Goal: Task Accomplishment & Management: Complete application form

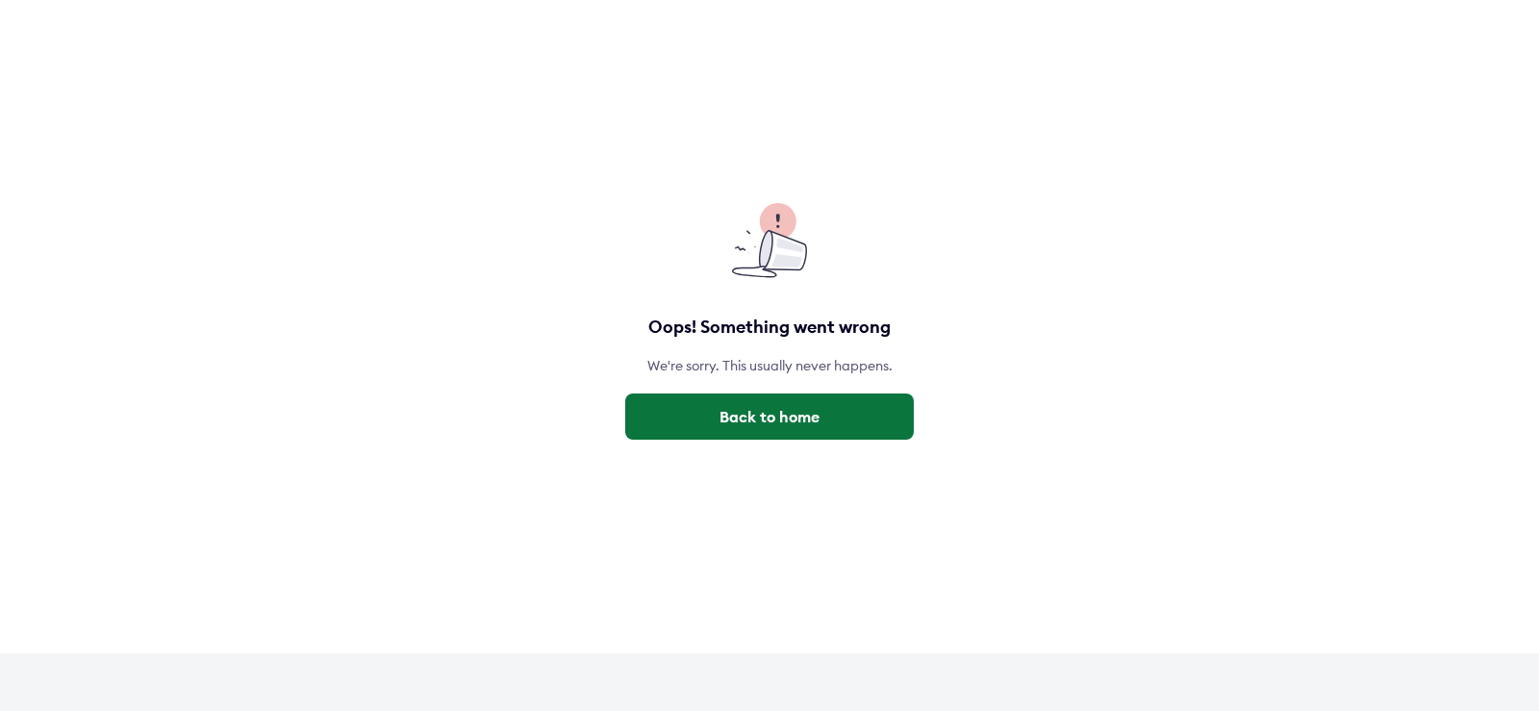
click at [740, 418] on button "Back to home" at bounding box center [769, 417] width 289 height 46
click at [742, 419] on button "Back to home" at bounding box center [769, 417] width 289 height 46
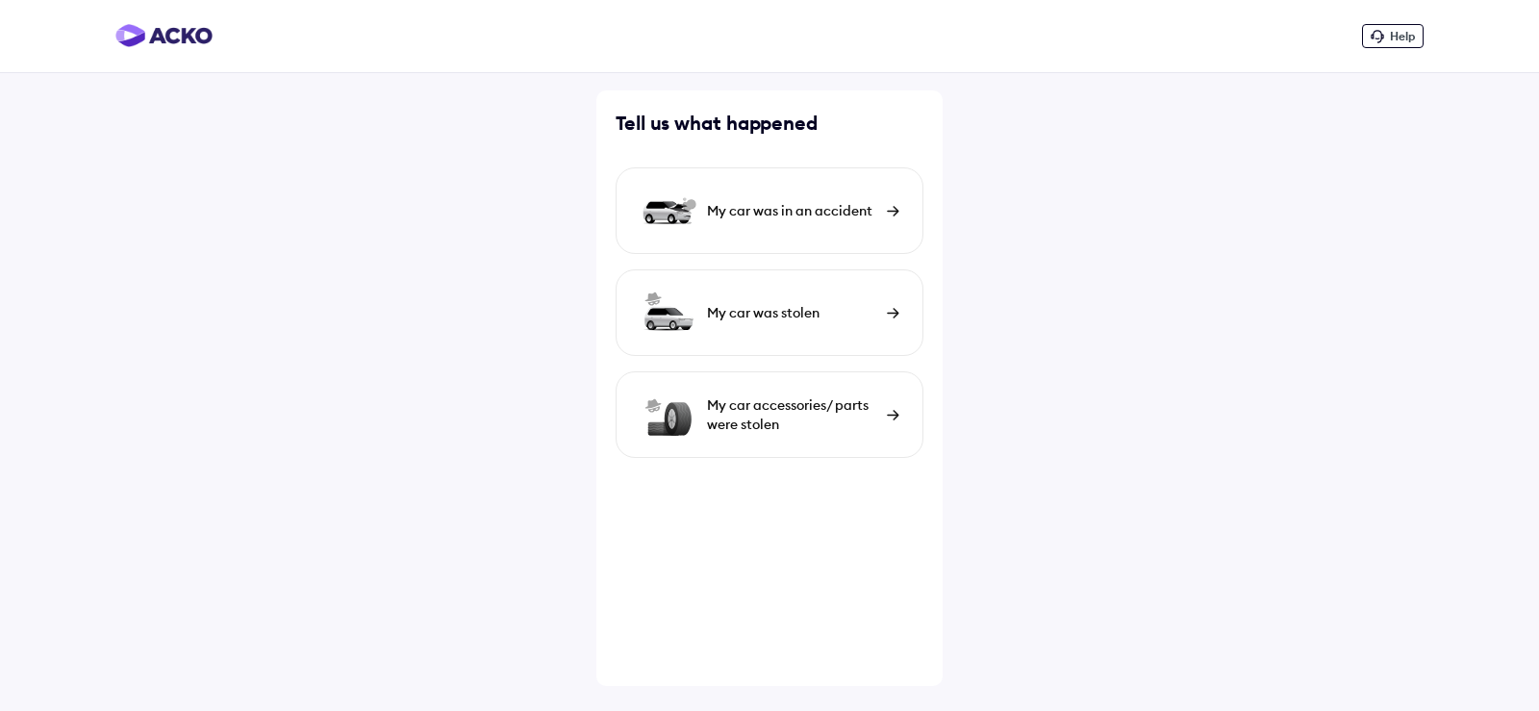
click at [893, 210] on img at bounding box center [893, 211] width 13 height 11
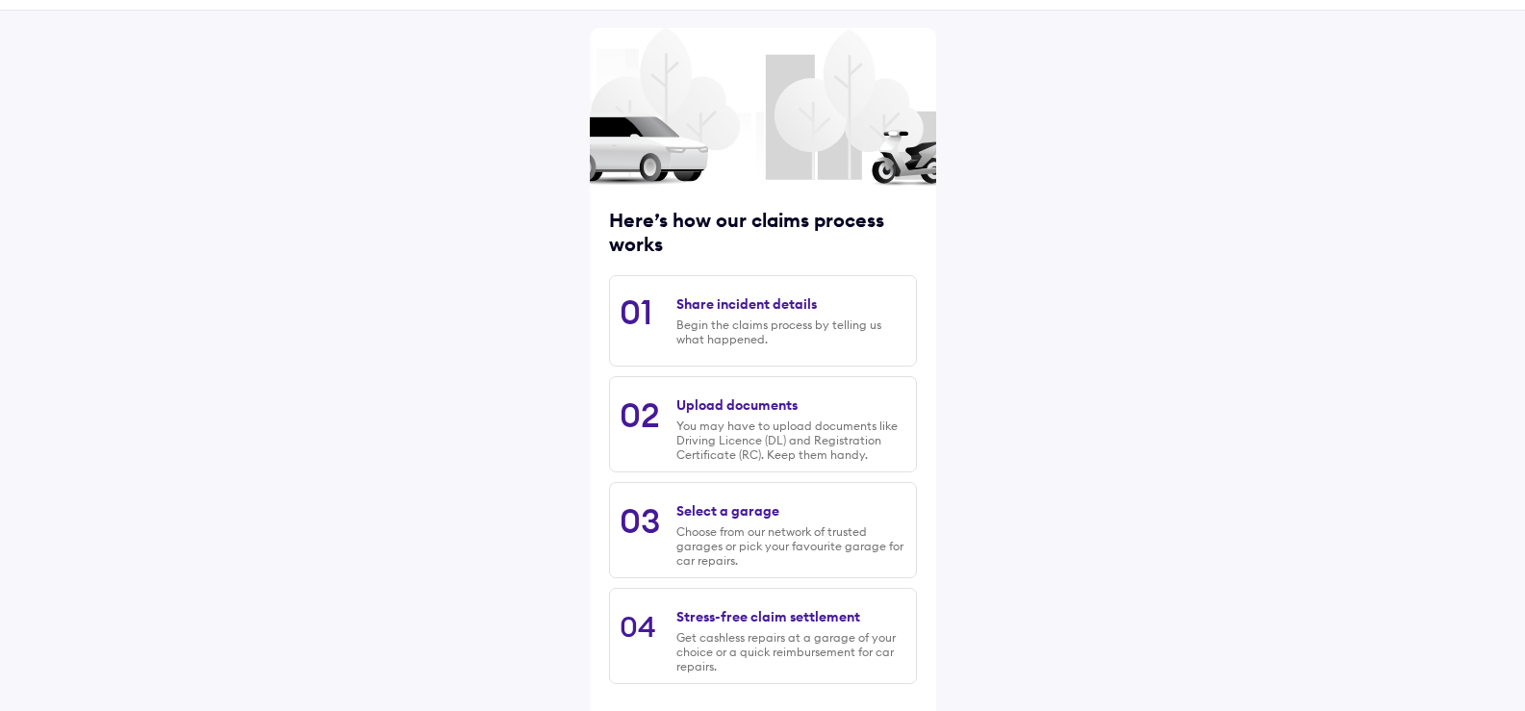
scroll to position [151, 0]
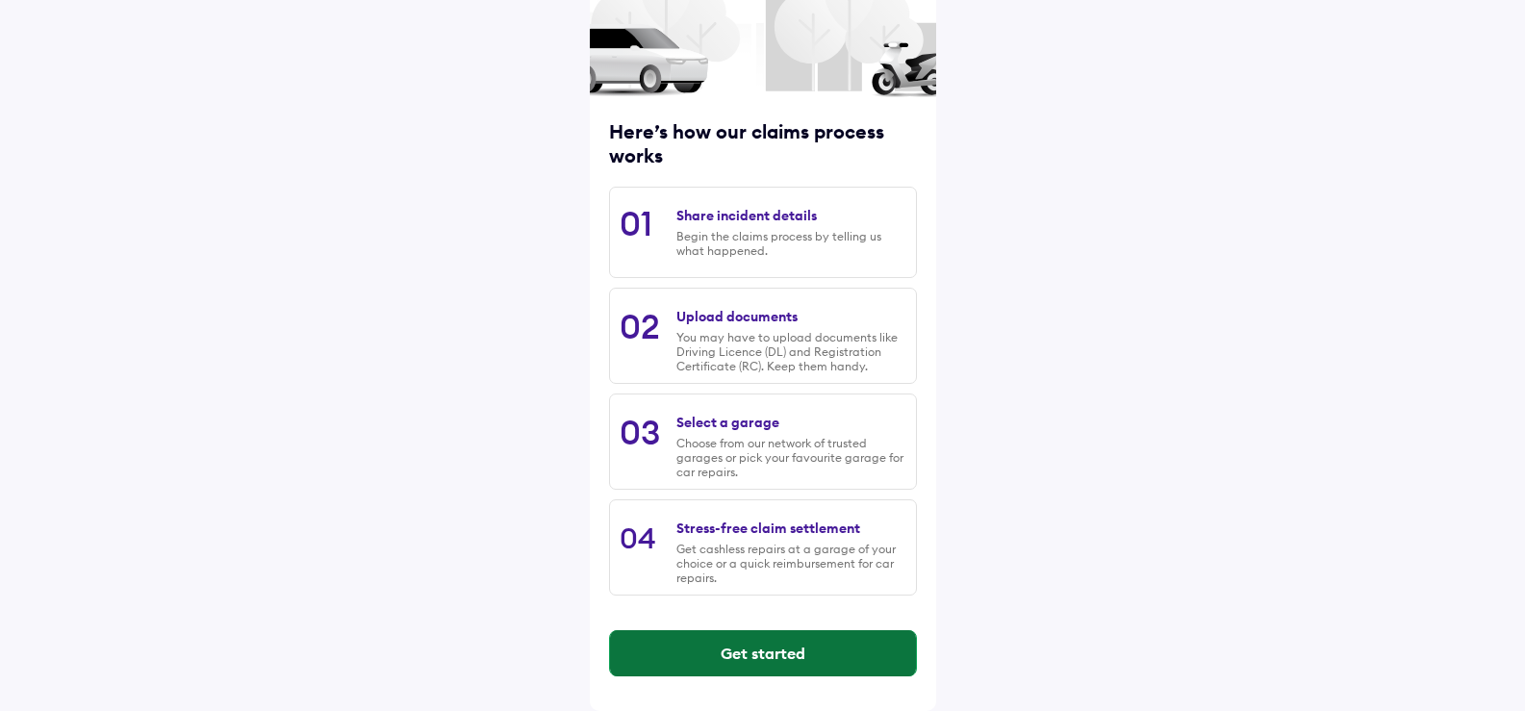
click at [721, 646] on button "Get started" at bounding box center [763, 653] width 306 height 46
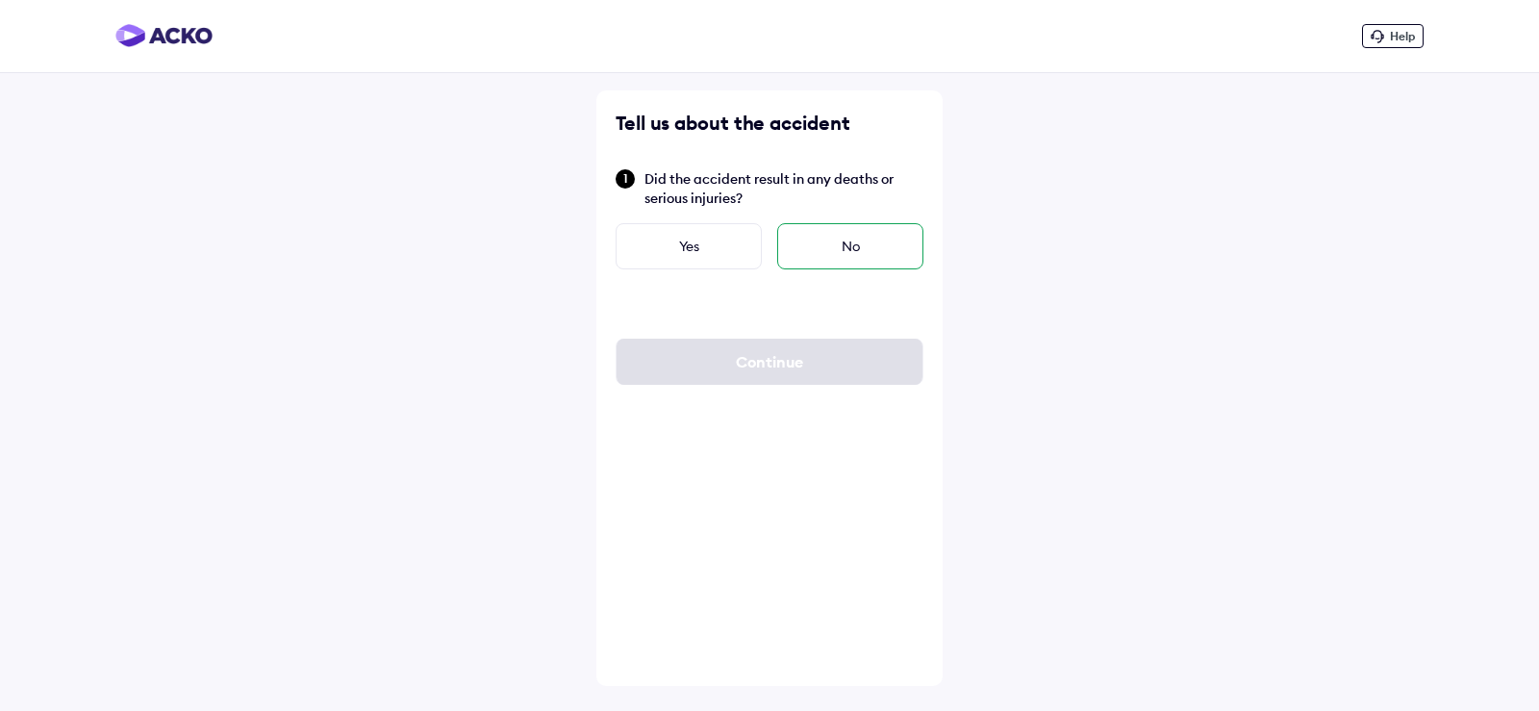
click at [840, 239] on div "No" at bounding box center [850, 246] width 146 height 46
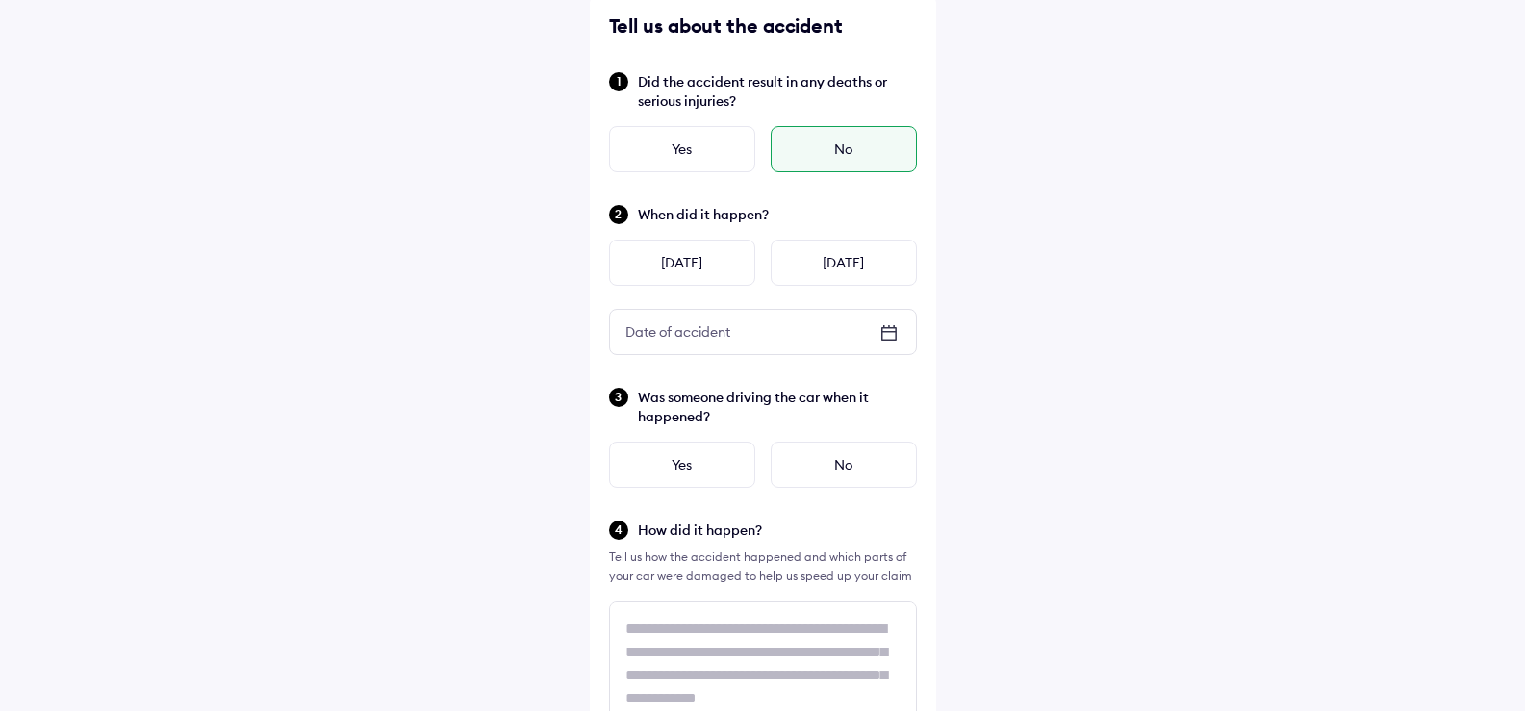
scroll to position [96, 0]
click at [886, 333] on icon at bounding box center [887, 333] width 13 height 2
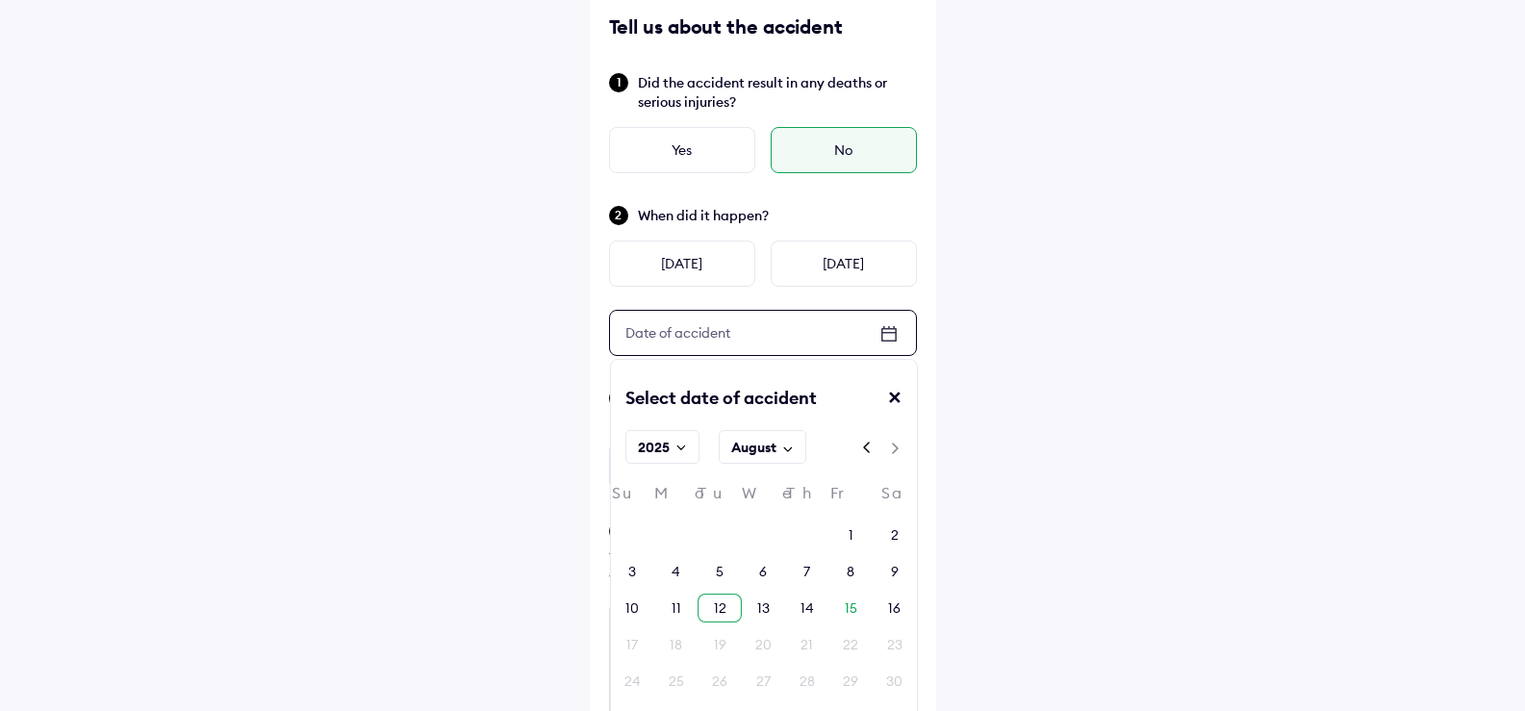
click at [715, 609] on div "12" at bounding box center [720, 607] width 13 height 19
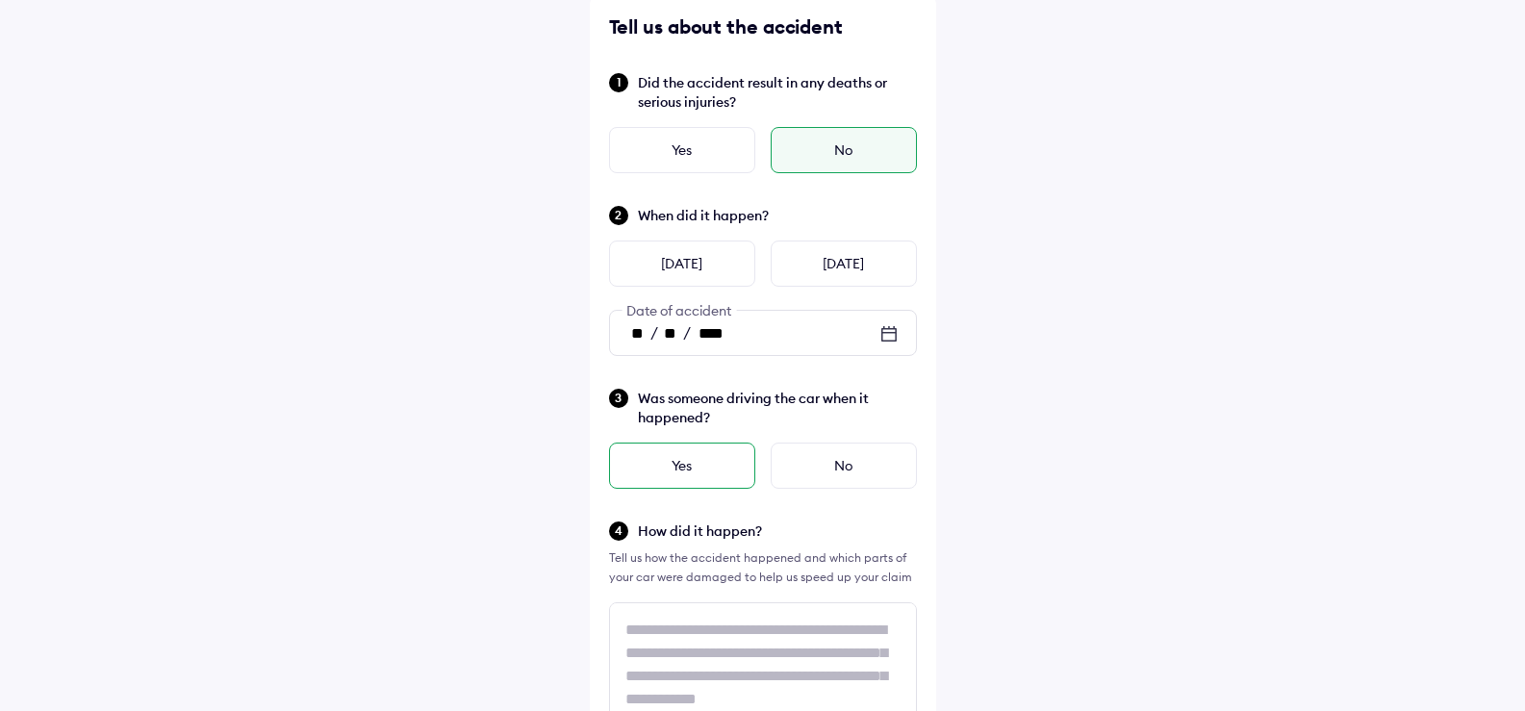
click at [693, 452] on div "Yes" at bounding box center [682, 466] width 146 height 46
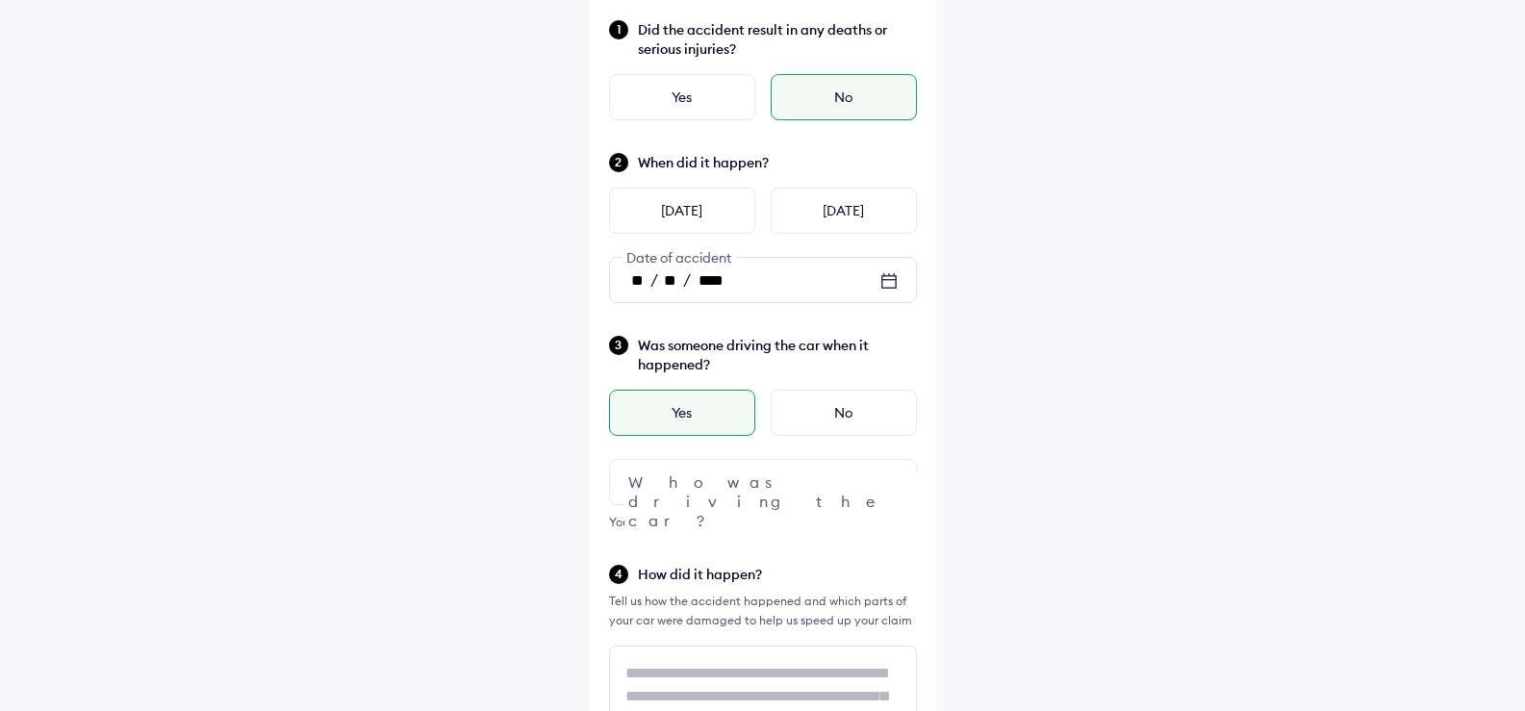
scroll to position [192, 0]
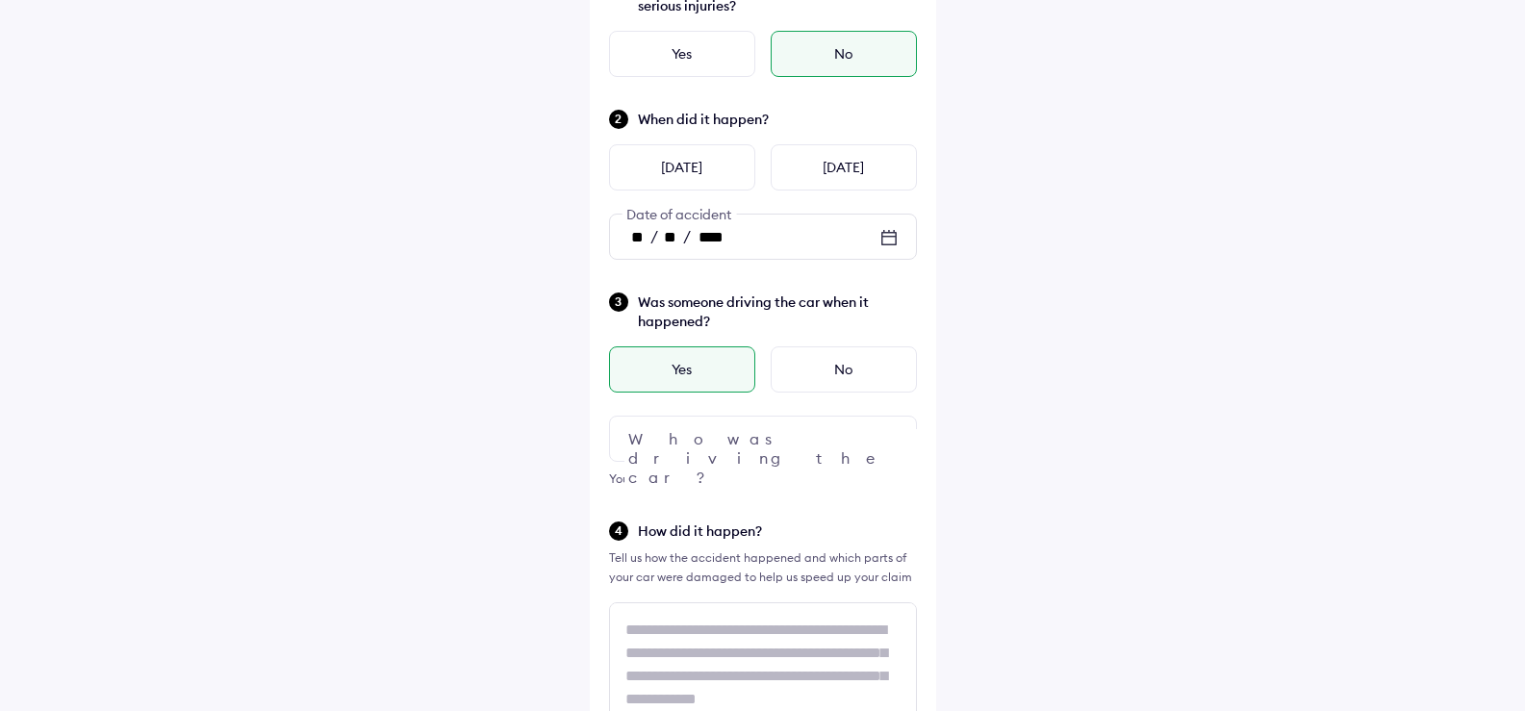
click at [750, 443] on div at bounding box center [763, 439] width 308 height 46
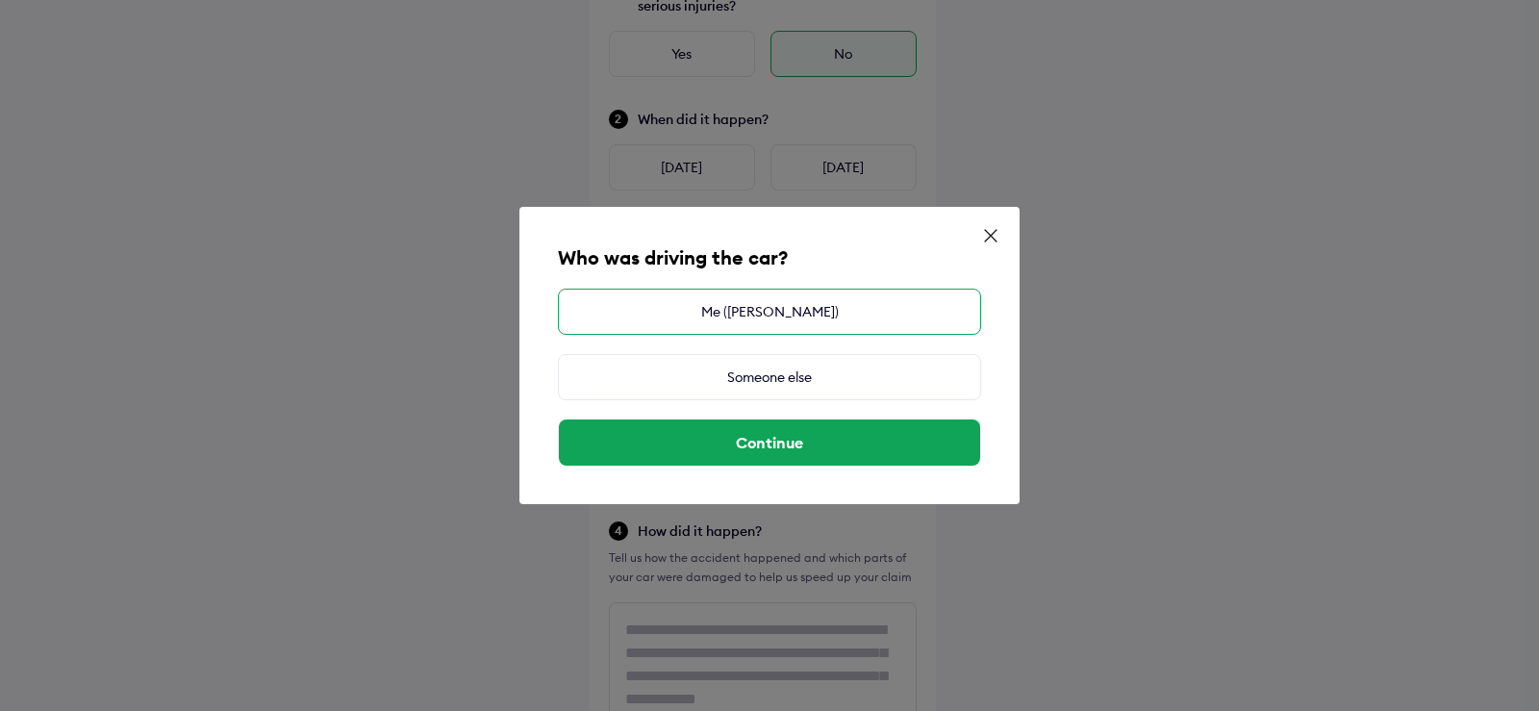
click at [827, 303] on div "Me ([PERSON_NAME])" at bounding box center [769, 312] width 423 height 46
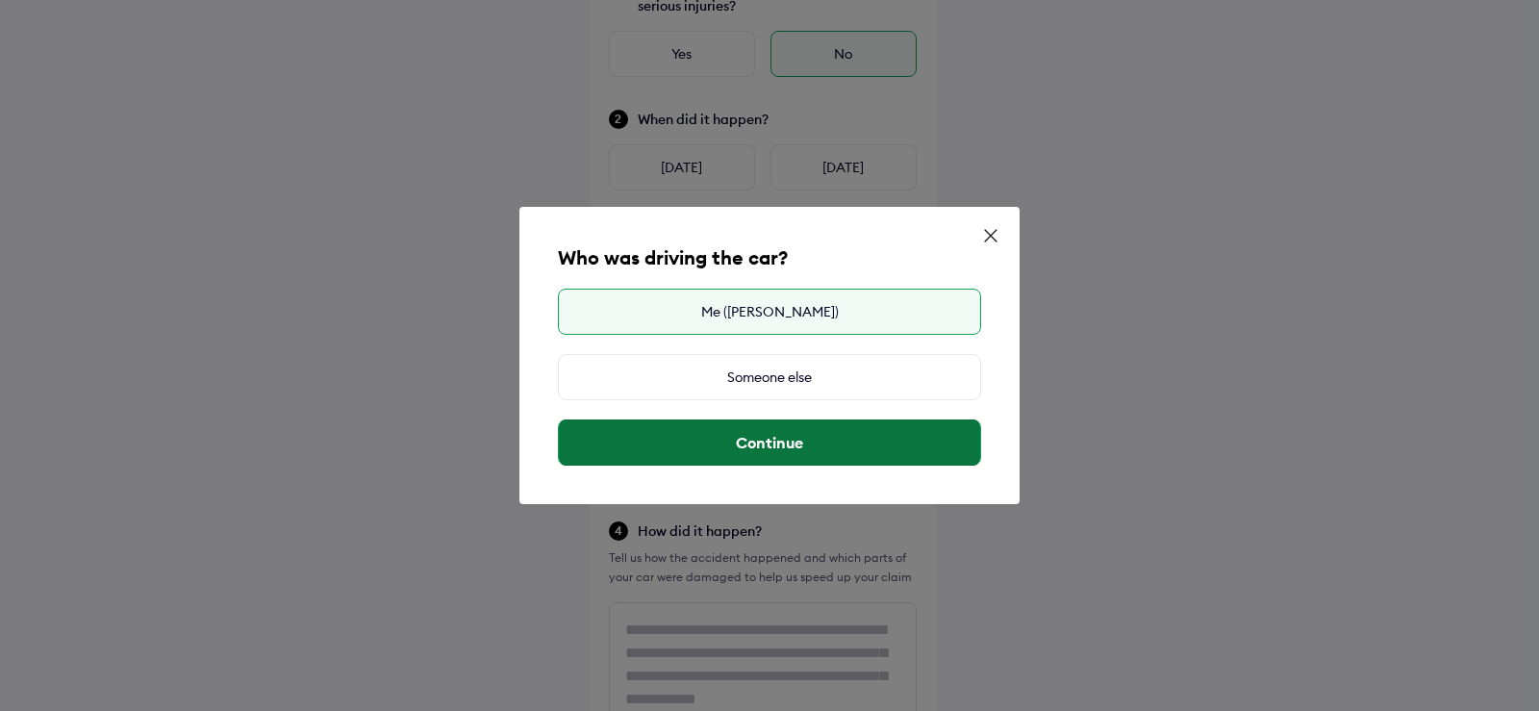
click at [770, 452] on button "Continue" at bounding box center [769, 443] width 421 height 46
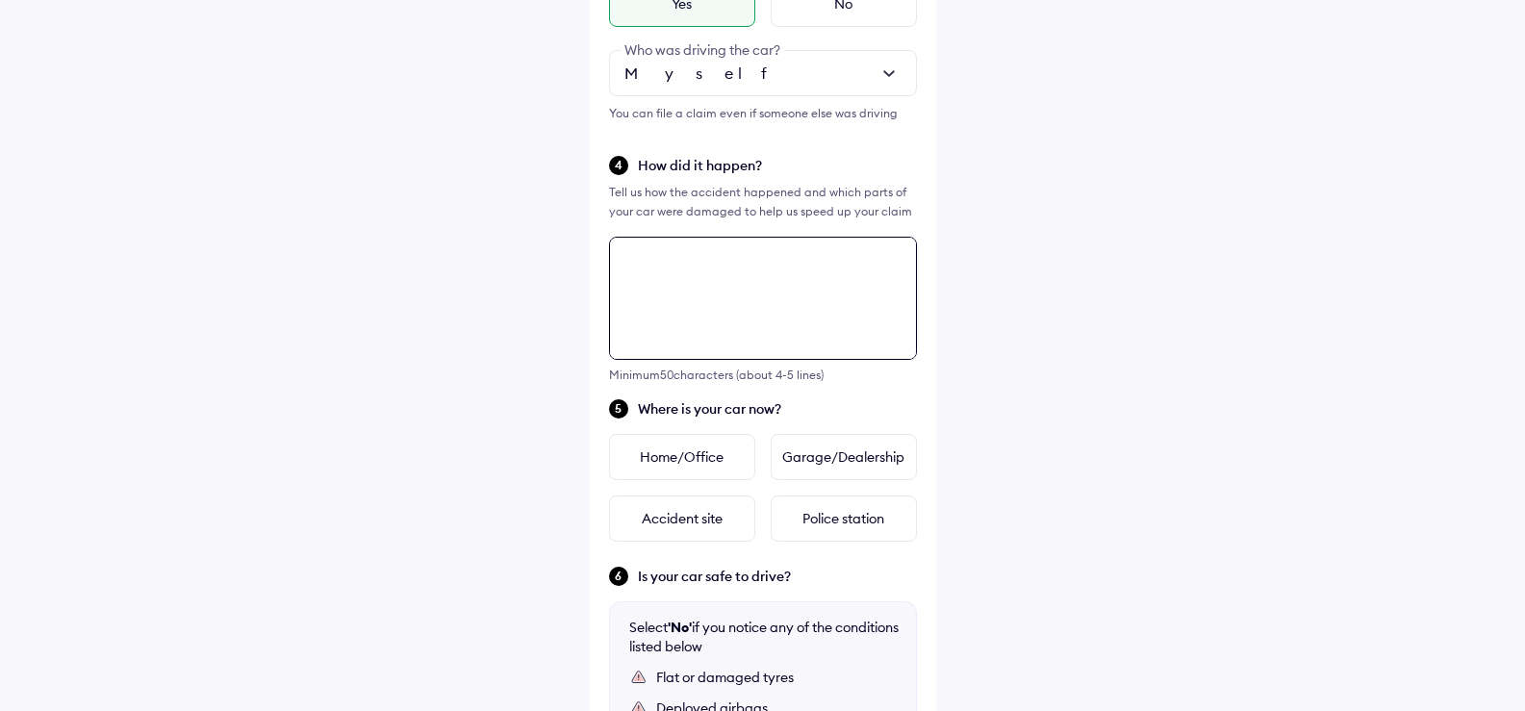
click at [695, 462] on div "Tell us about the accident Did the accident result in any deaths or serious inj…" at bounding box center [763, 312] width 346 height 1560
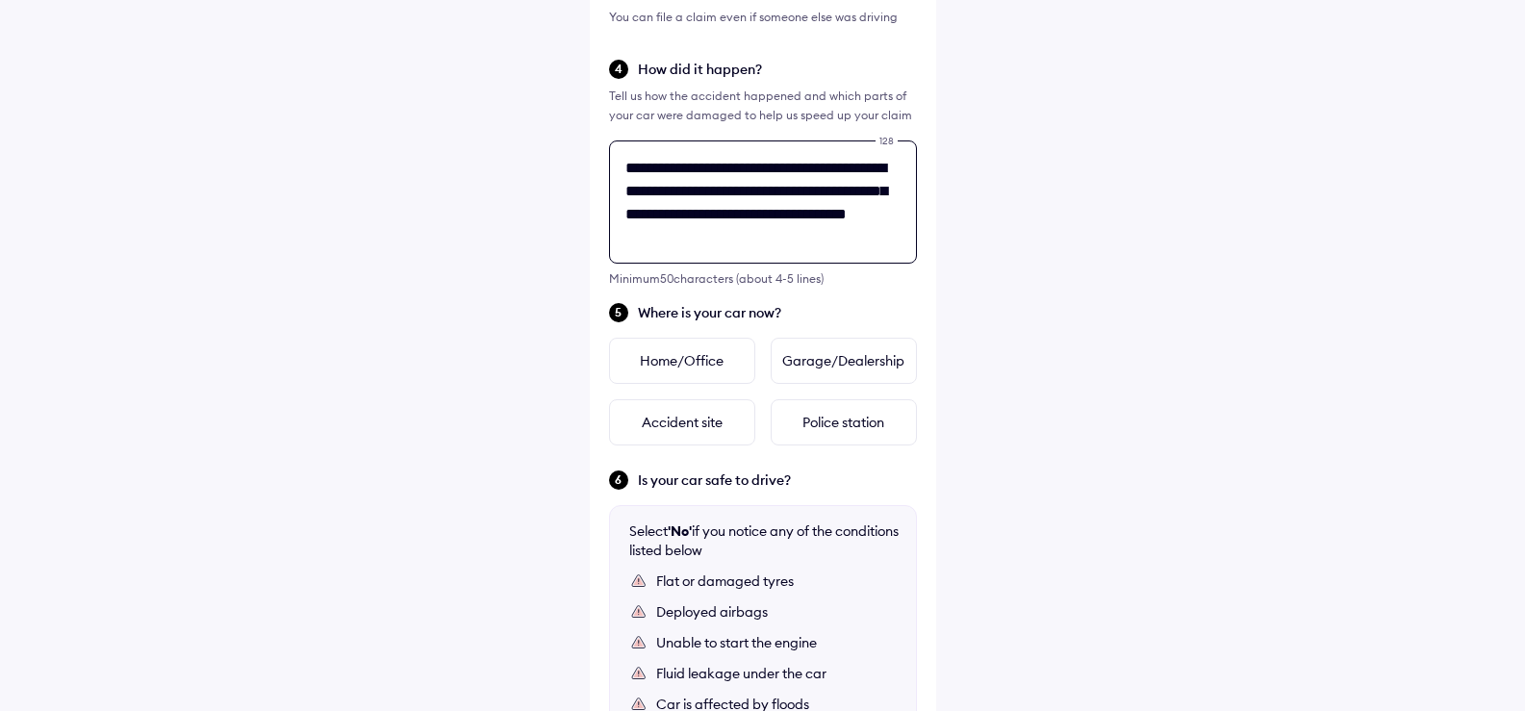
scroll to position [699, 0]
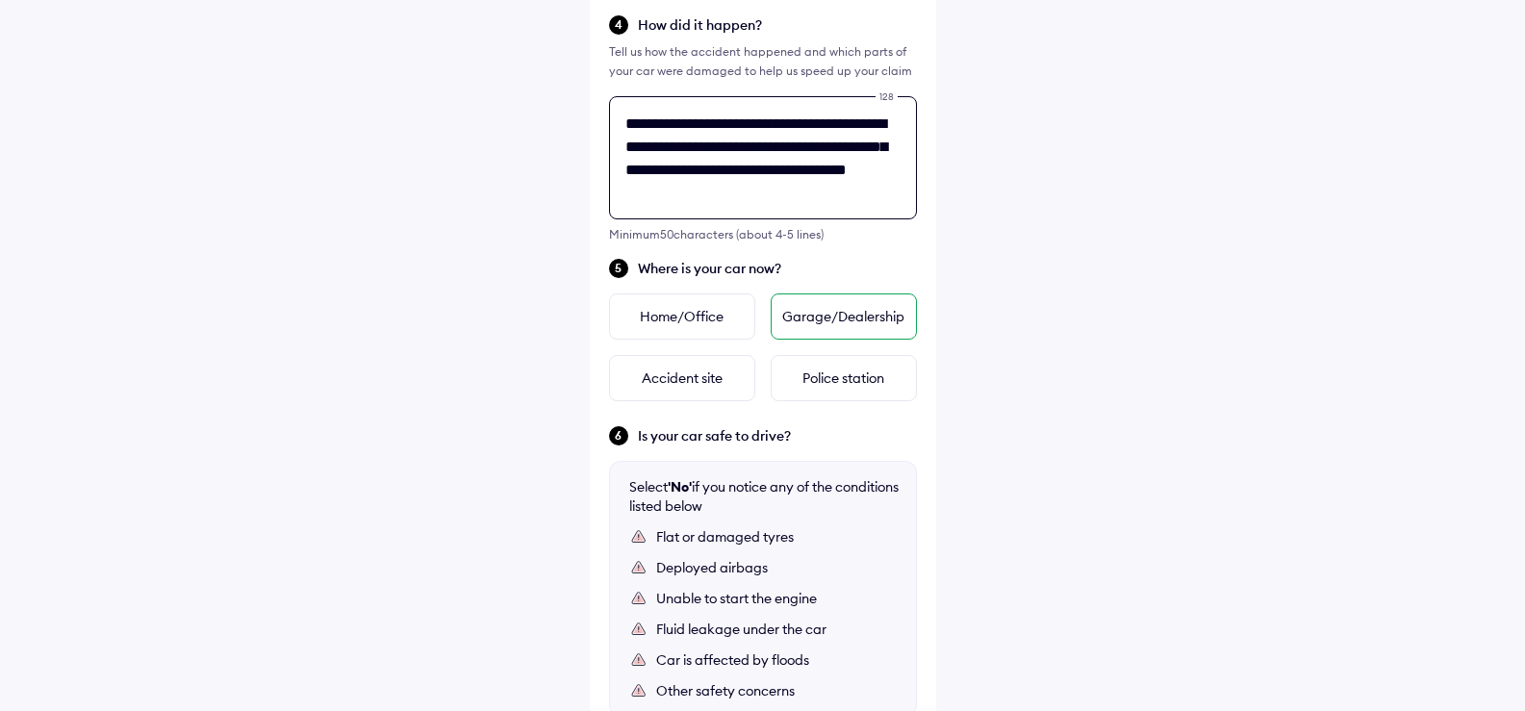
type textarea "**********"
click at [819, 310] on div "Garage/Dealership" at bounding box center [844, 316] width 146 height 46
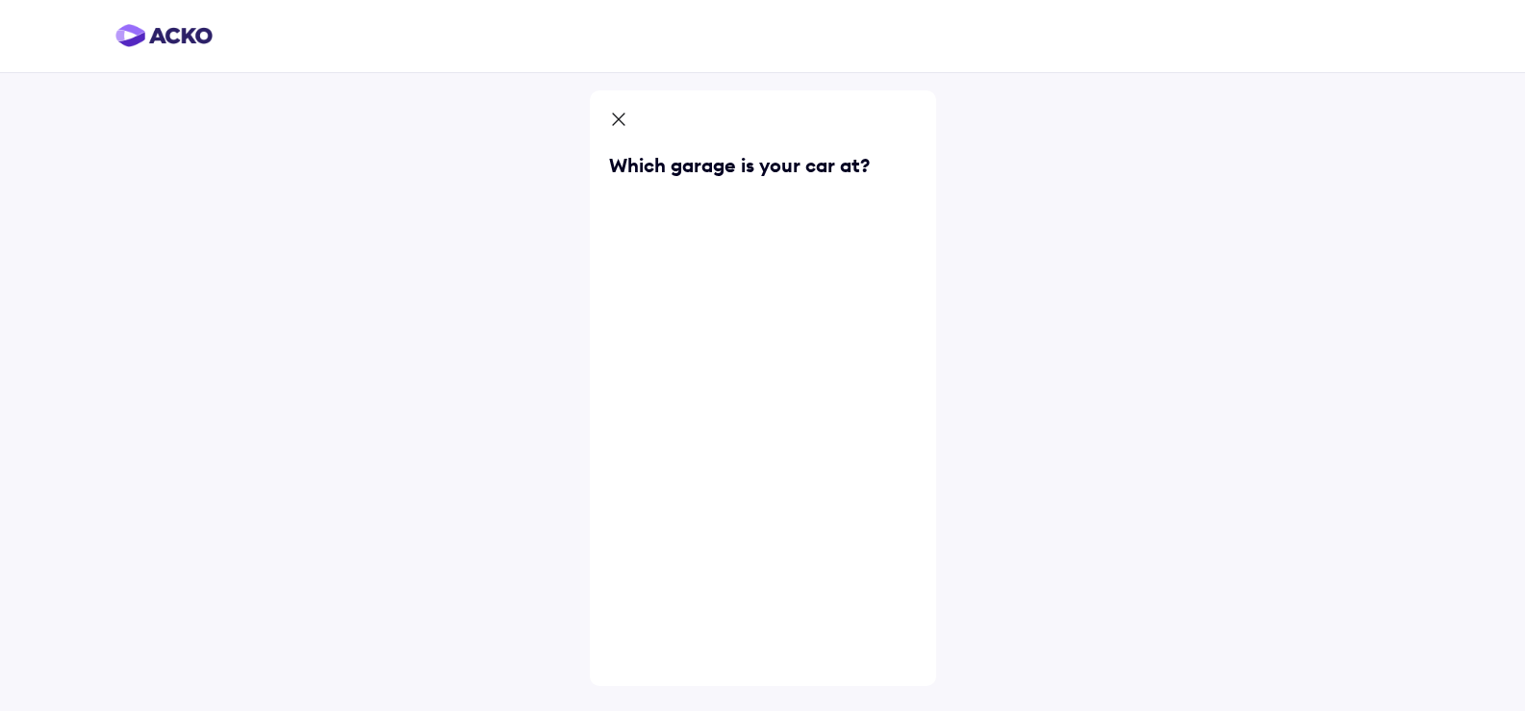
scroll to position [0, 0]
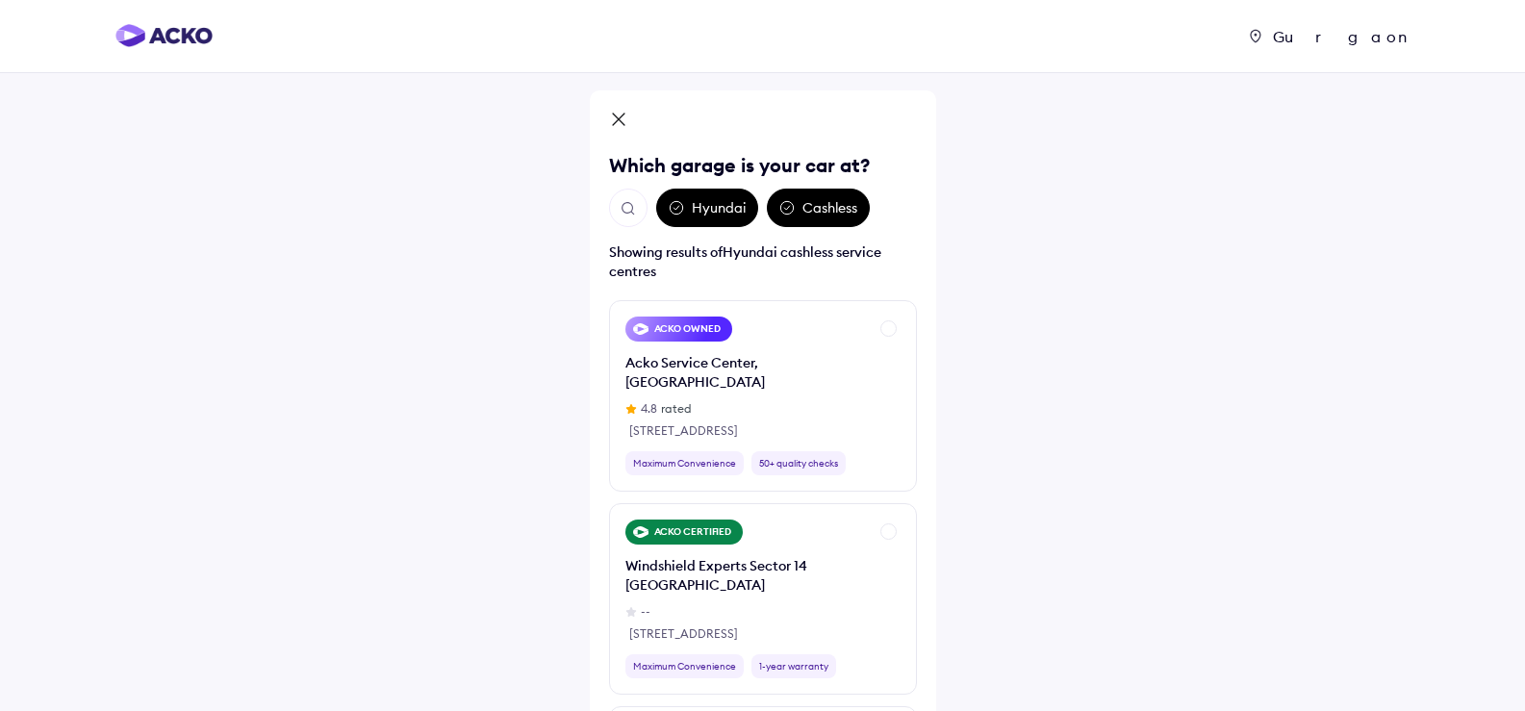
click at [702, 209] on div "Hyundai" at bounding box center [707, 208] width 102 height 38
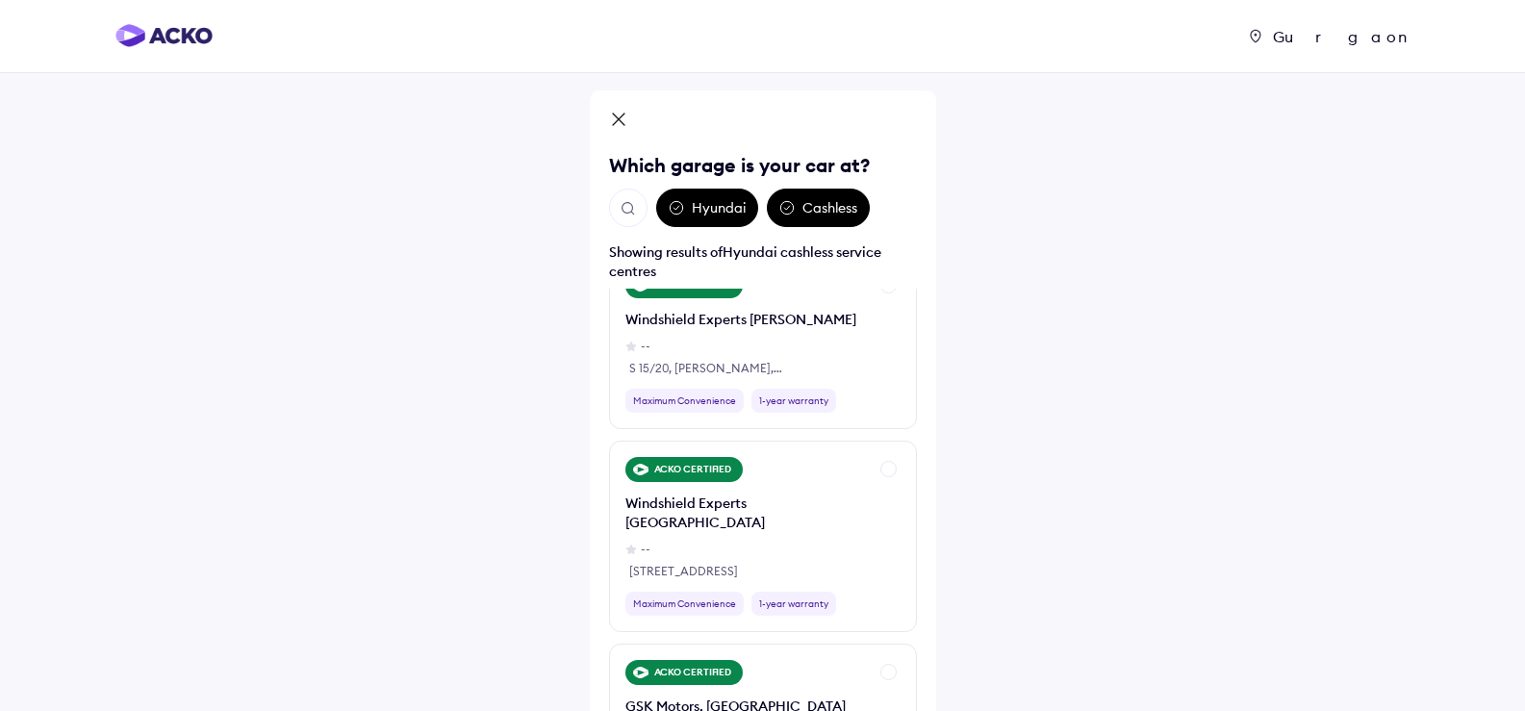
scroll to position [481, 0]
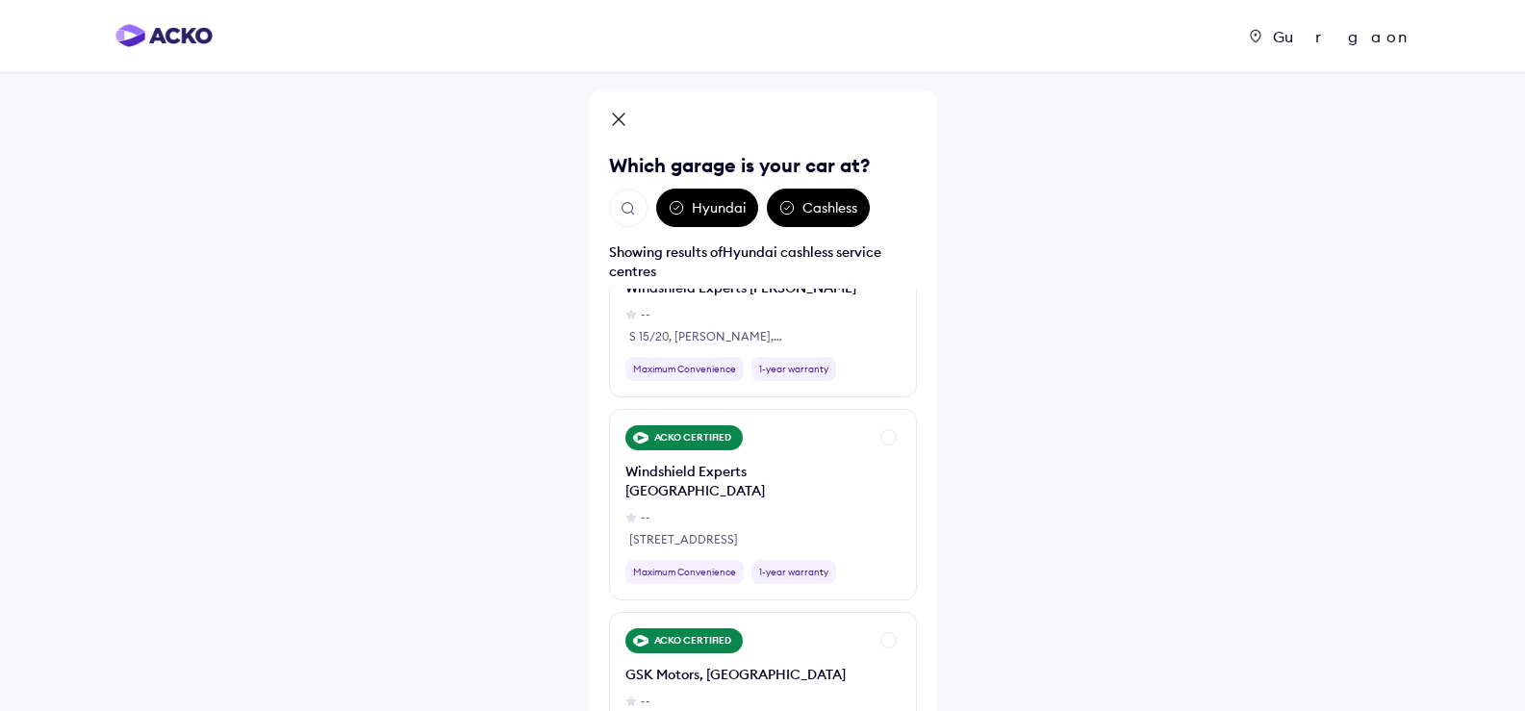
click at [627, 206] on img "Open search" at bounding box center [628, 208] width 17 height 17
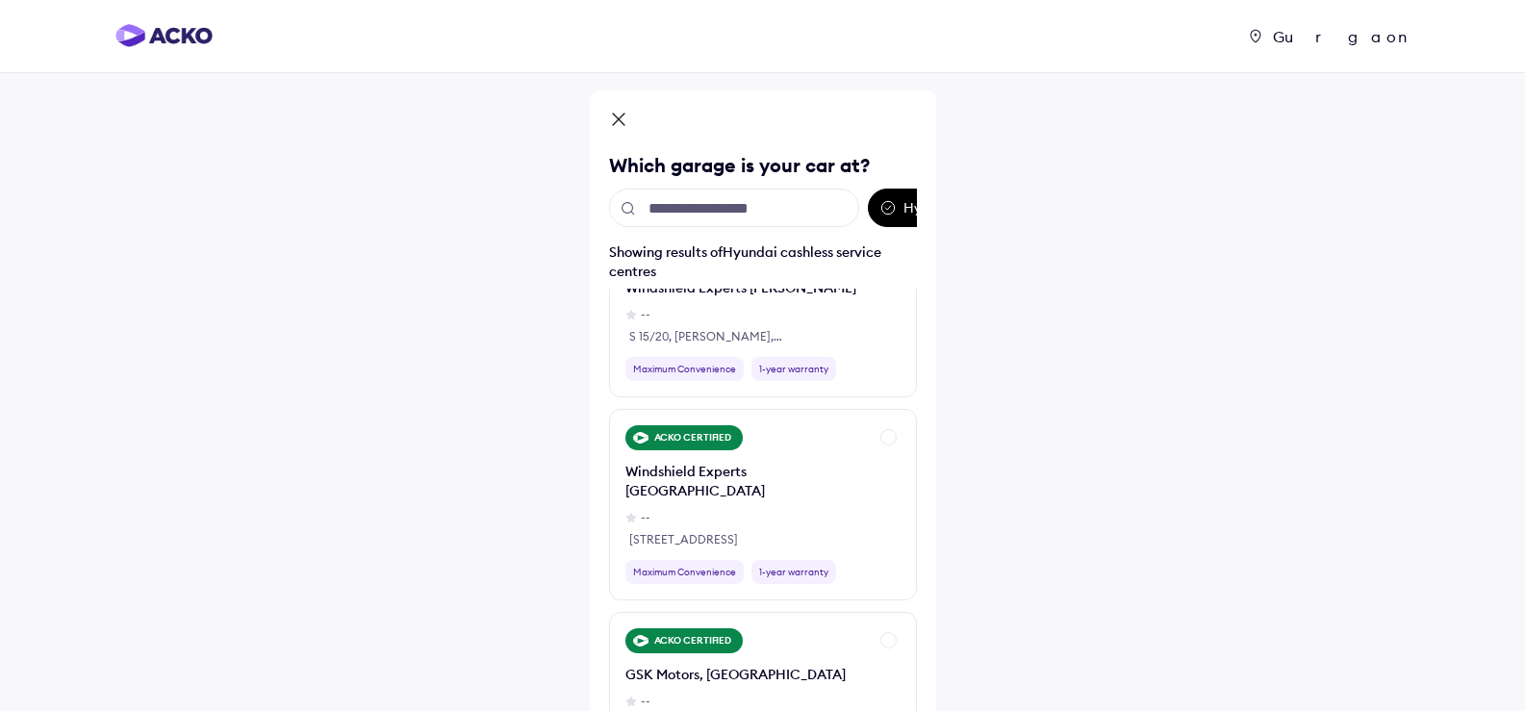
click at [726, 213] on input "text" at bounding box center [734, 208] width 250 height 38
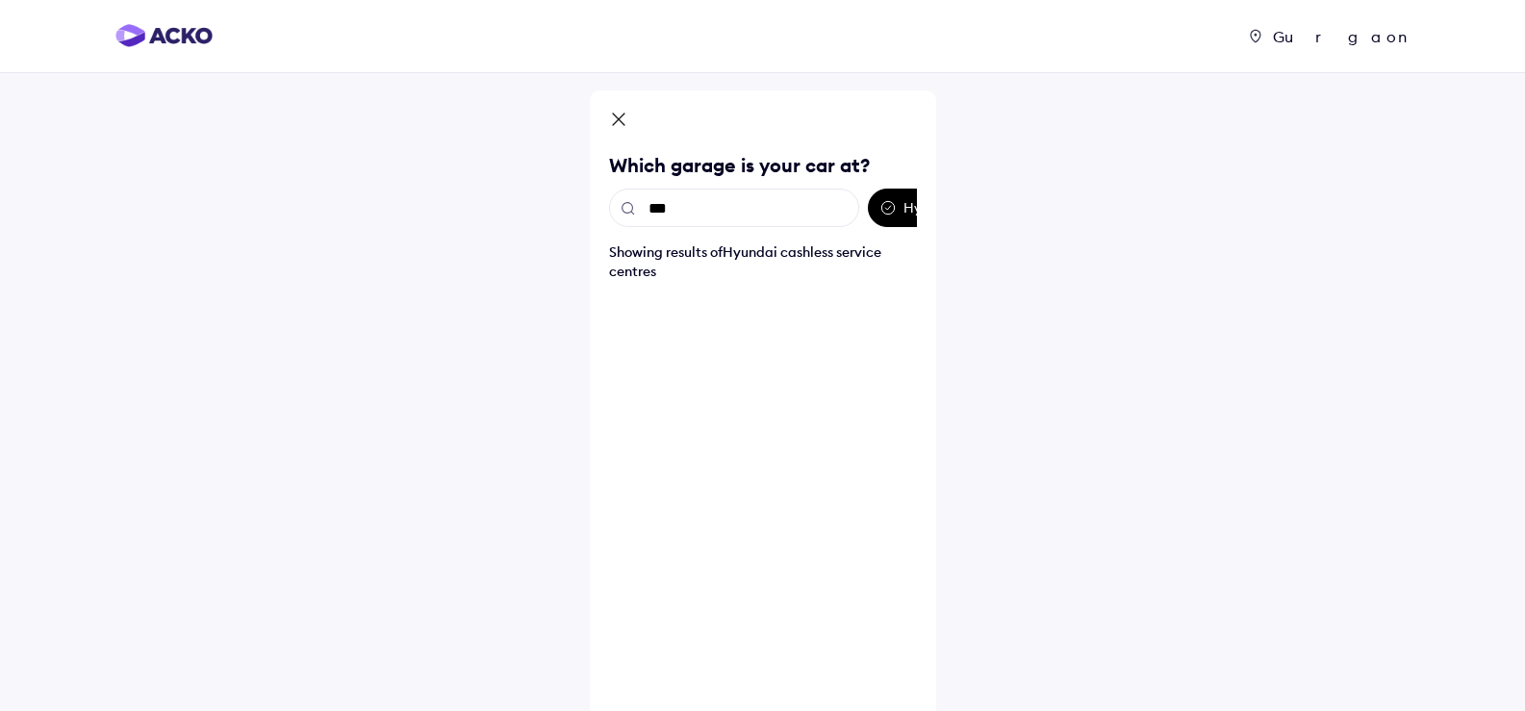
type input "***"
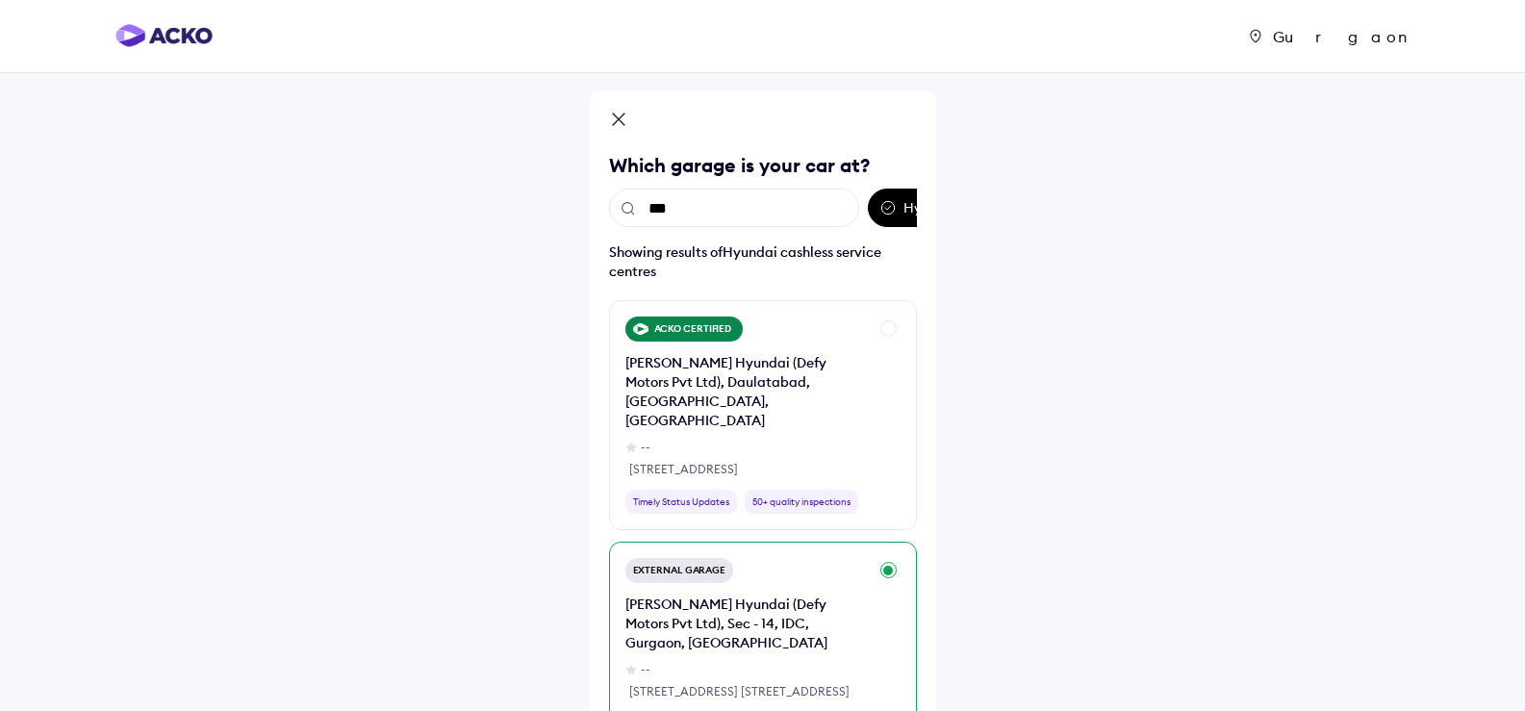
click at [890, 542] on div "External Garage [PERSON_NAME] Hyundai (Defy Motors Pvt Ltd), Sec - 14, IDC, Gur…" at bounding box center [763, 647] width 308 height 211
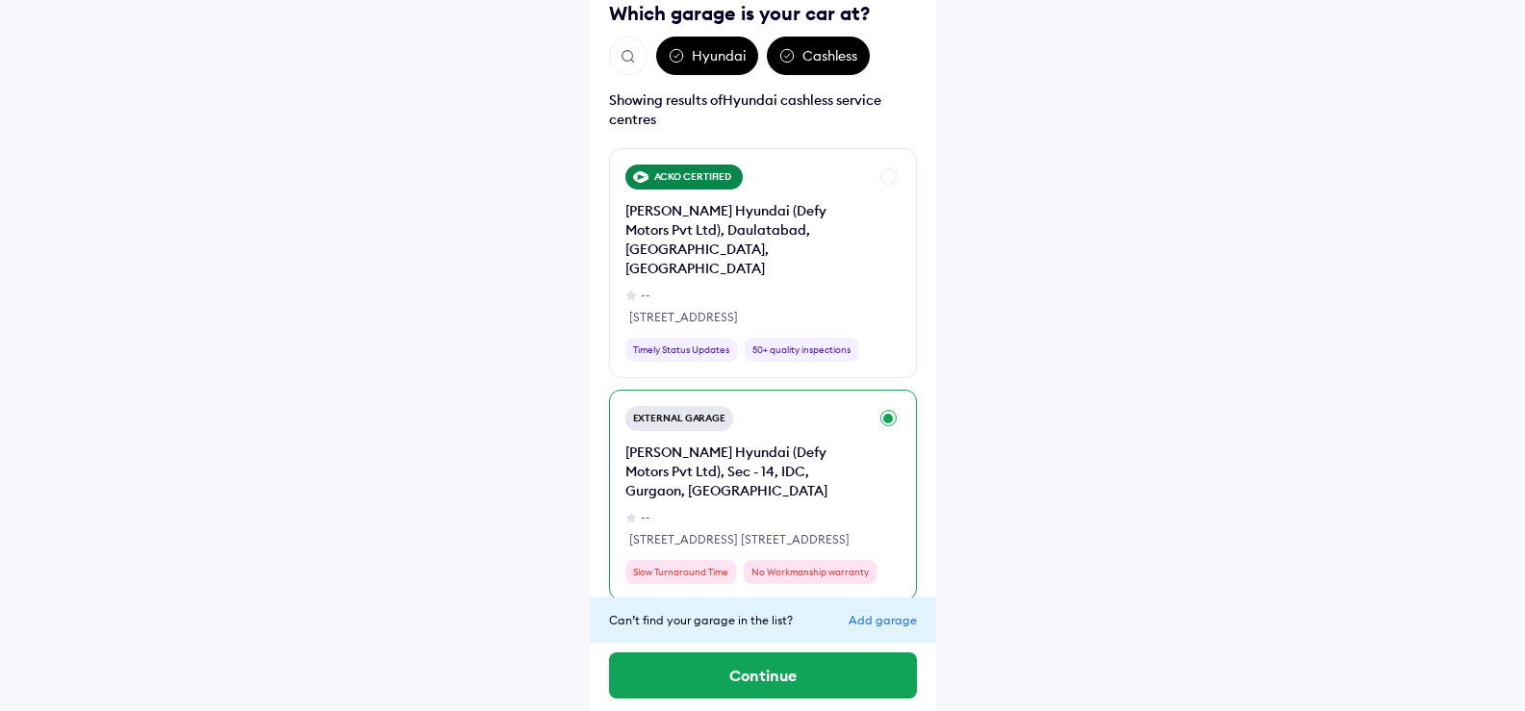
scroll to position [159, 0]
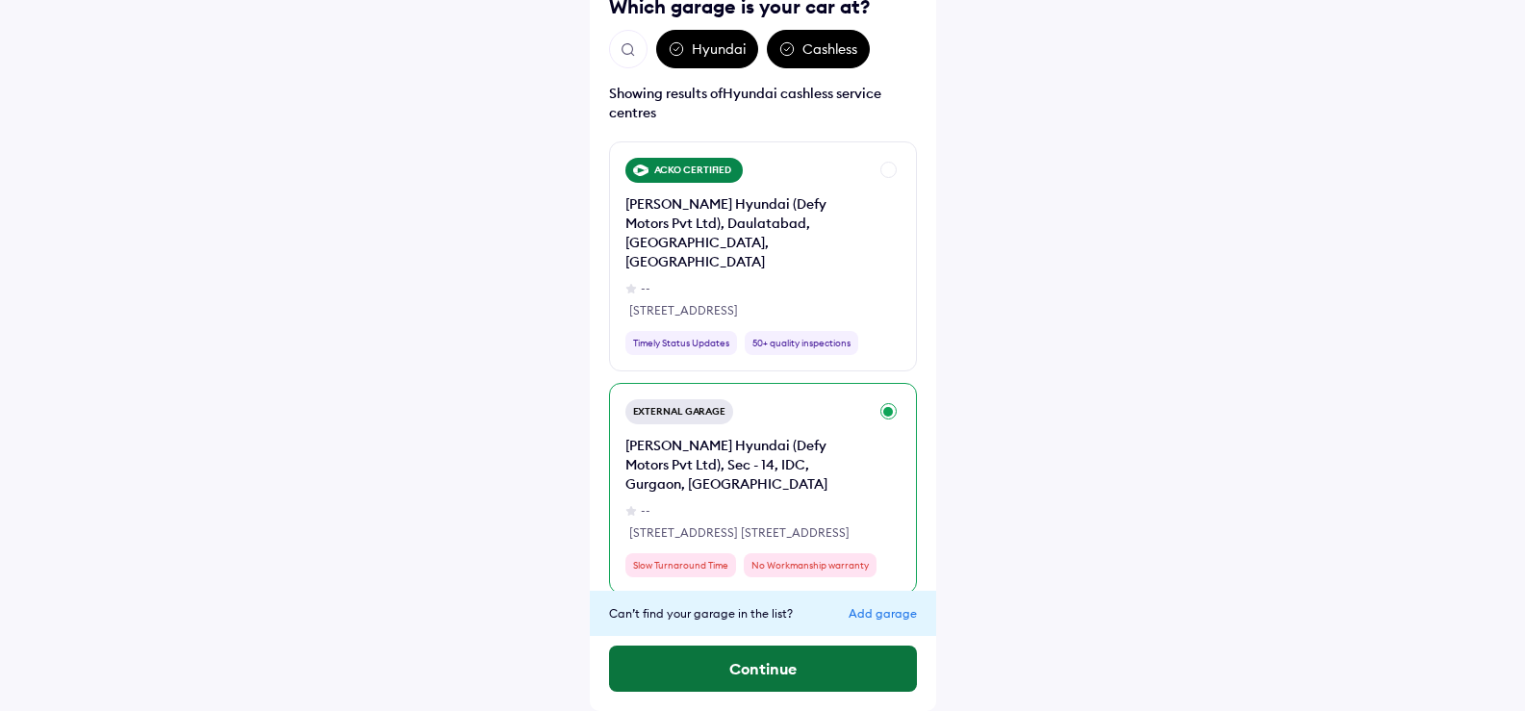
click at [739, 671] on button "Continue" at bounding box center [763, 669] width 308 height 46
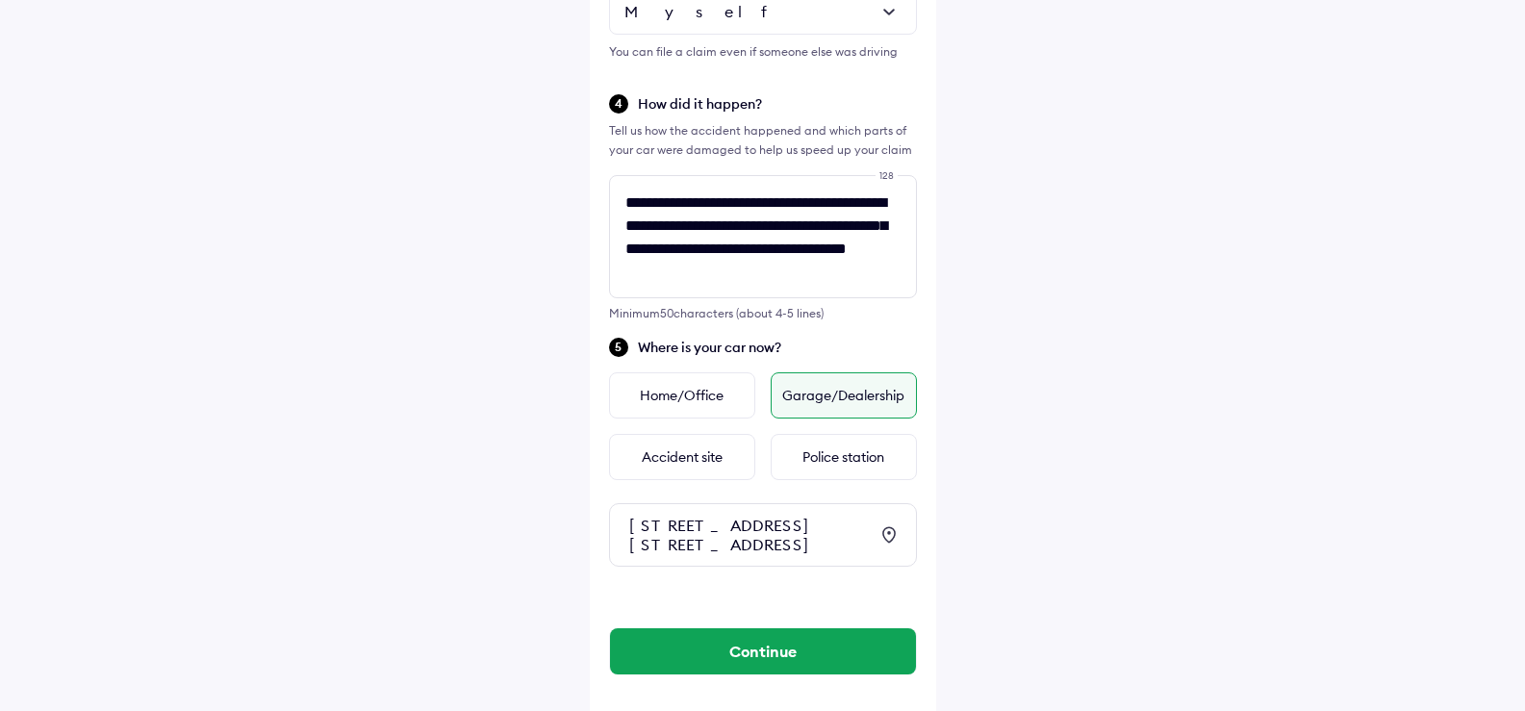
scroll to position [660, 0]
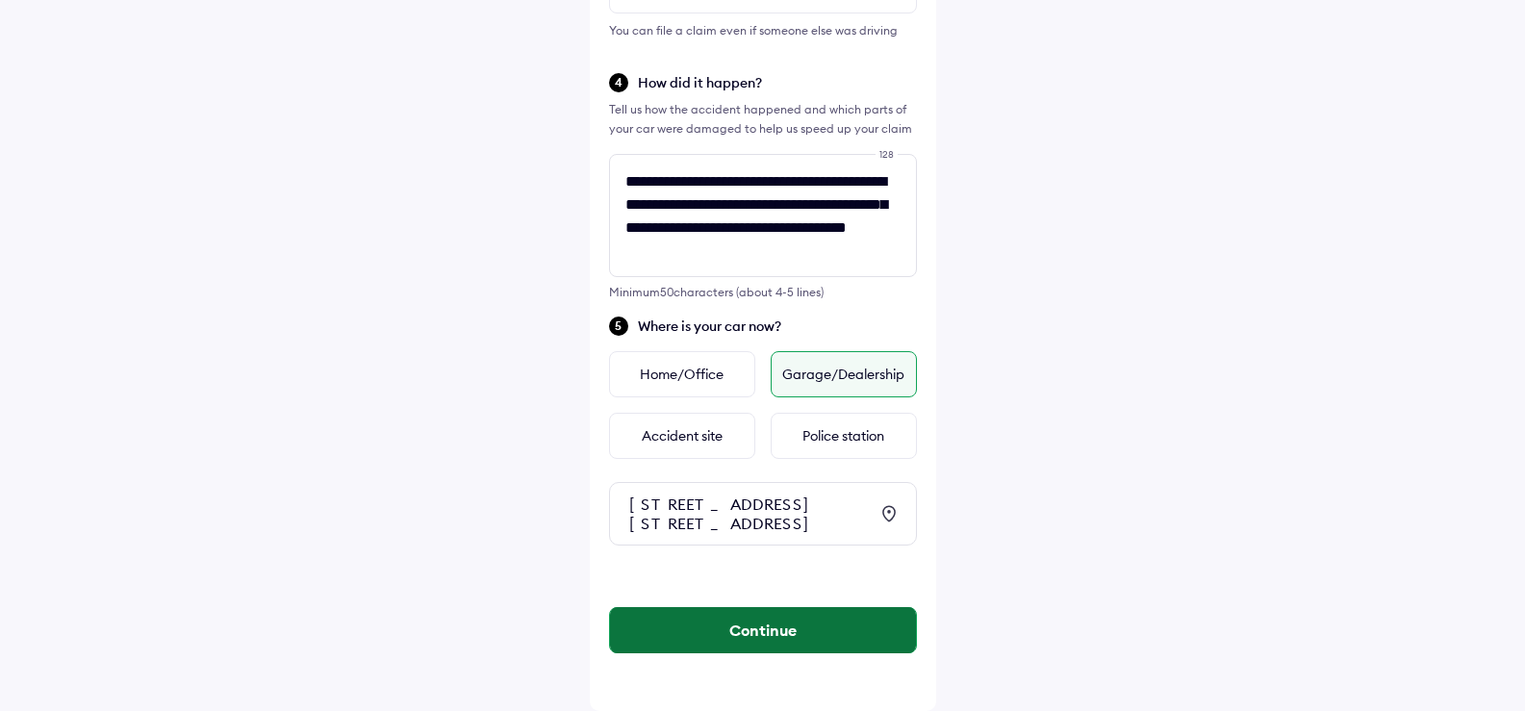
click at [717, 638] on button "Continue" at bounding box center [763, 630] width 306 height 46
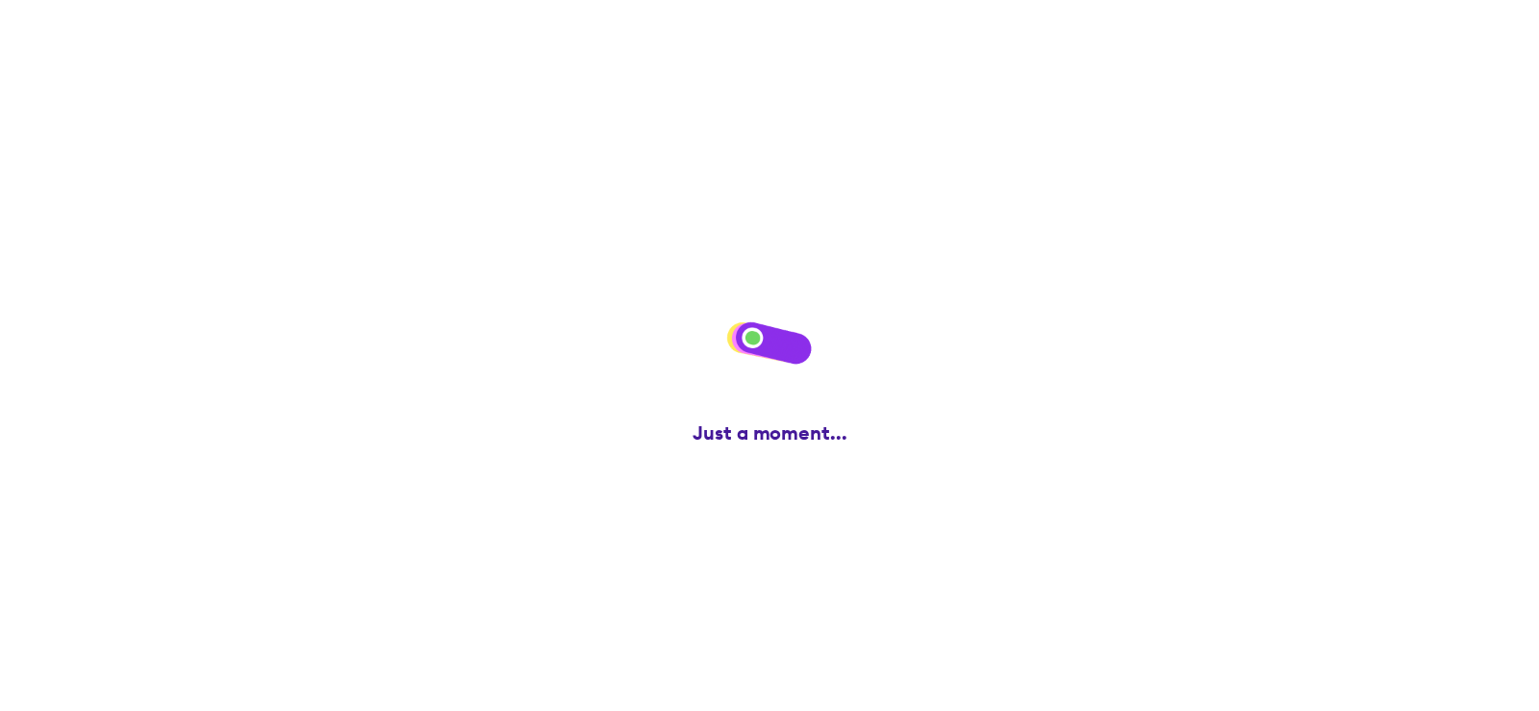
scroll to position [0, 0]
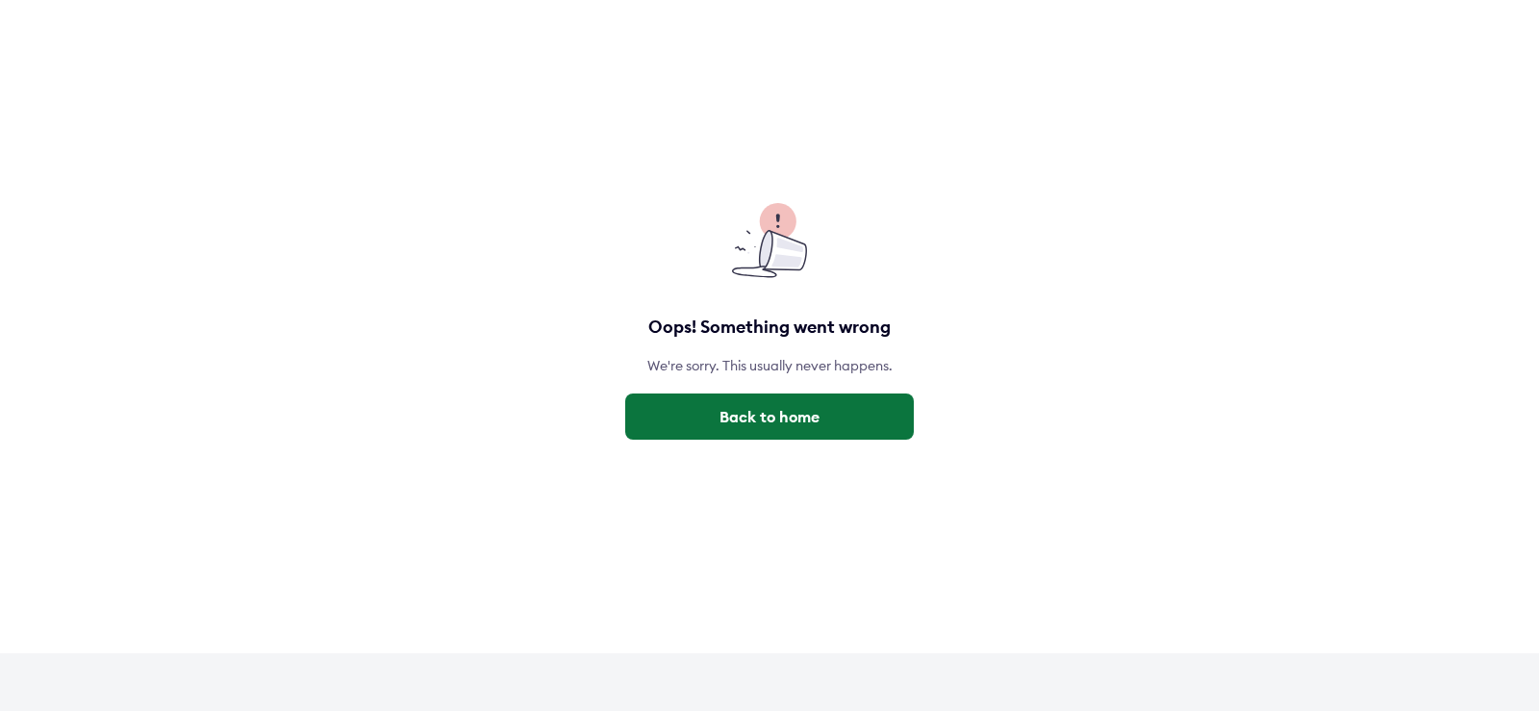
click at [728, 413] on button "Back to home" at bounding box center [769, 417] width 289 height 46
click at [750, 405] on button "Back to home" at bounding box center [769, 417] width 289 height 46
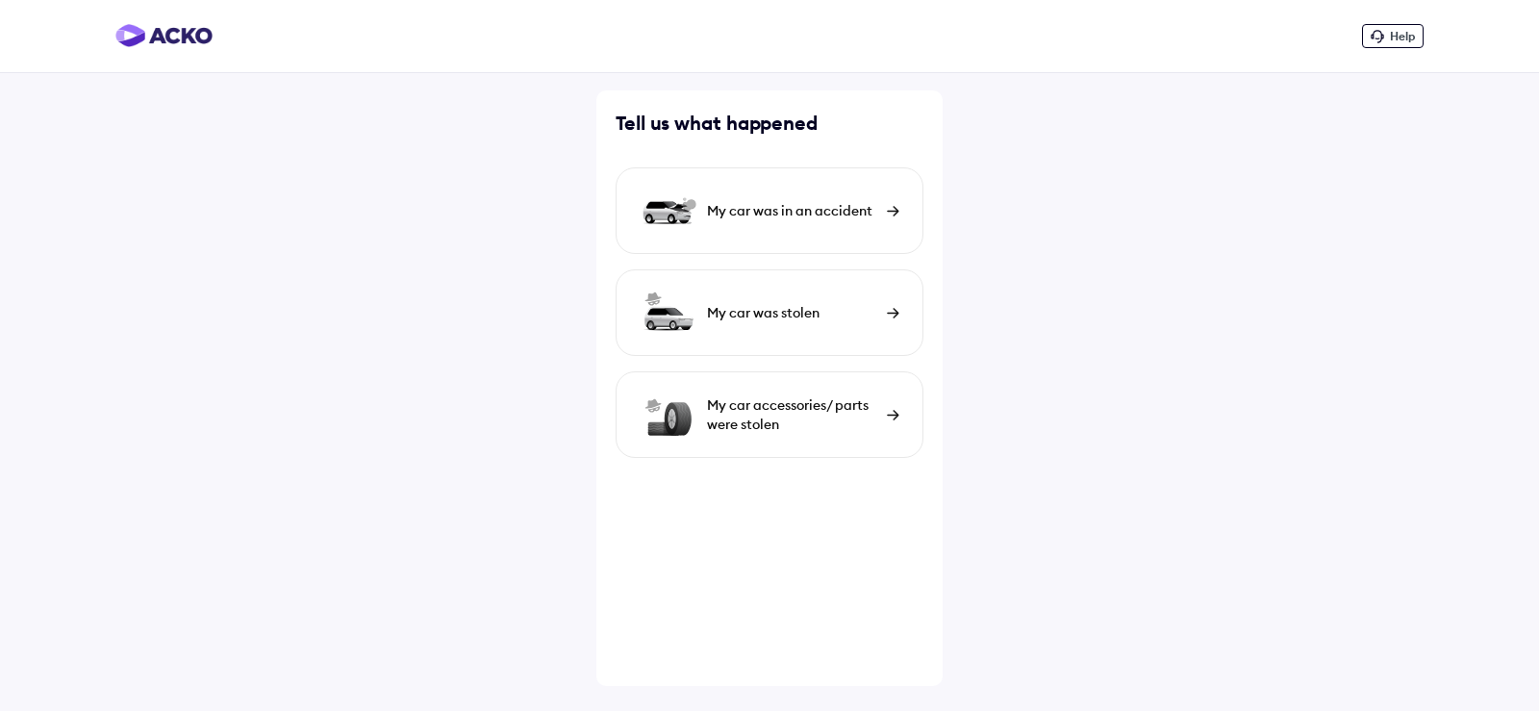
click at [893, 212] on img at bounding box center [893, 211] width 13 height 11
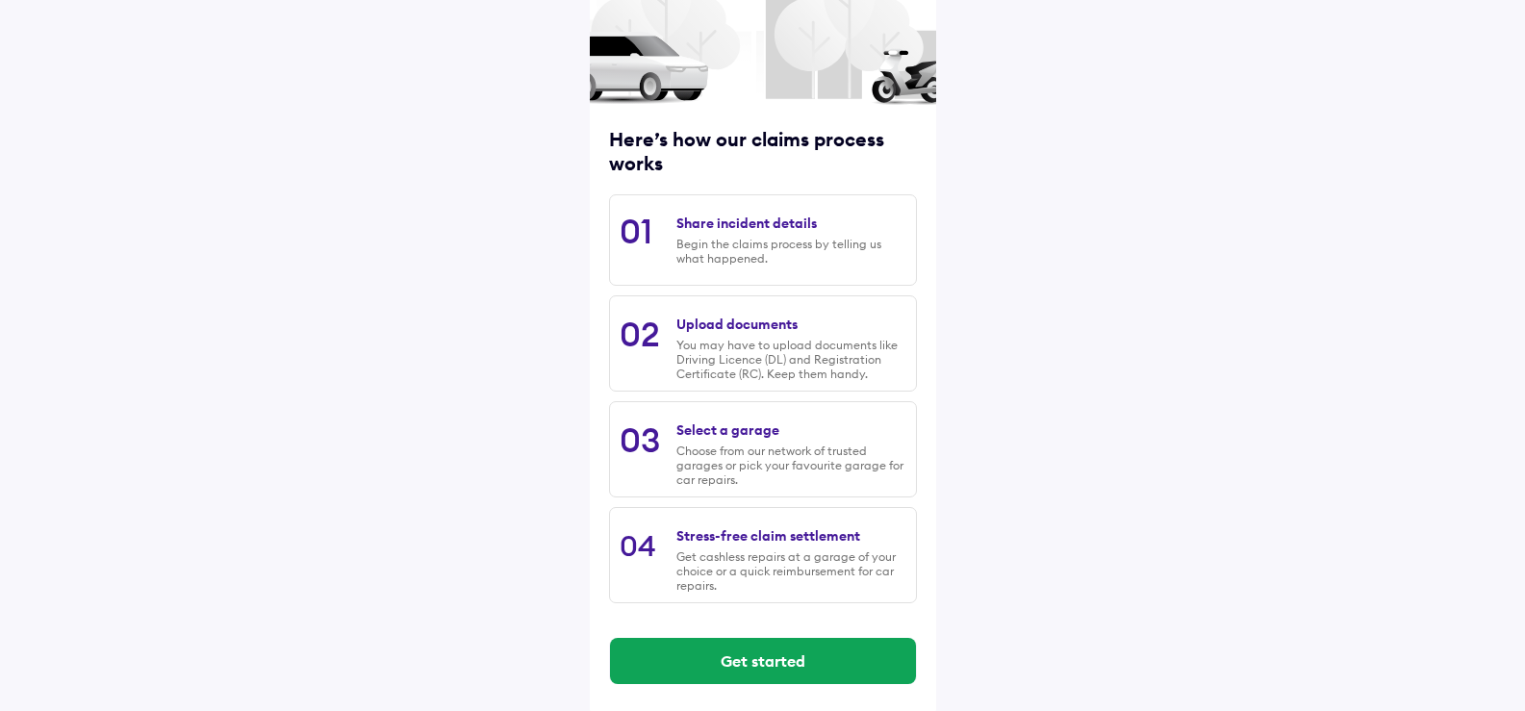
scroll to position [151, 0]
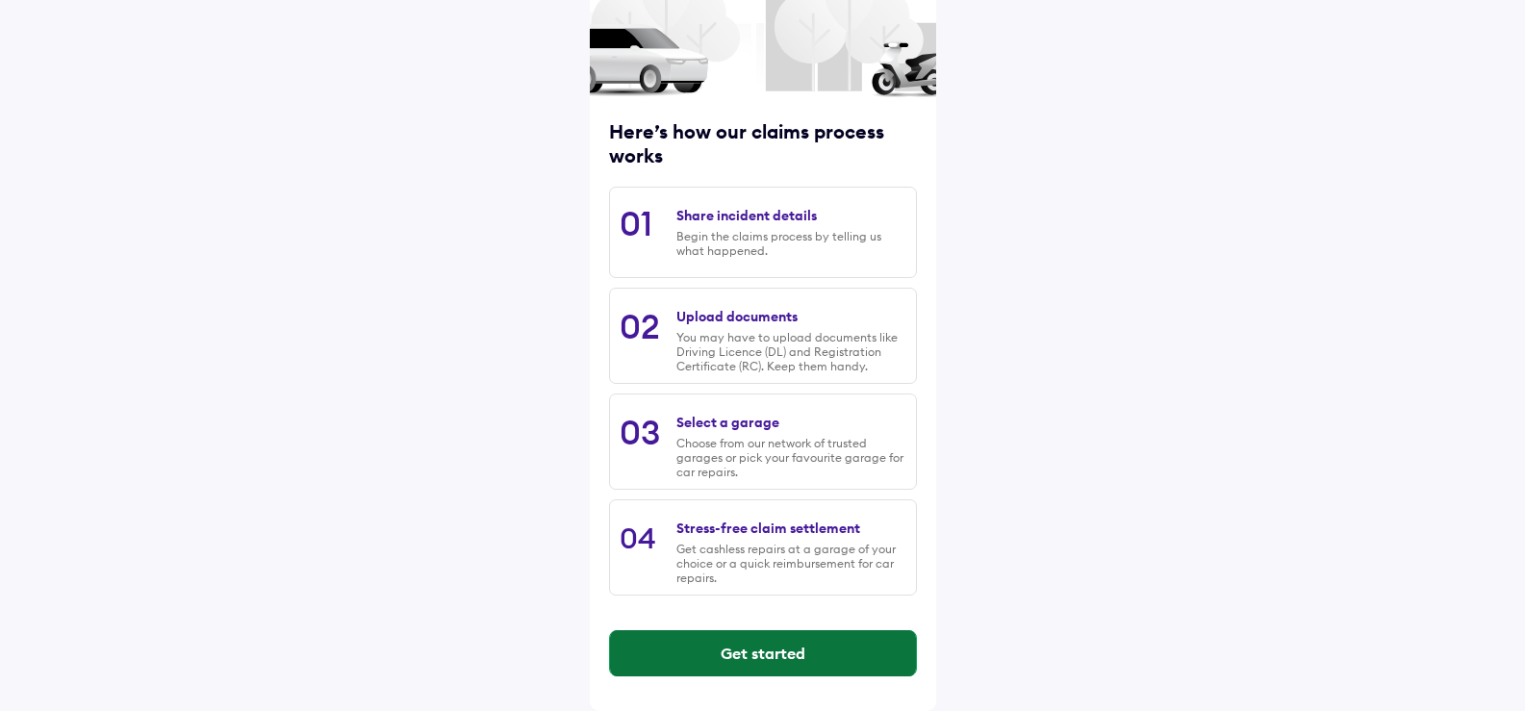
click at [748, 654] on button "Get started" at bounding box center [763, 653] width 306 height 46
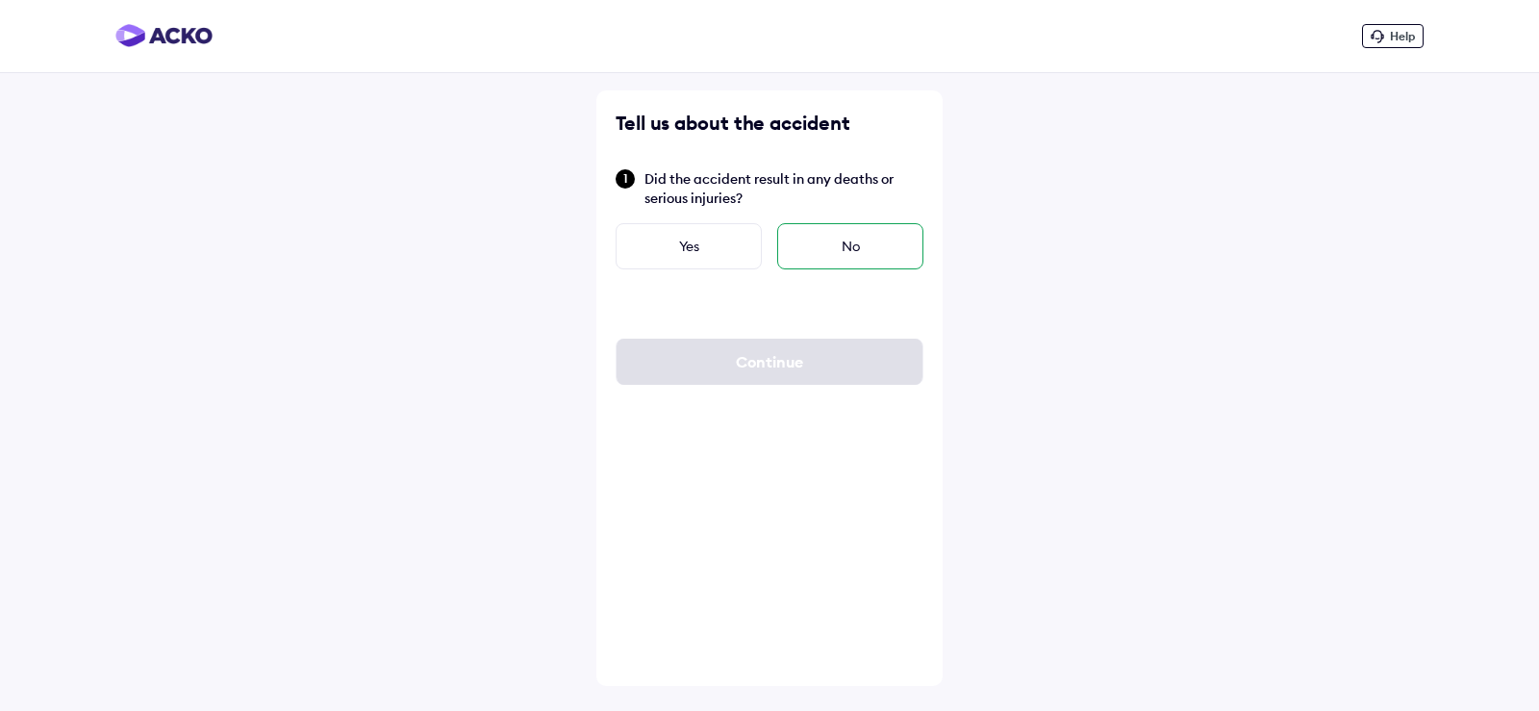
click at [836, 243] on div "No" at bounding box center [850, 246] width 146 height 46
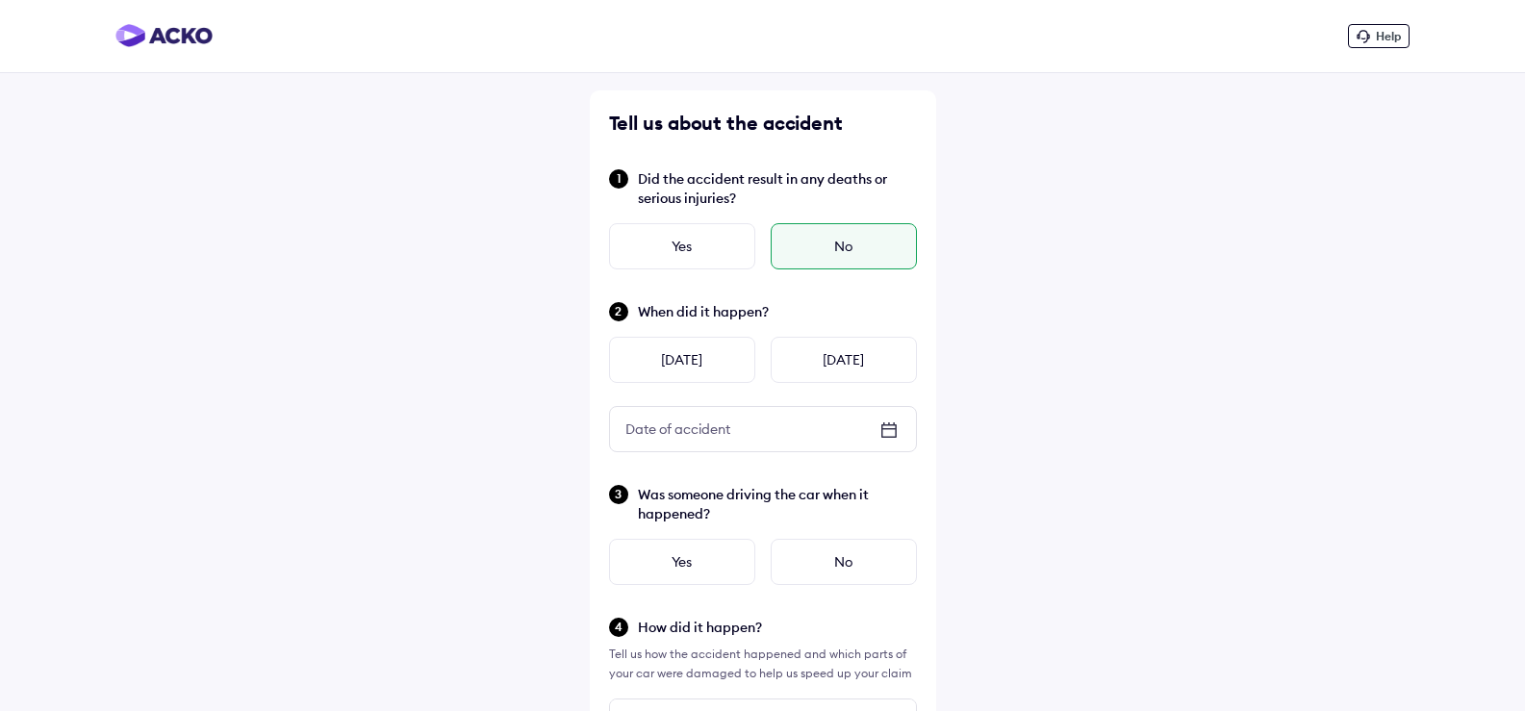
click at [894, 429] on icon at bounding box center [887, 429] width 13 height 2
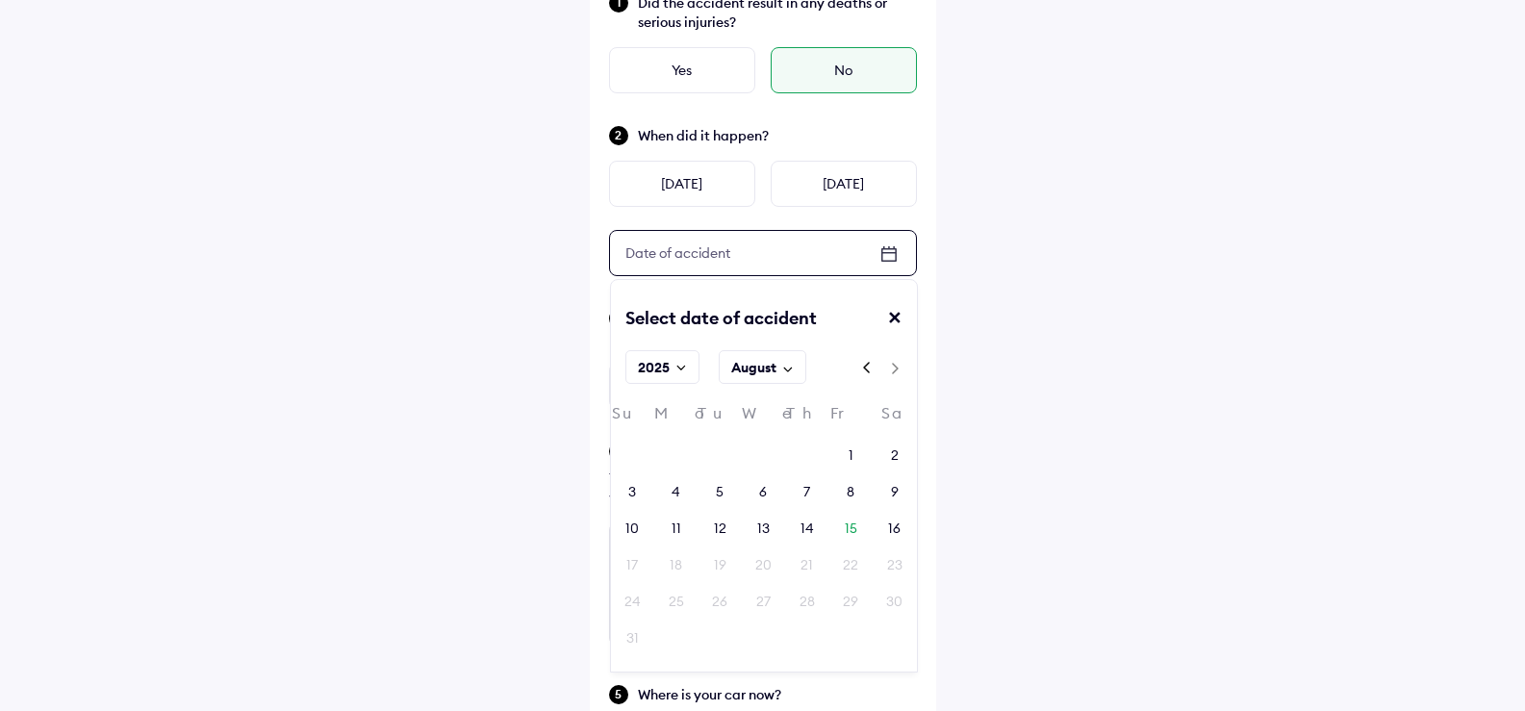
scroll to position [192, 0]
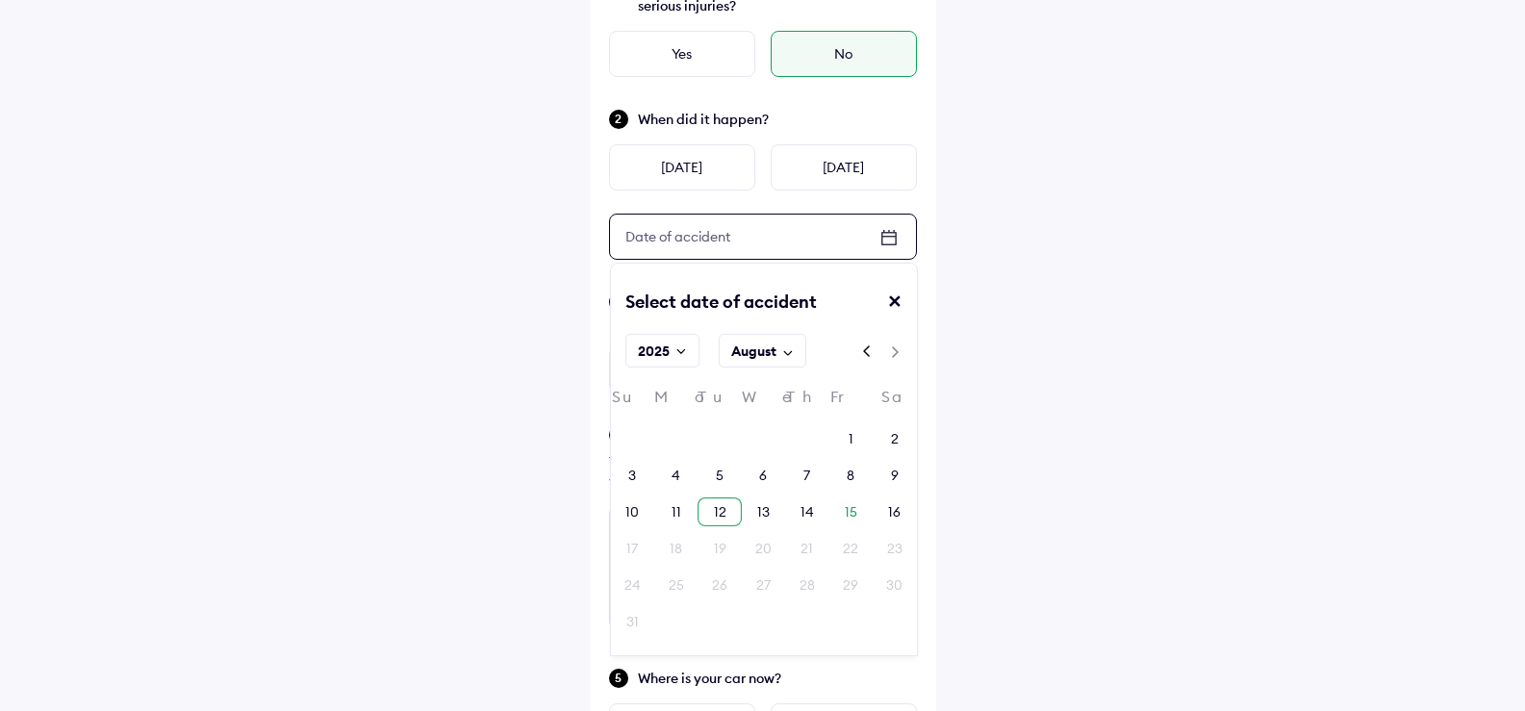
click at [726, 517] on div "12" at bounding box center [719, 511] width 43 height 29
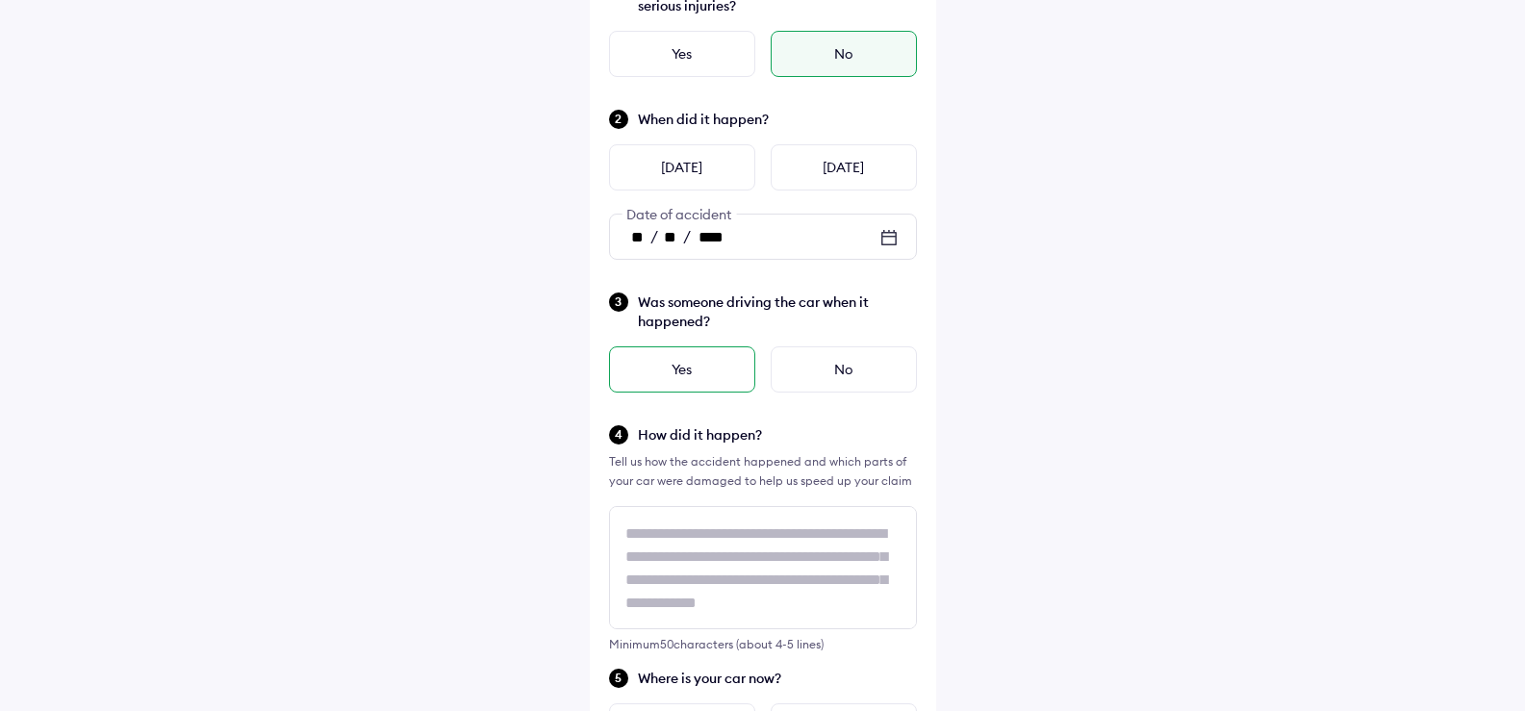
click at [687, 367] on div "Yes" at bounding box center [682, 369] width 146 height 46
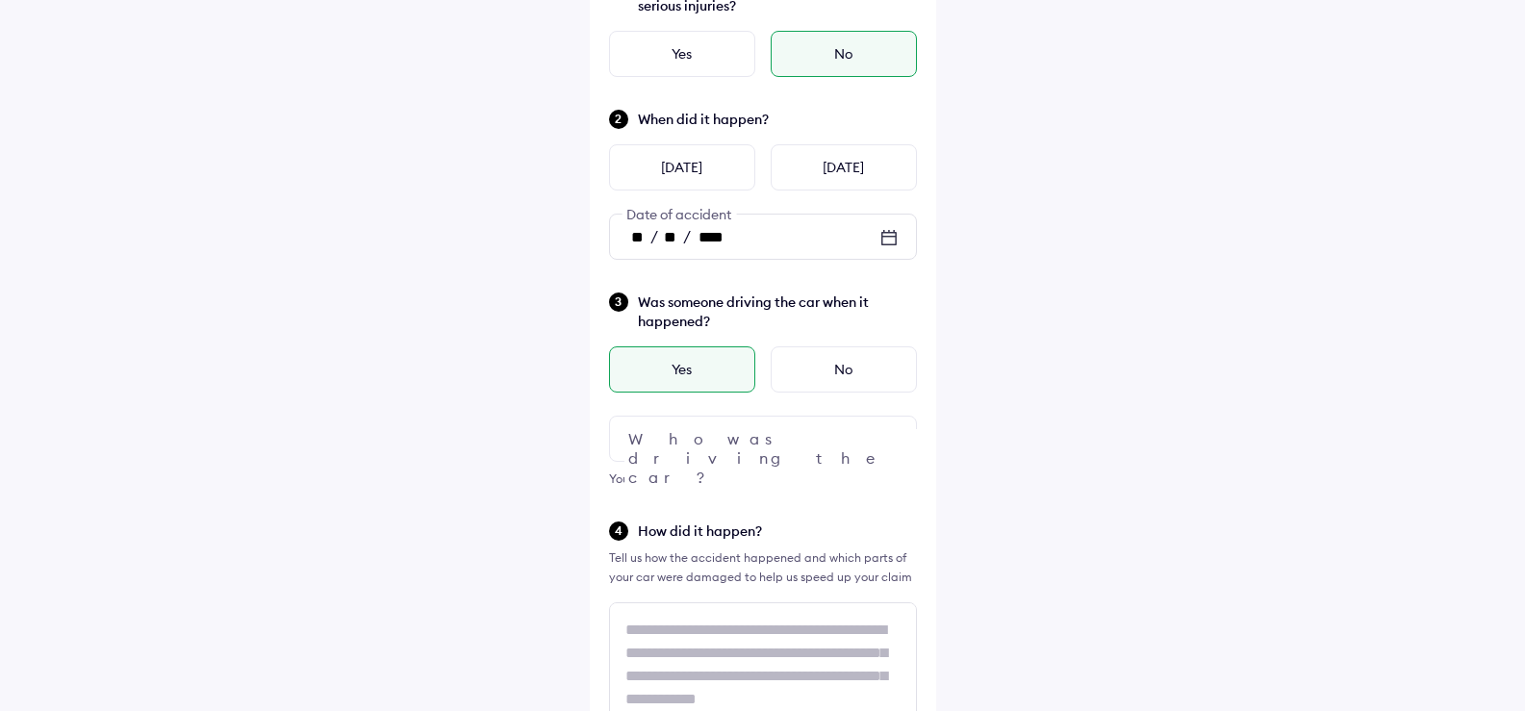
click at [839, 440] on div at bounding box center [763, 439] width 308 height 46
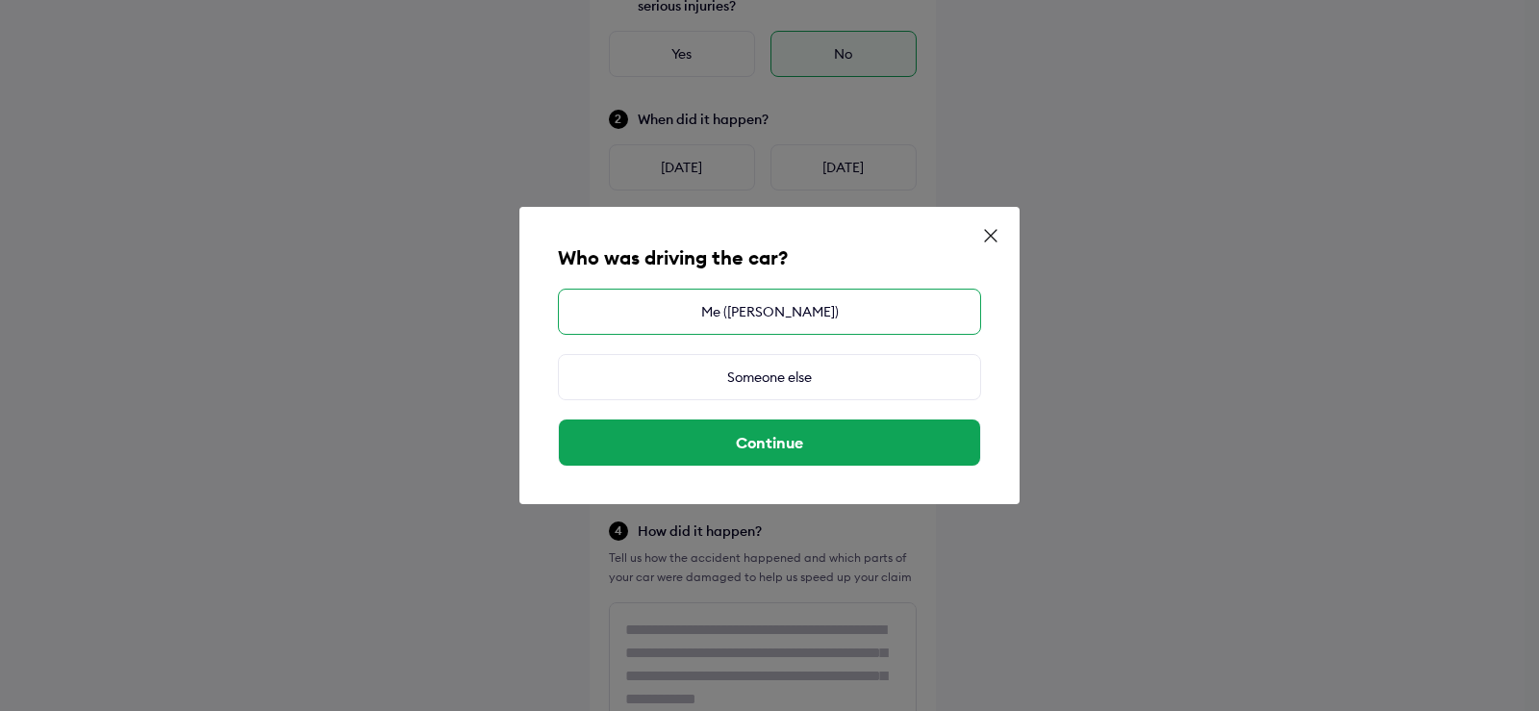
click at [769, 322] on div "Me ([PERSON_NAME])" at bounding box center [769, 312] width 423 height 46
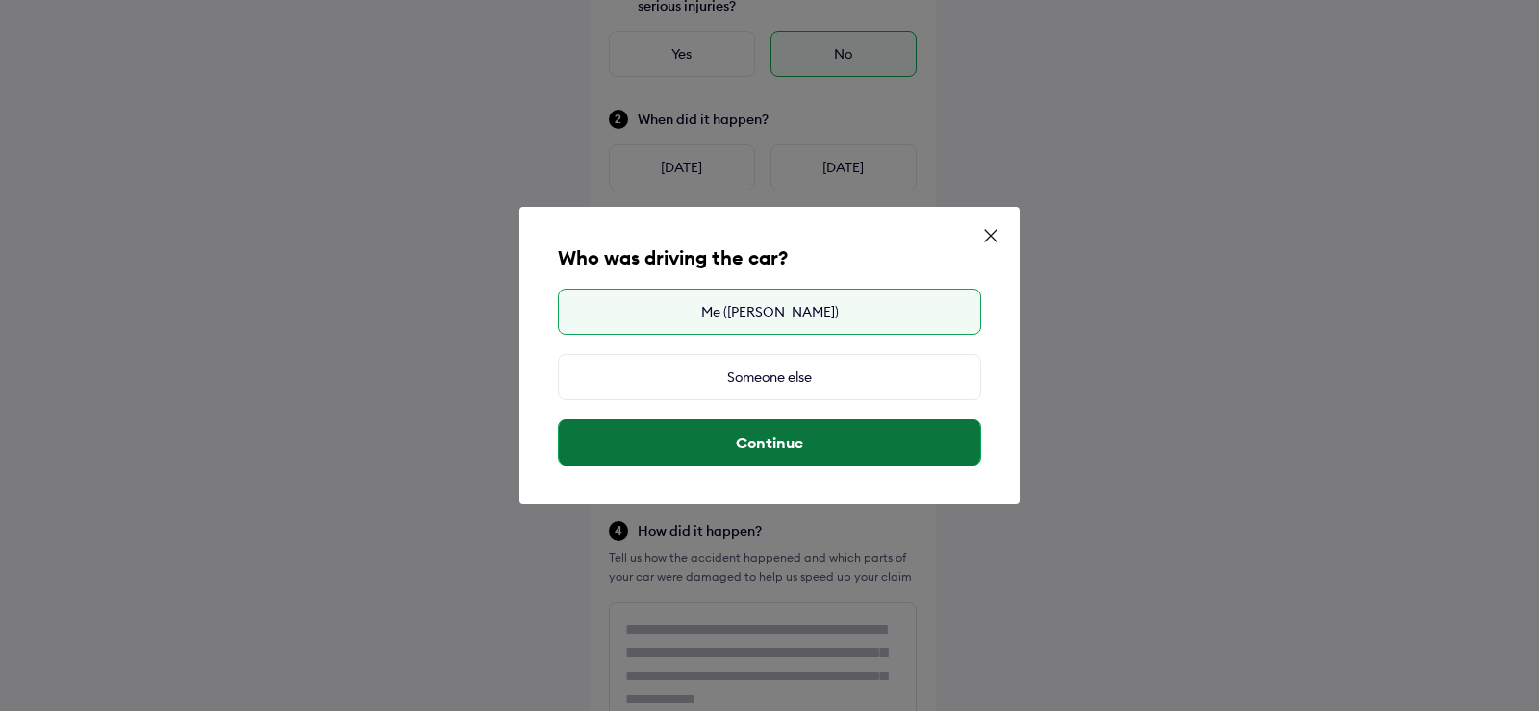
click at [772, 445] on button "Continue" at bounding box center [769, 443] width 421 height 46
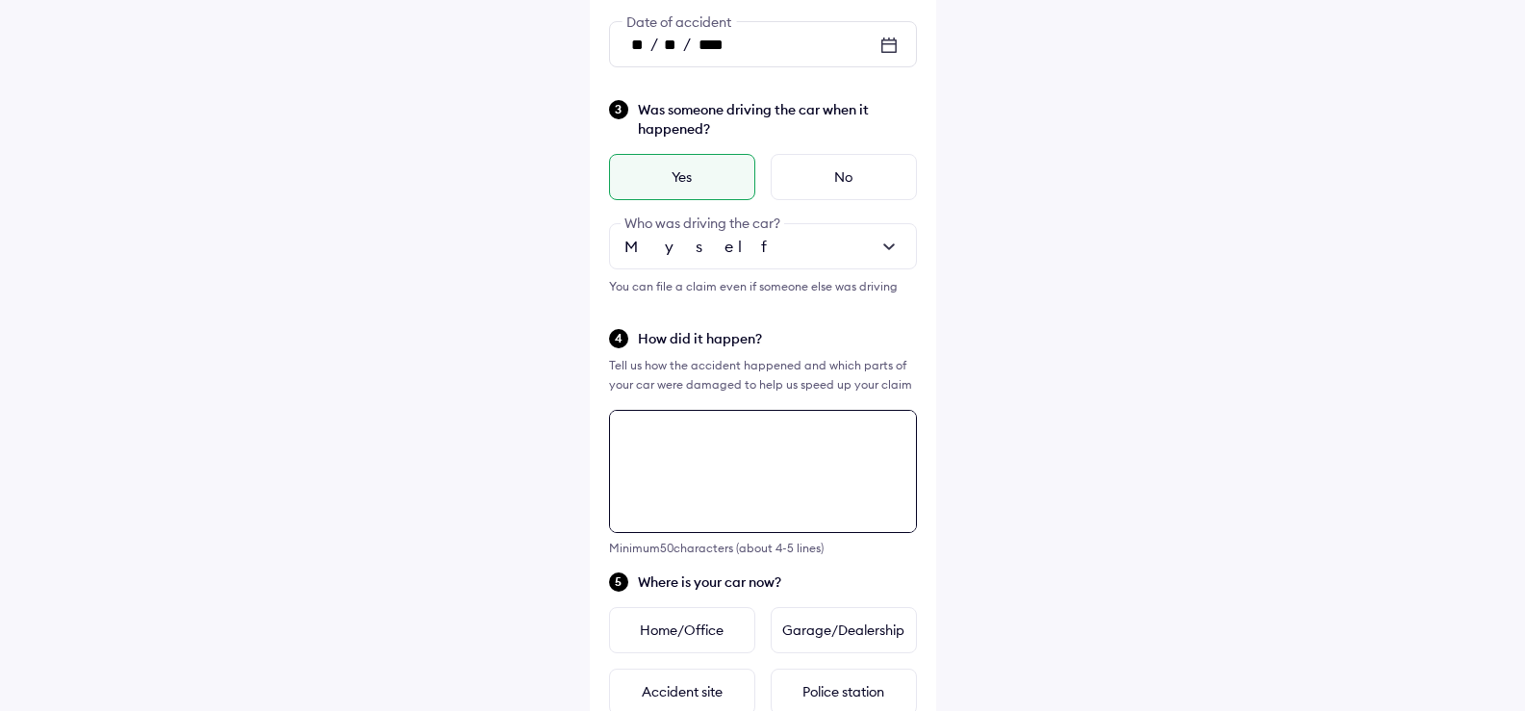
click at [694, 452] on textarea at bounding box center [763, 471] width 308 height 123
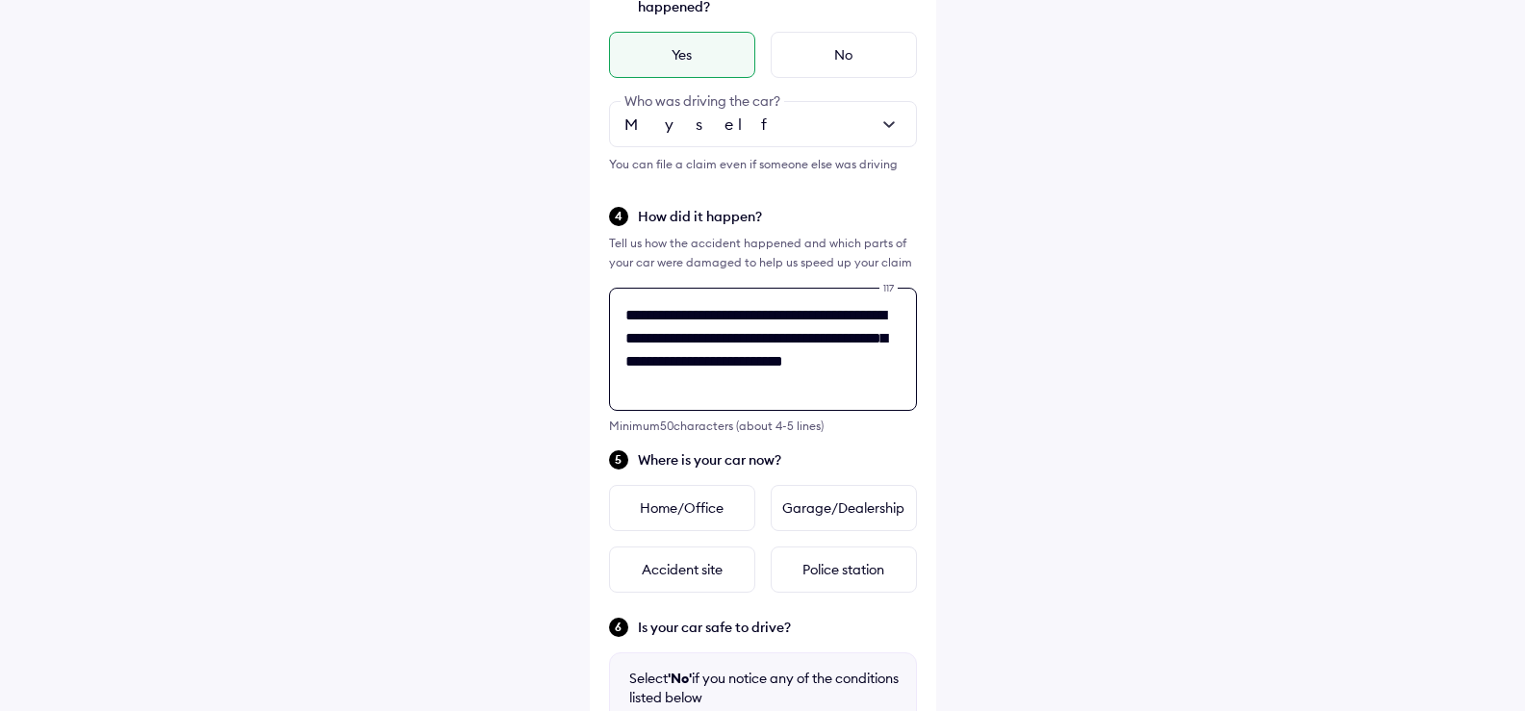
scroll to position [506, 0]
click at [868, 369] on textarea "**********" at bounding box center [763, 350] width 308 height 123
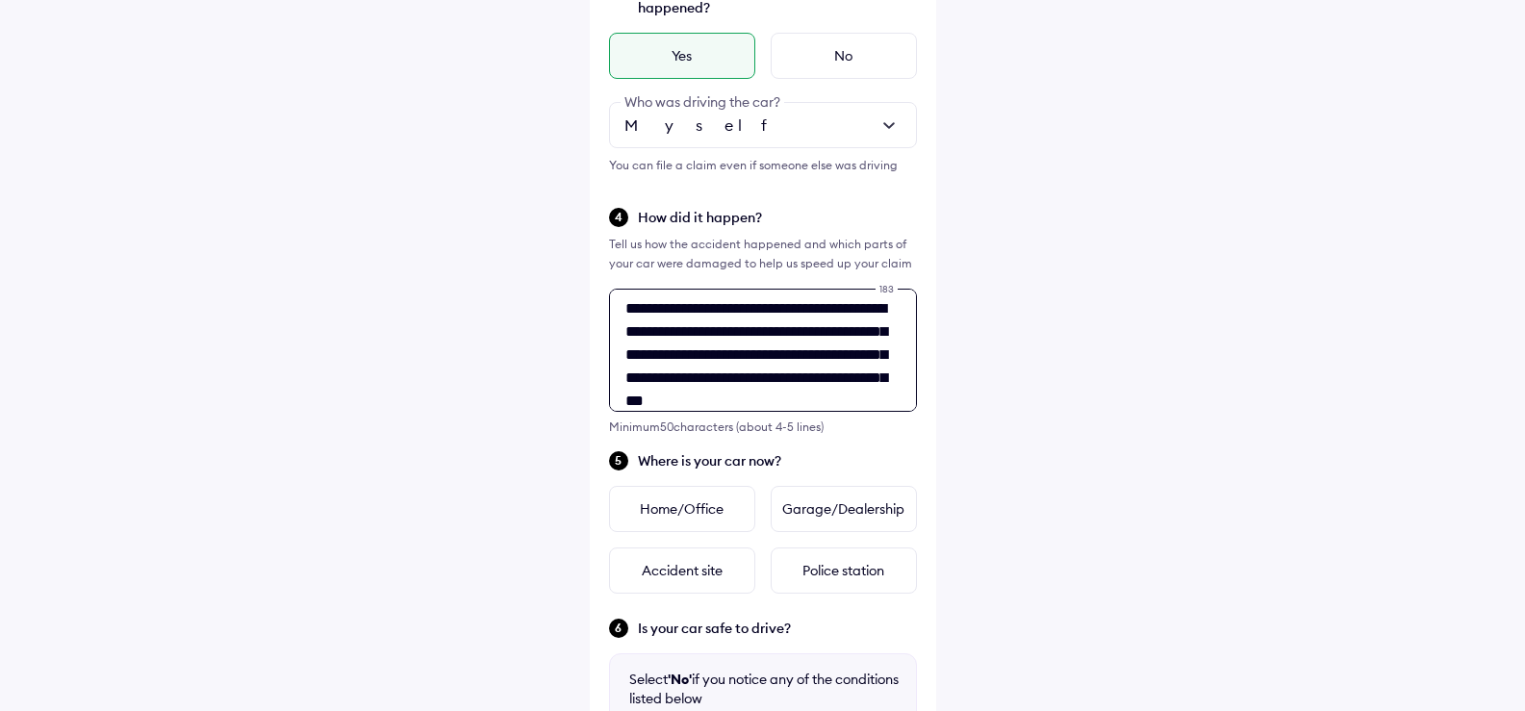
click at [693, 351] on textarea "**********" at bounding box center [763, 350] width 308 height 123
drag, startPoint x: 832, startPoint y: 375, endPoint x: 862, endPoint y: 378, distance: 30.0
click at [862, 378] on textarea "**********" at bounding box center [763, 350] width 308 height 123
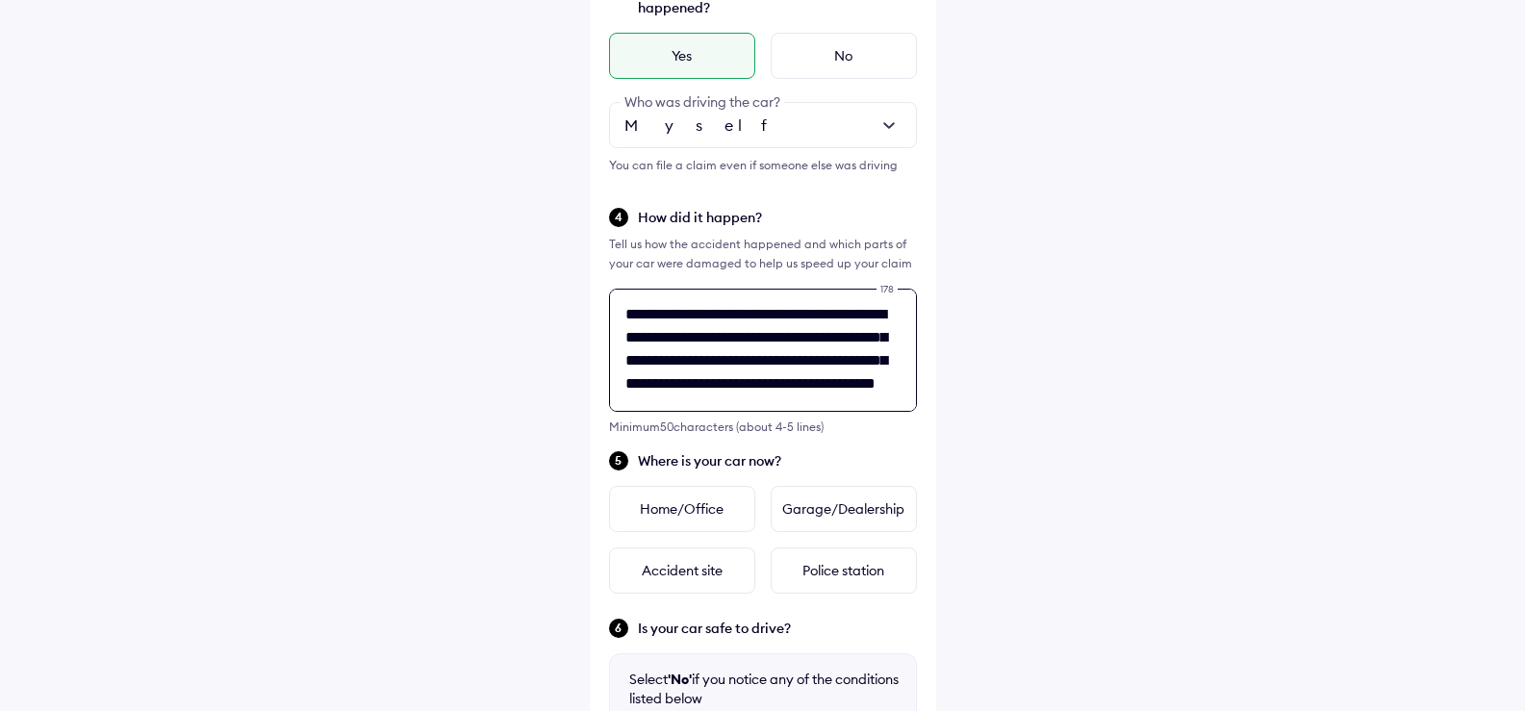
type textarea "**********"
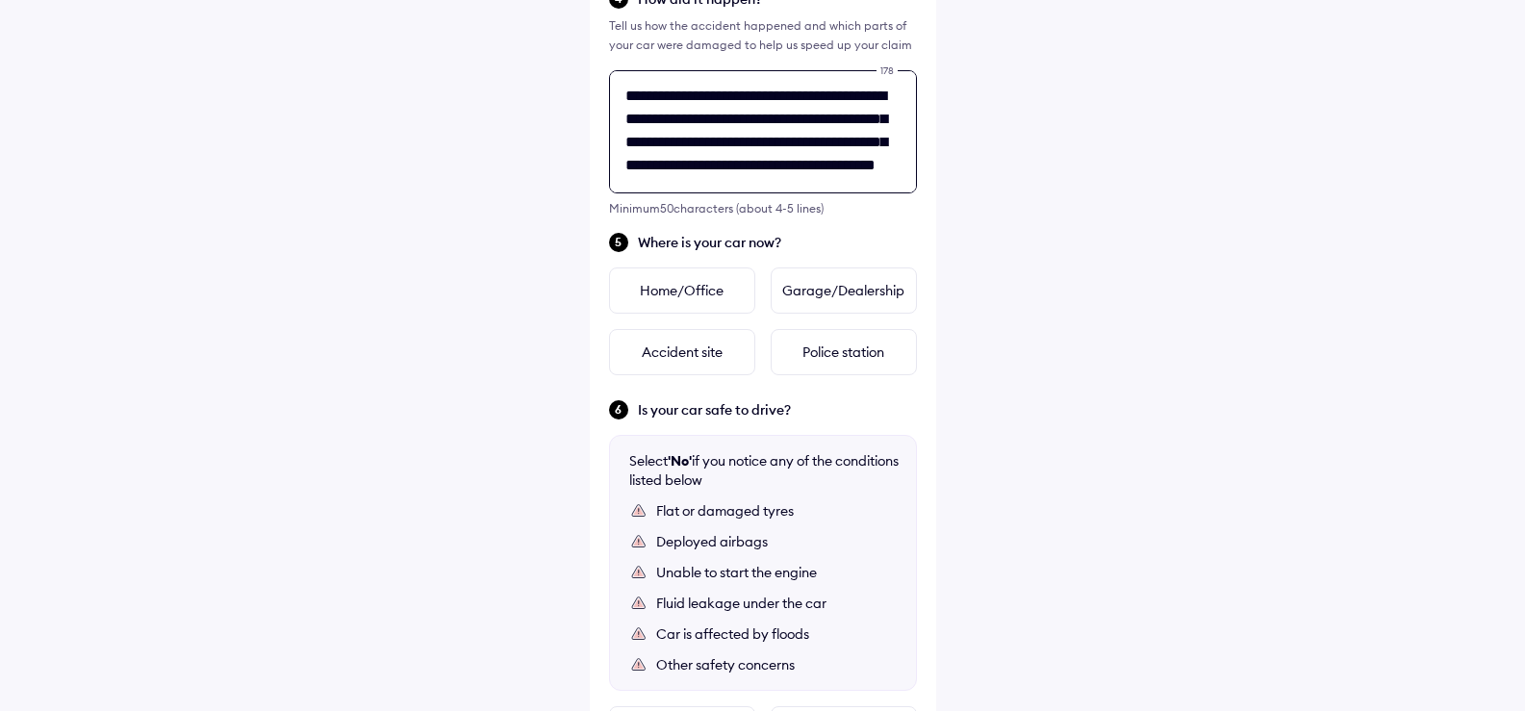
scroll to position [795, 0]
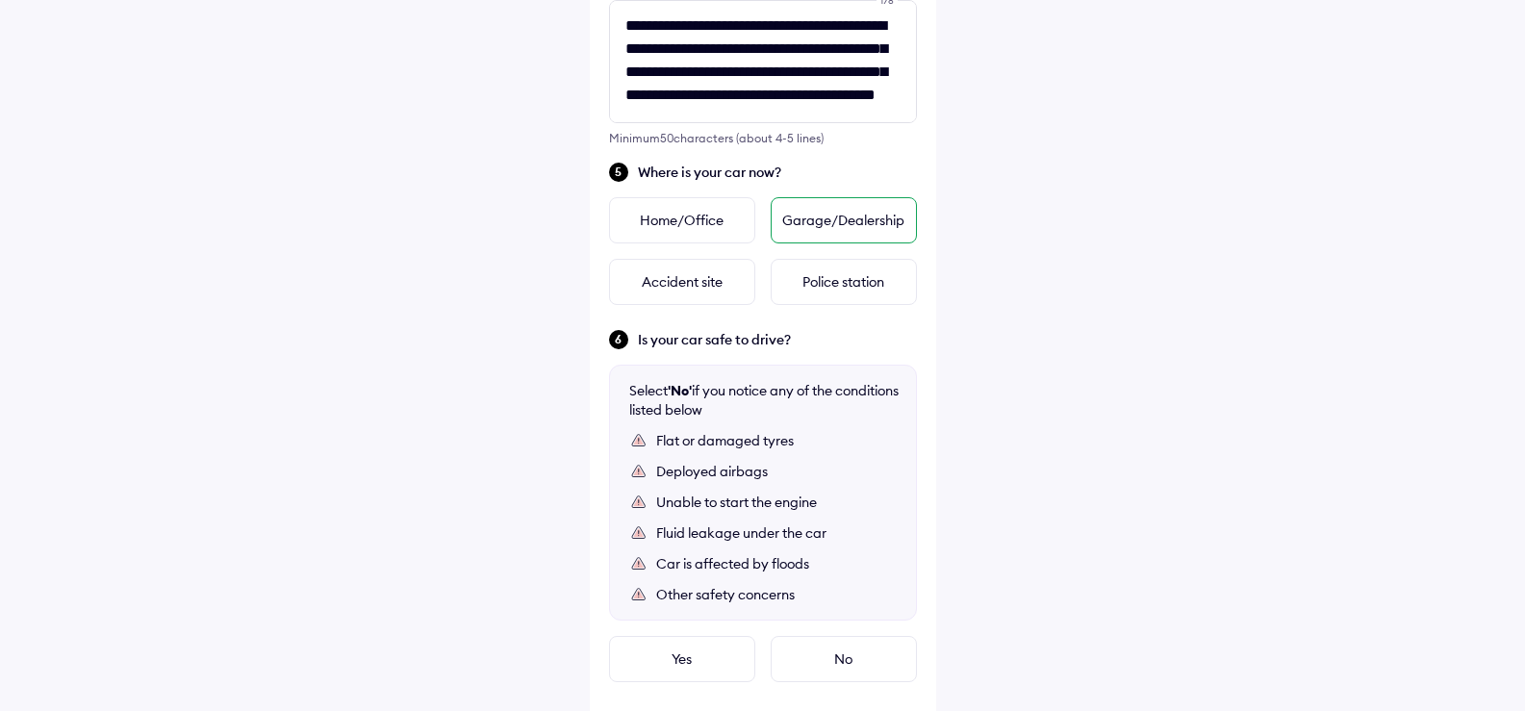
click at [809, 228] on div "Garage/Dealership" at bounding box center [844, 220] width 146 height 46
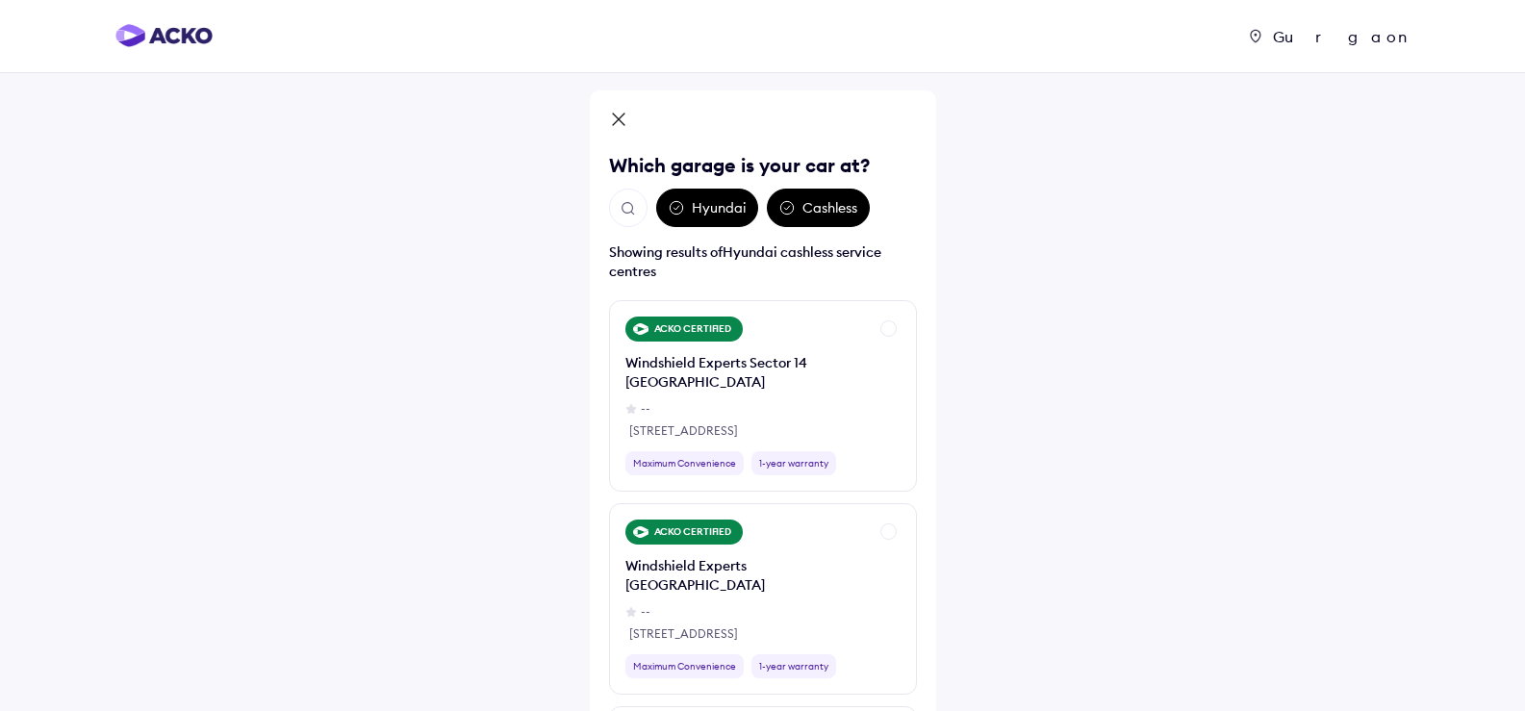
click at [630, 210] on img "Open search" at bounding box center [628, 208] width 17 height 17
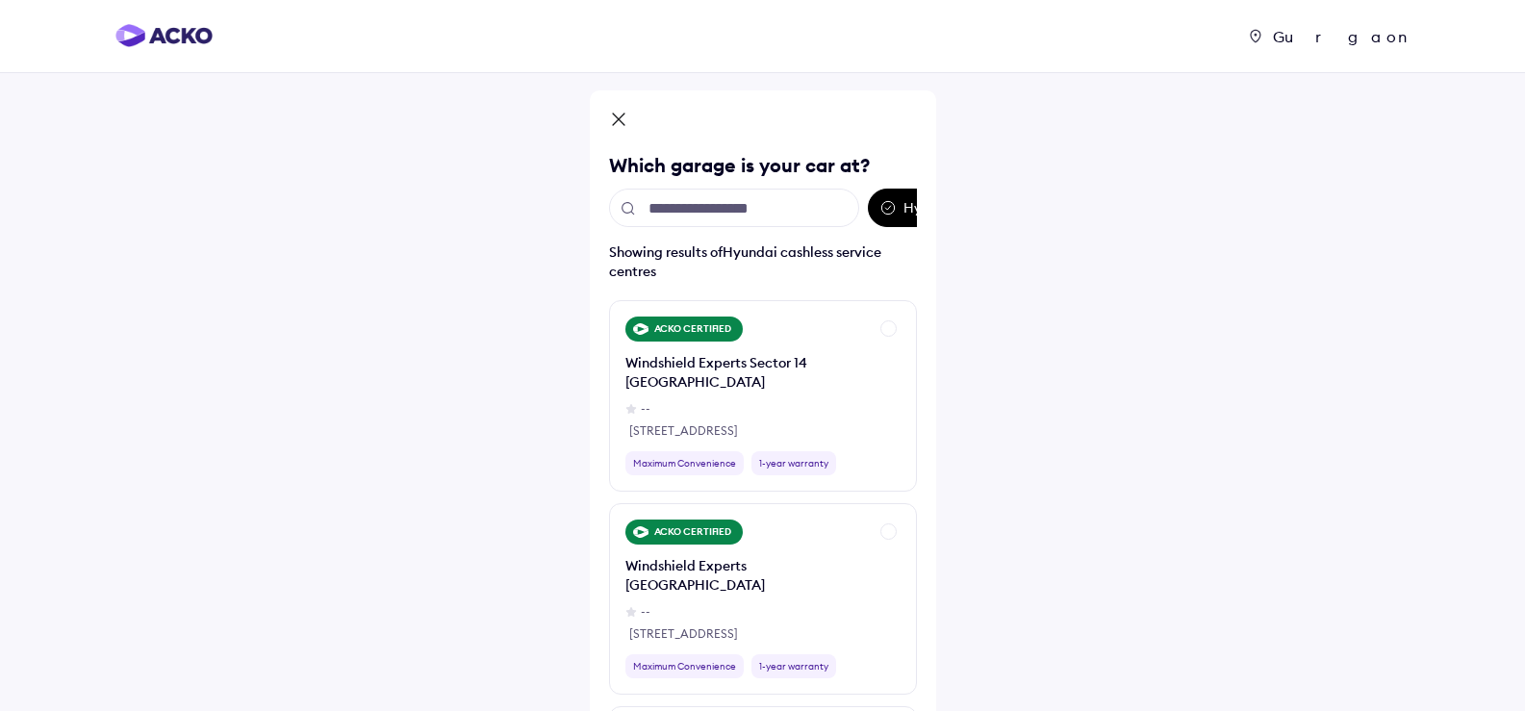
click at [674, 219] on input "text" at bounding box center [734, 208] width 250 height 38
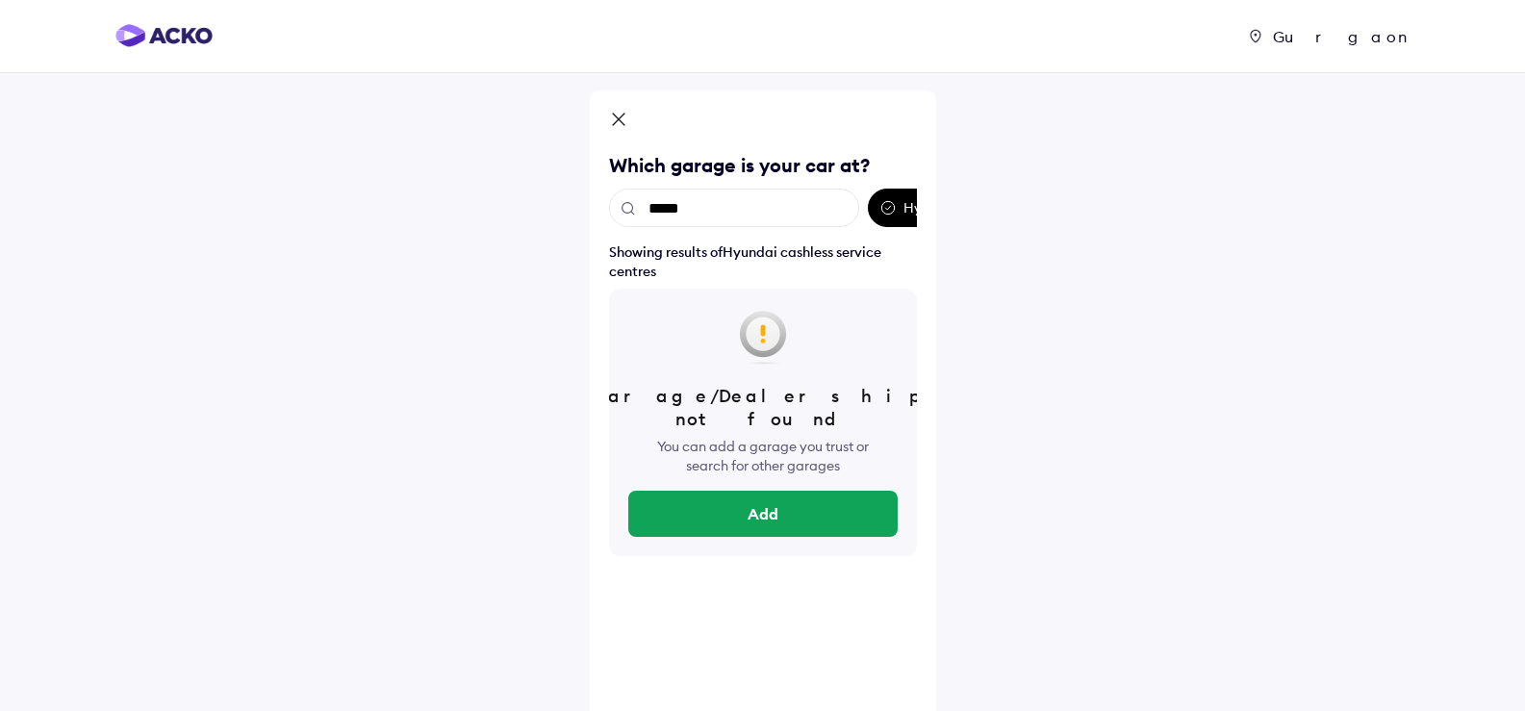
click at [675, 208] on input "*****" at bounding box center [734, 208] width 250 height 38
type input "******"
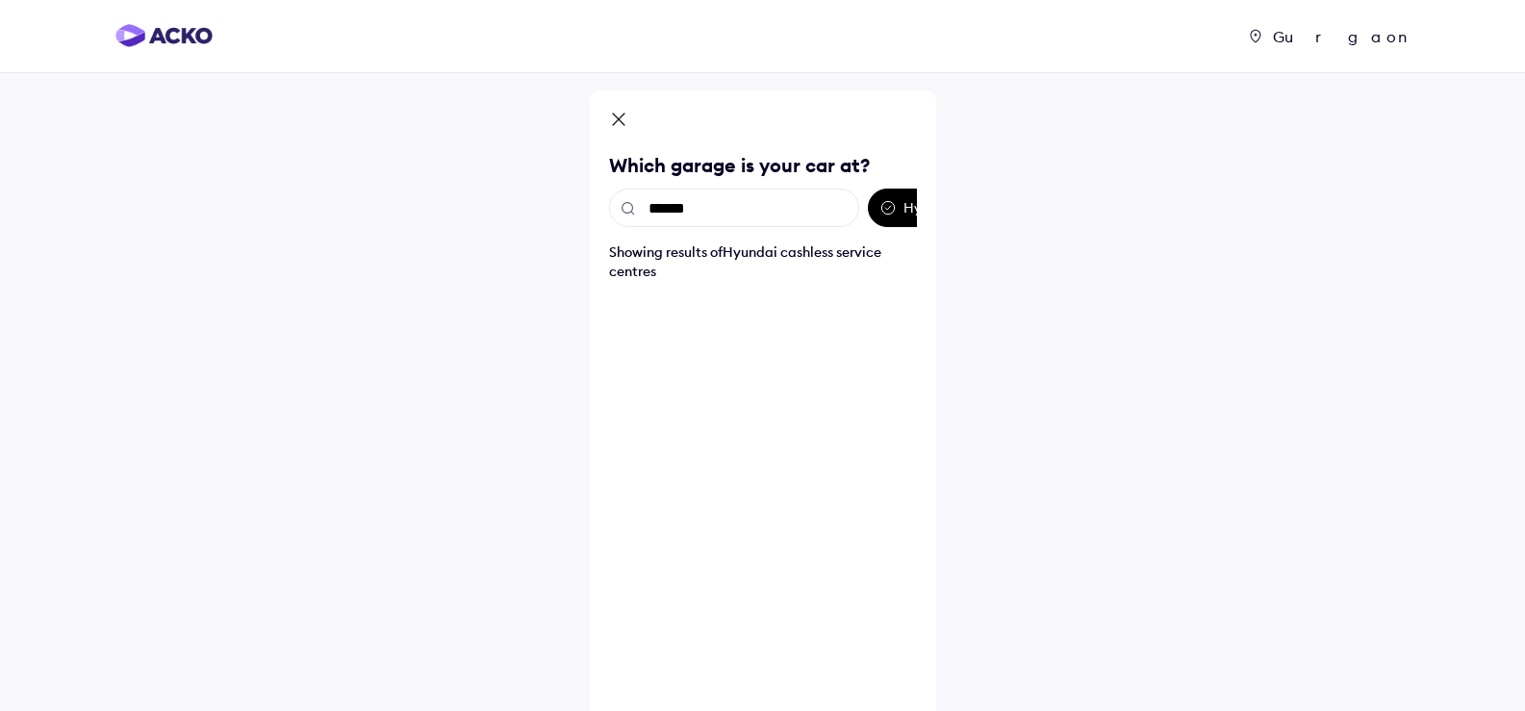
click at [705, 205] on input "******" at bounding box center [734, 208] width 250 height 38
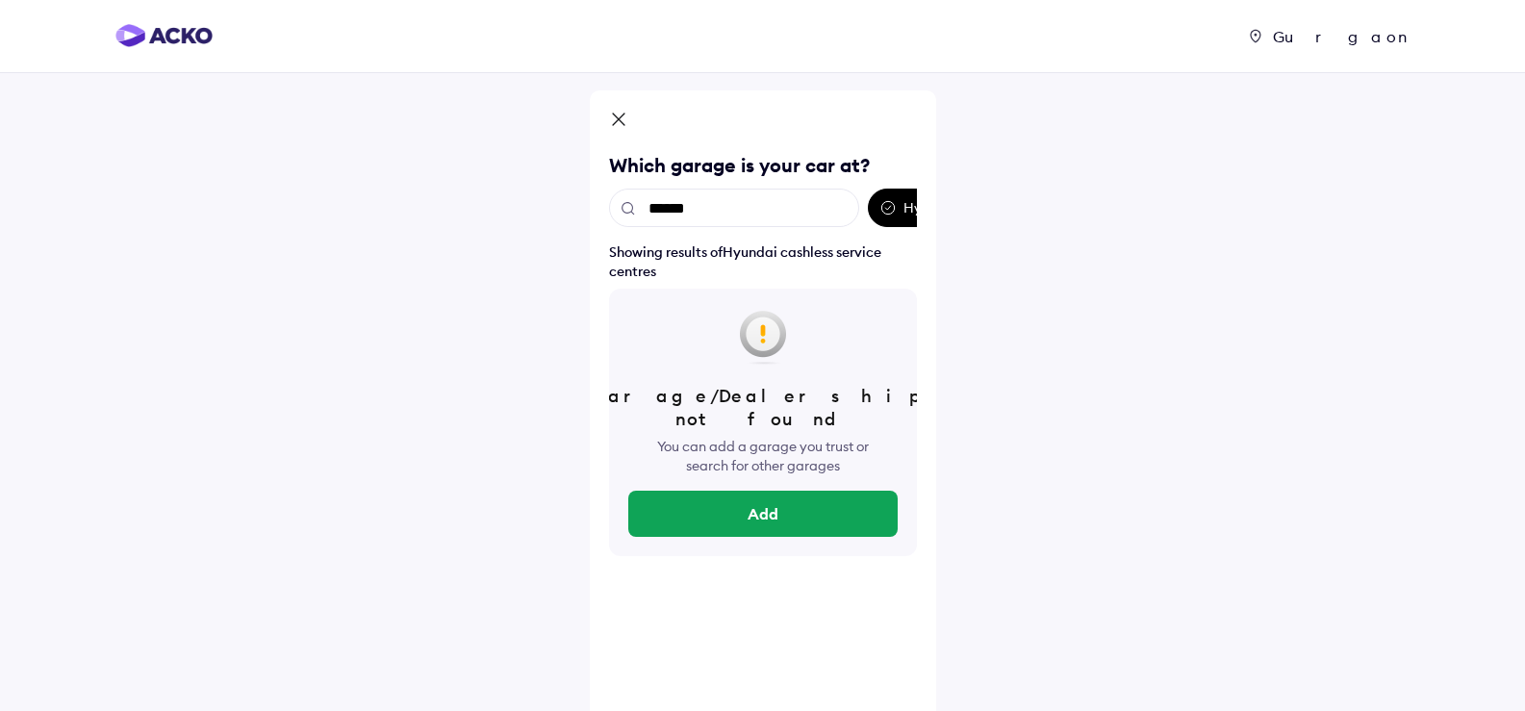
drag, startPoint x: 708, startPoint y: 208, endPoint x: 639, endPoint y: 208, distance: 69.3
click at [639, 208] on input "******" at bounding box center [734, 208] width 250 height 38
click at [893, 203] on div "****** Hyundai Cashless" at bounding box center [763, 208] width 308 height 38
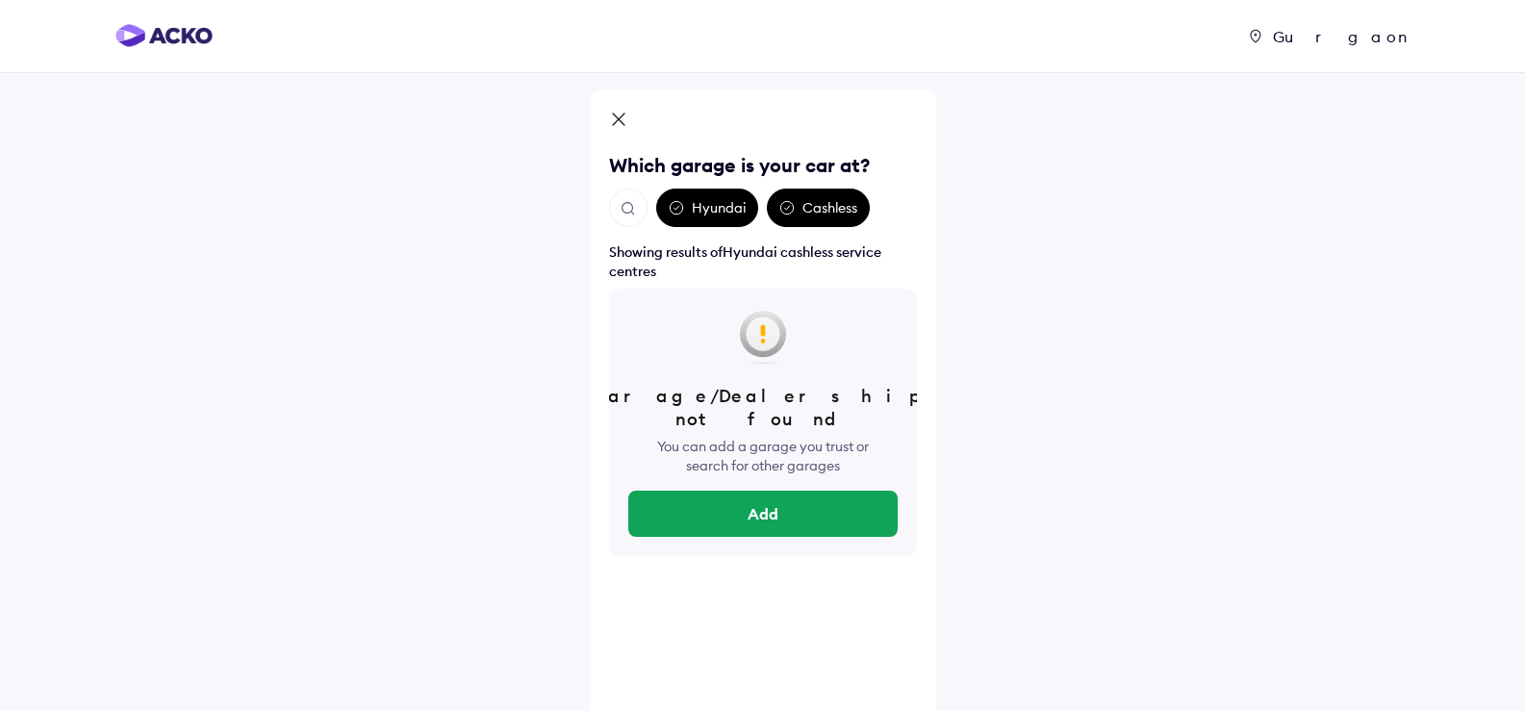
click at [691, 195] on div "Hyundai" at bounding box center [707, 208] width 102 height 38
click at [636, 201] on img "Open search" at bounding box center [628, 208] width 17 height 17
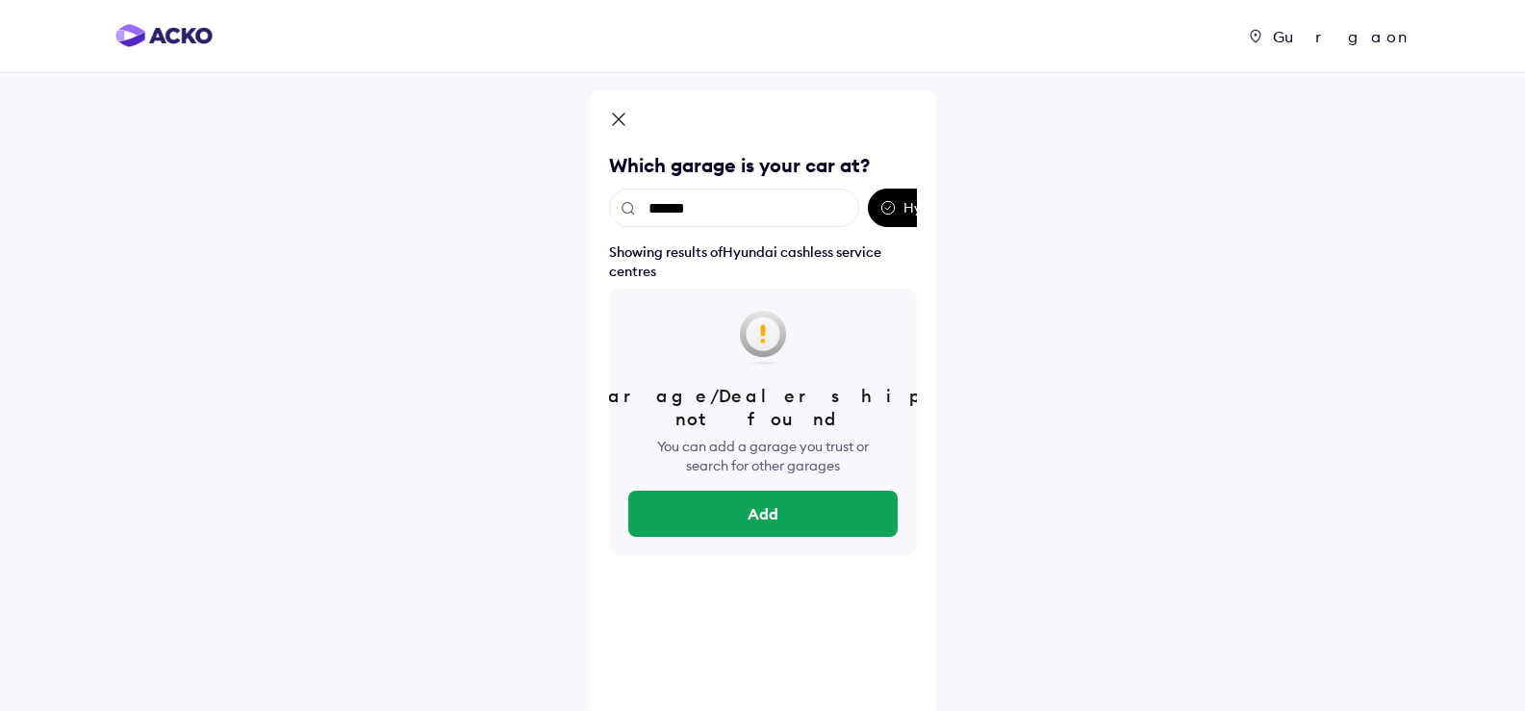
drag, startPoint x: 703, startPoint y: 215, endPoint x: 637, endPoint y: 212, distance: 66.5
click at [637, 212] on input "******" at bounding box center [734, 208] width 250 height 38
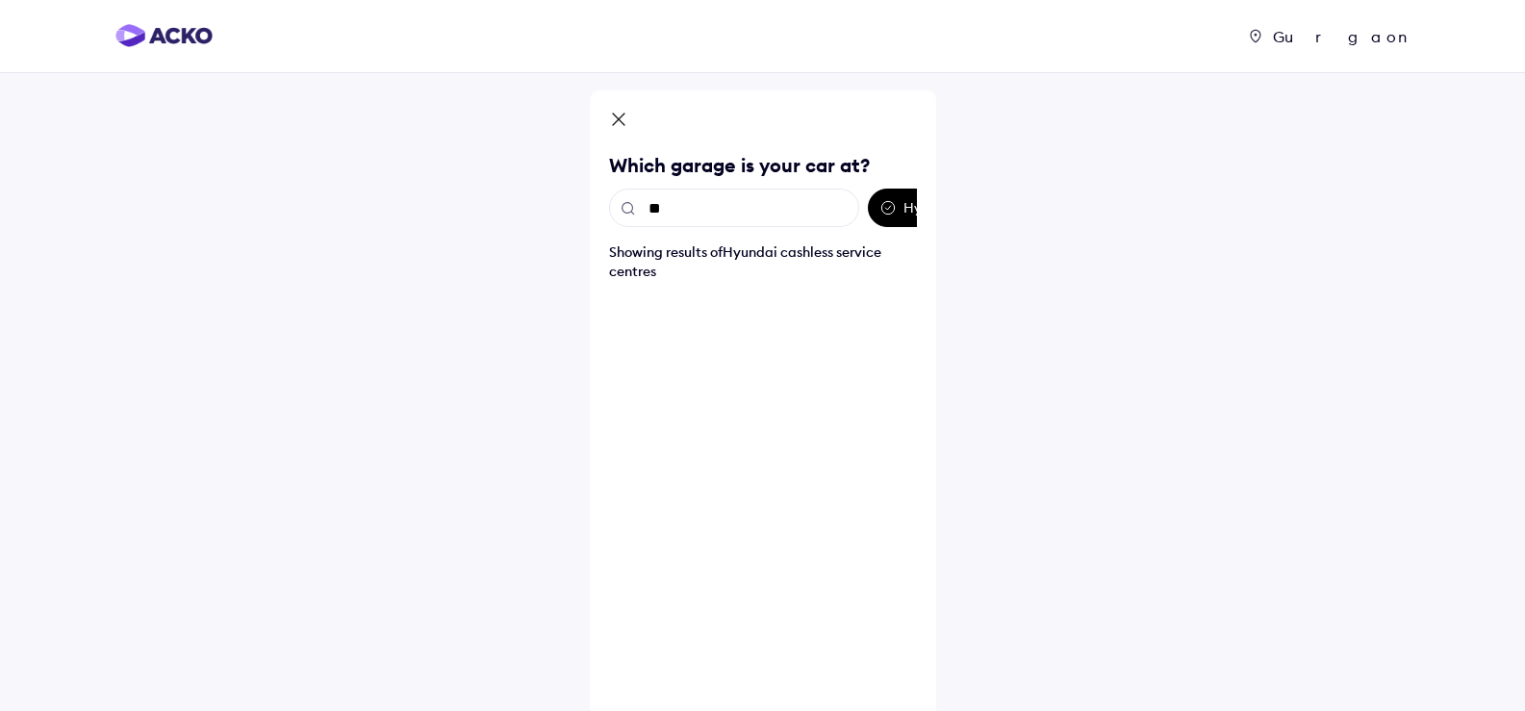
type input "***"
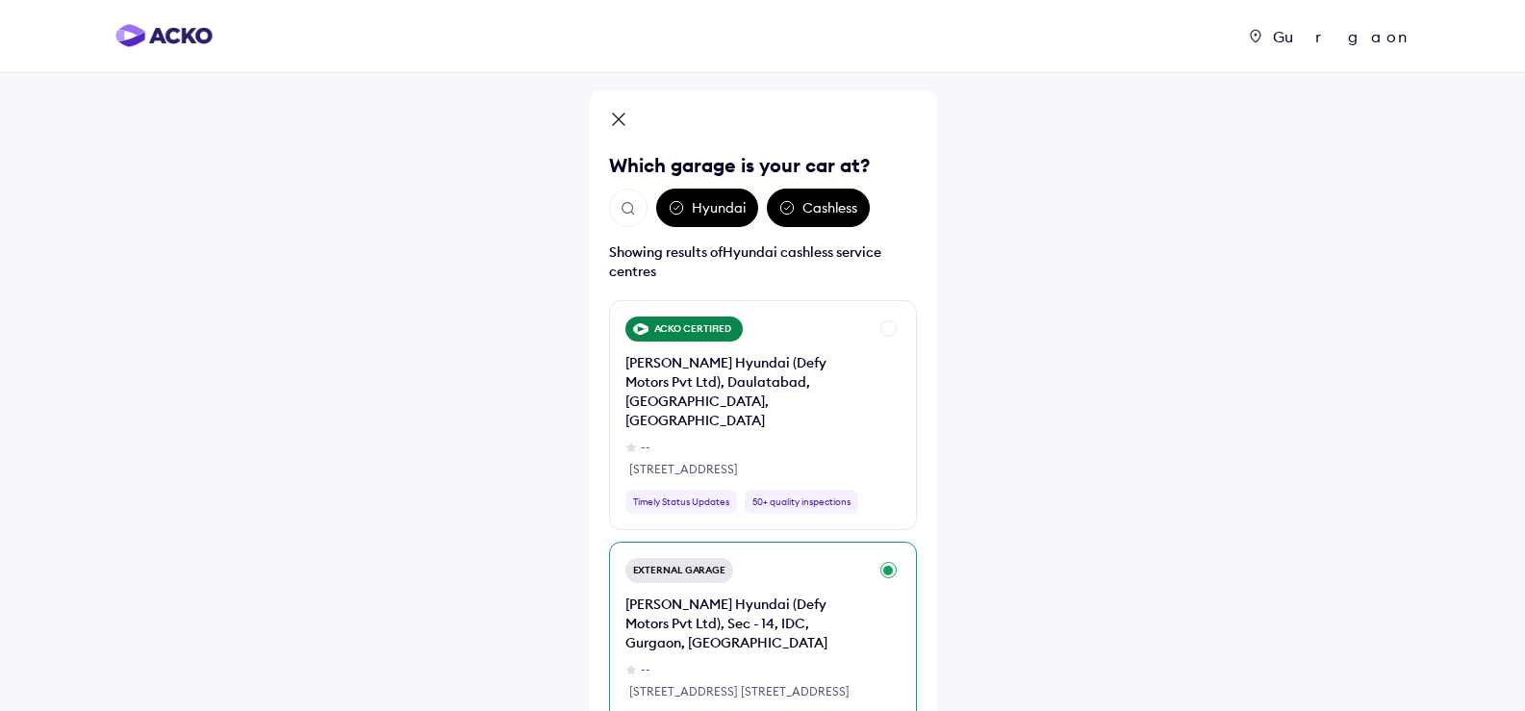
click at [889, 542] on div "External Garage [PERSON_NAME] Hyundai (Defy Motors Pvt Ltd), Sec - 14, IDC, Gur…" at bounding box center [763, 647] width 308 height 211
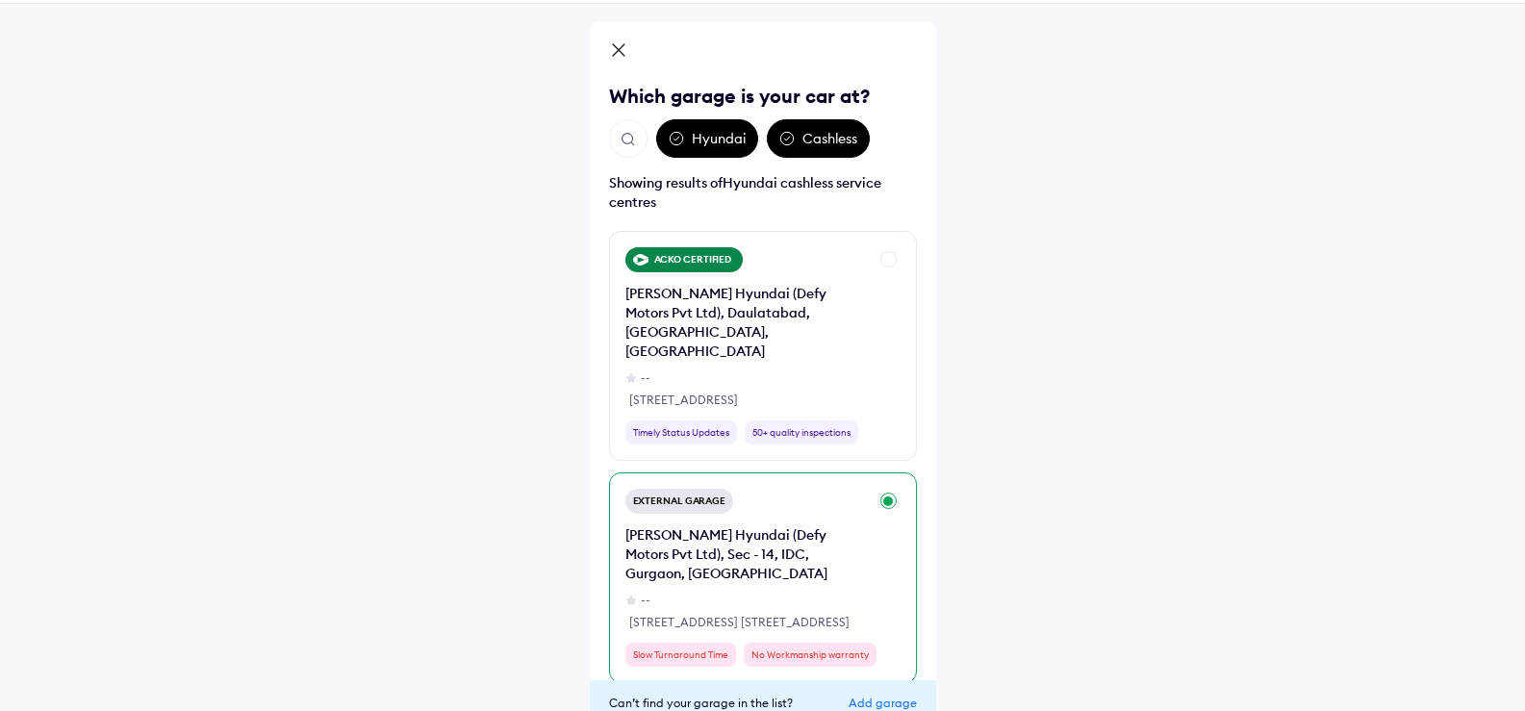
scroll to position [159, 0]
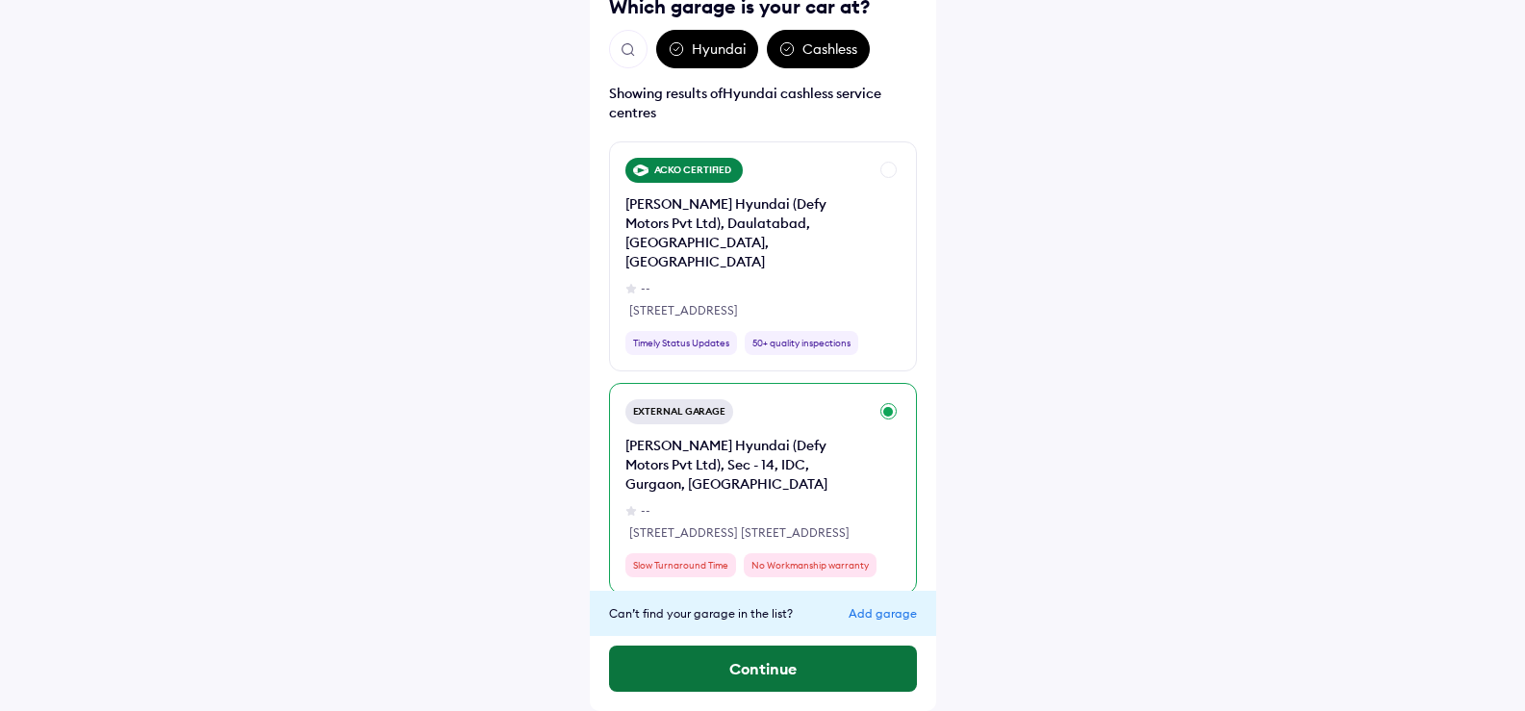
click at [697, 667] on button "Continue" at bounding box center [763, 669] width 308 height 46
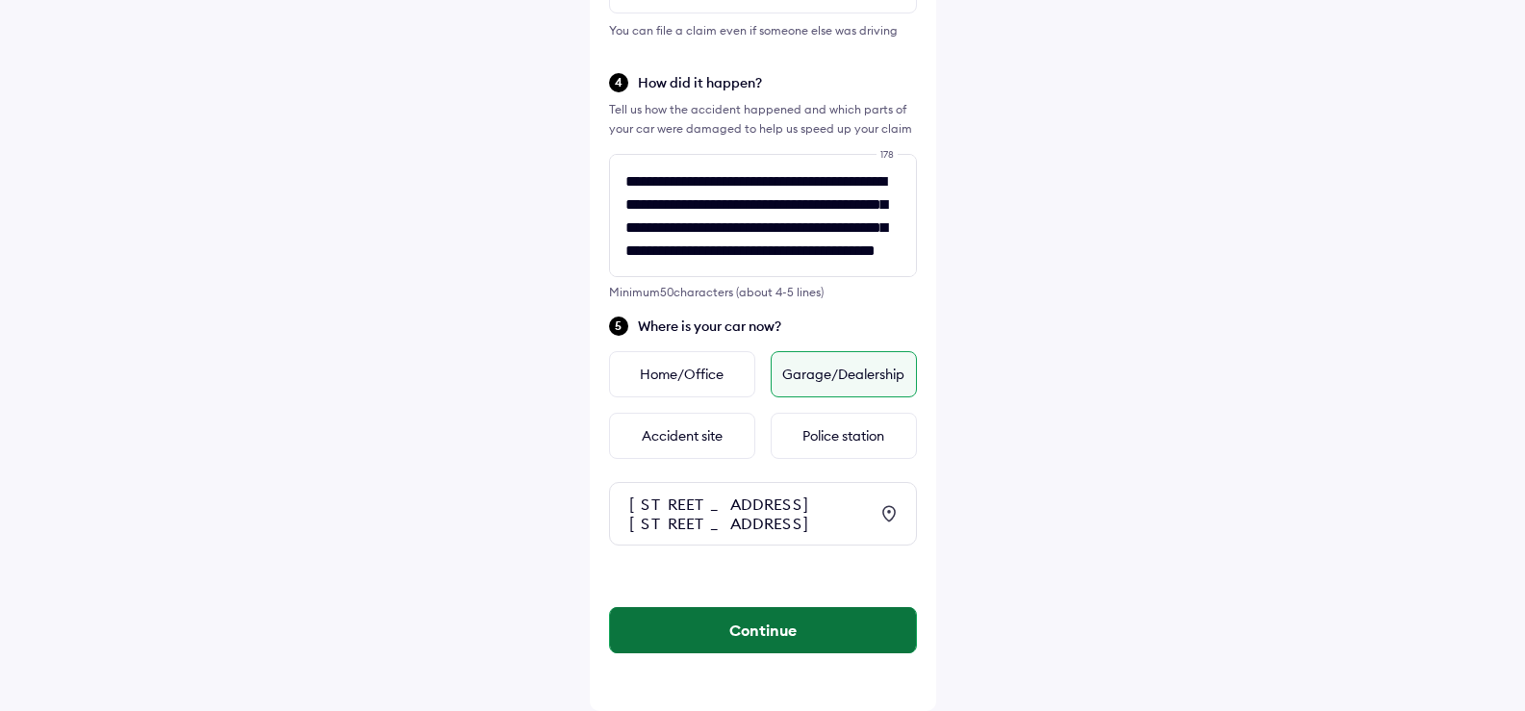
scroll to position [660, 0]
click at [702, 621] on button "Continue" at bounding box center [763, 630] width 306 height 46
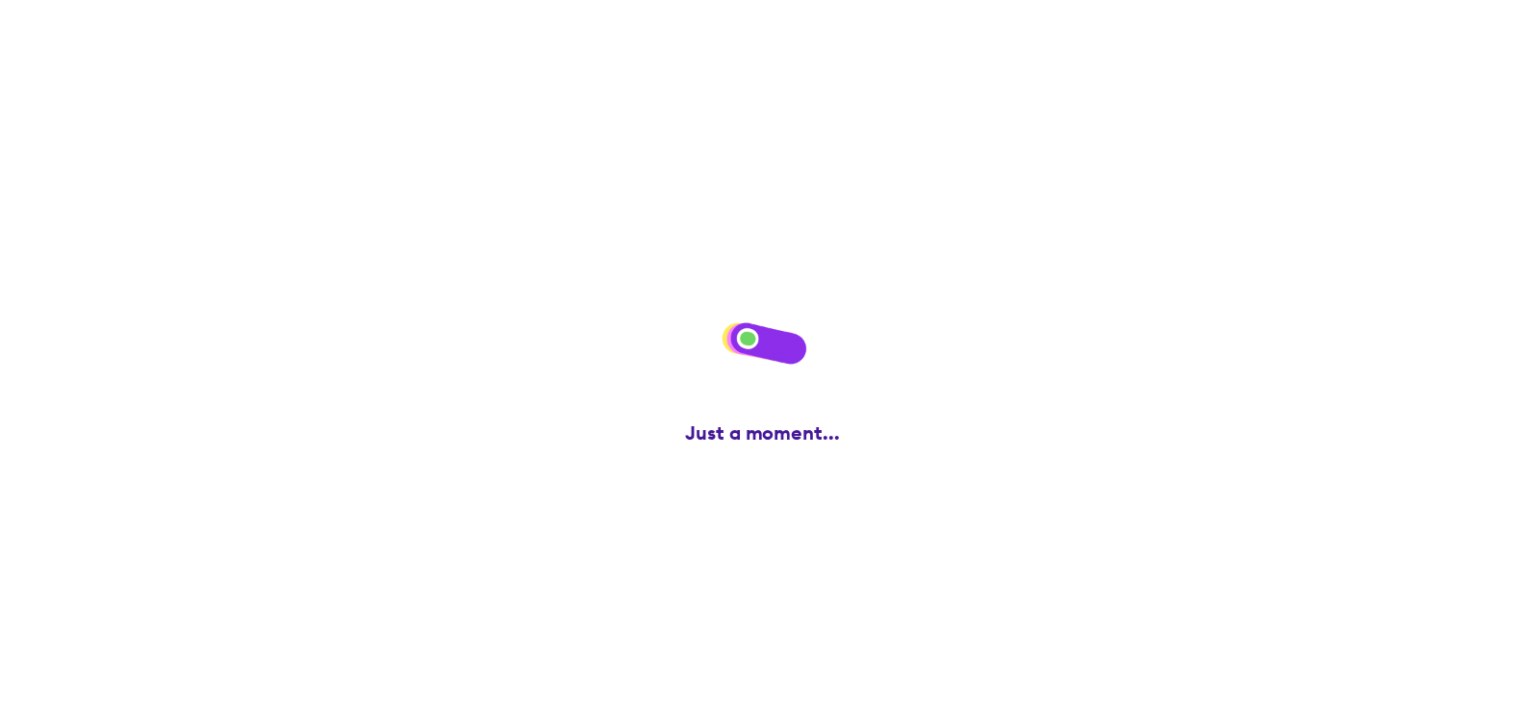
scroll to position [0, 0]
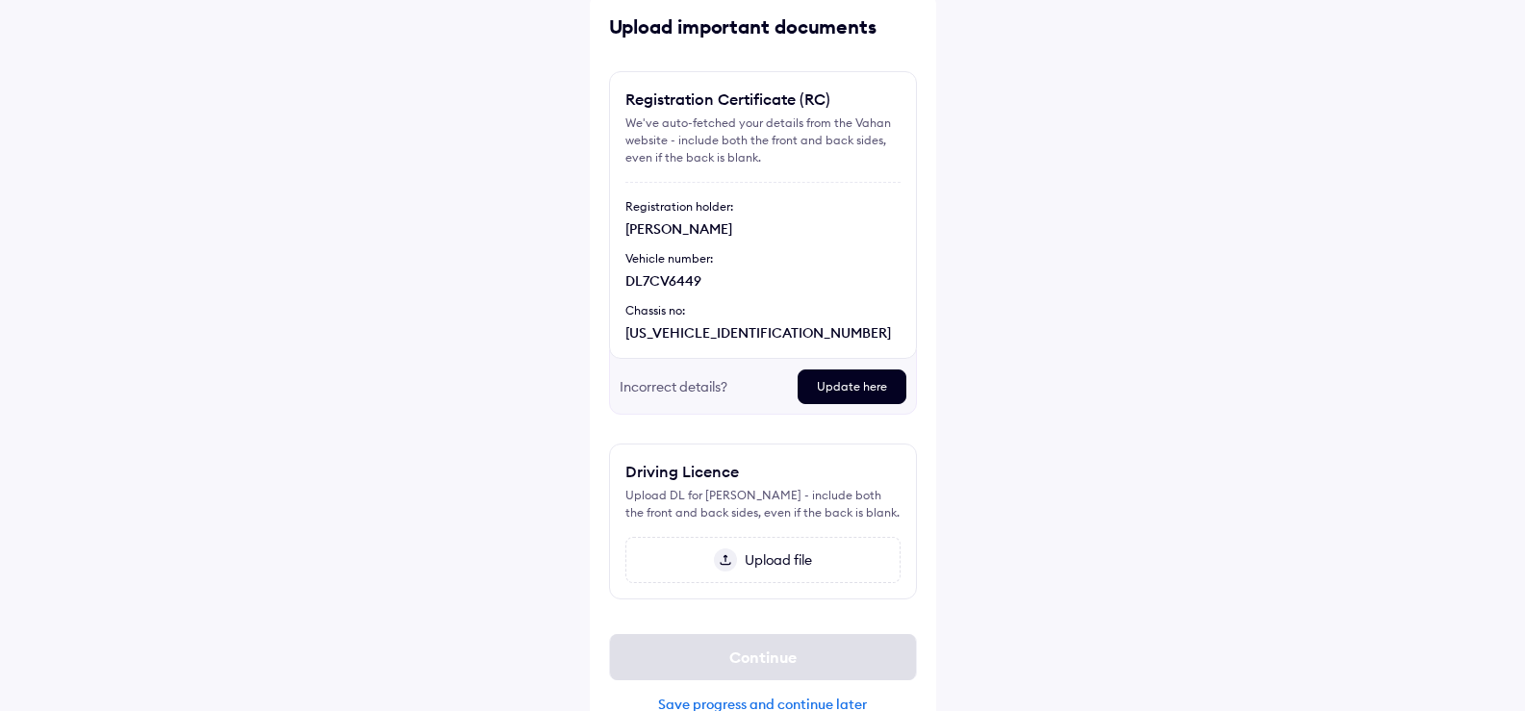
scroll to position [133, 0]
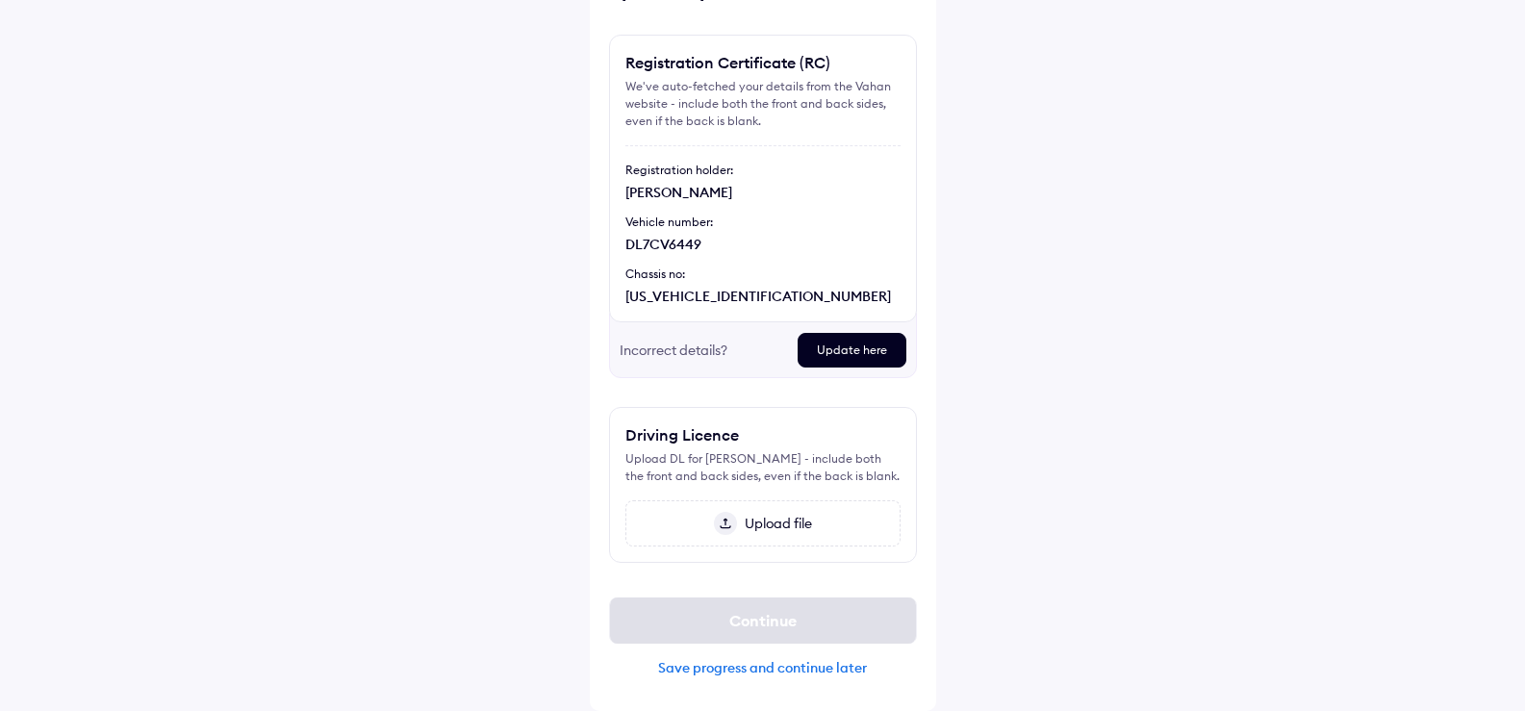
click at [724, 521] on img at bounding box center [725, 523] width 23 height 23
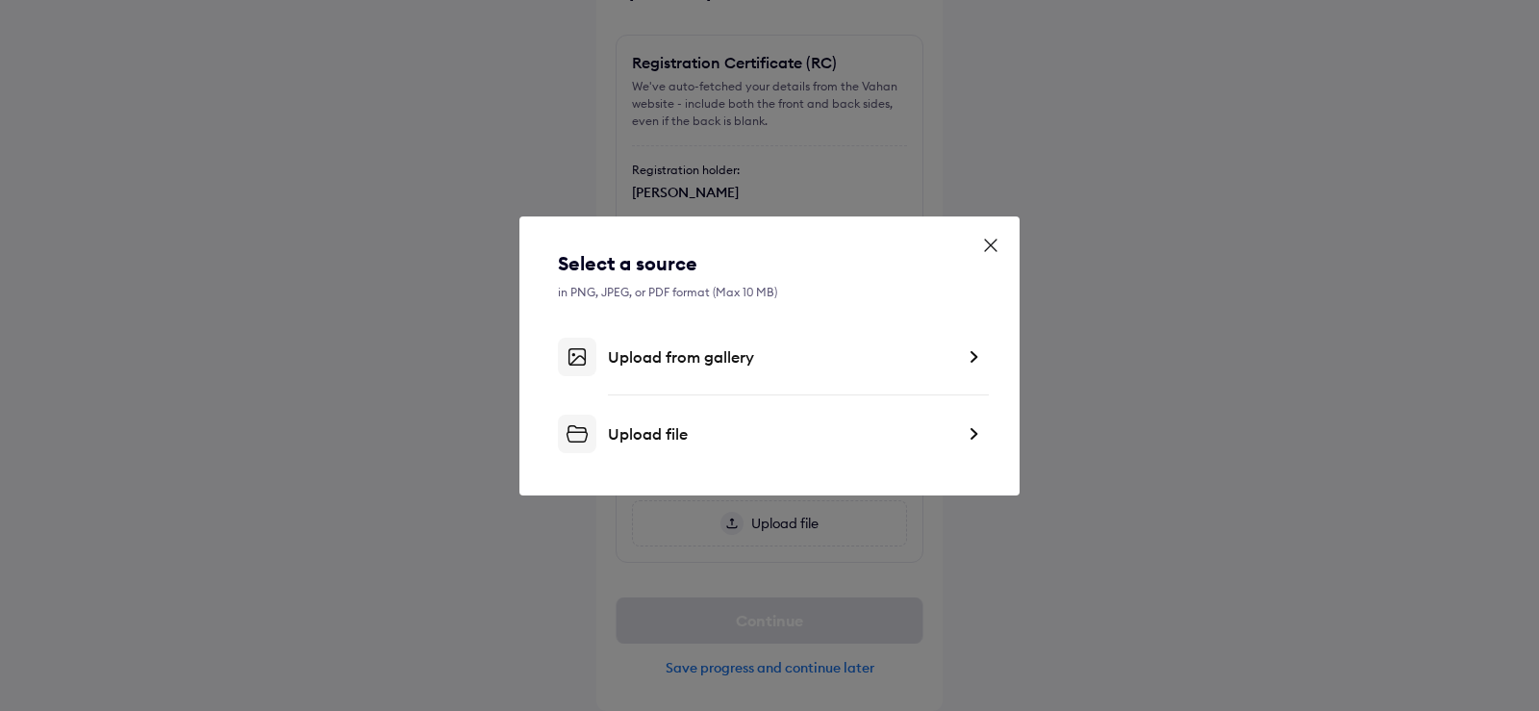
click at [697, 434] on div "Upload file" at bounding box center [781, 433] width 346 height 19
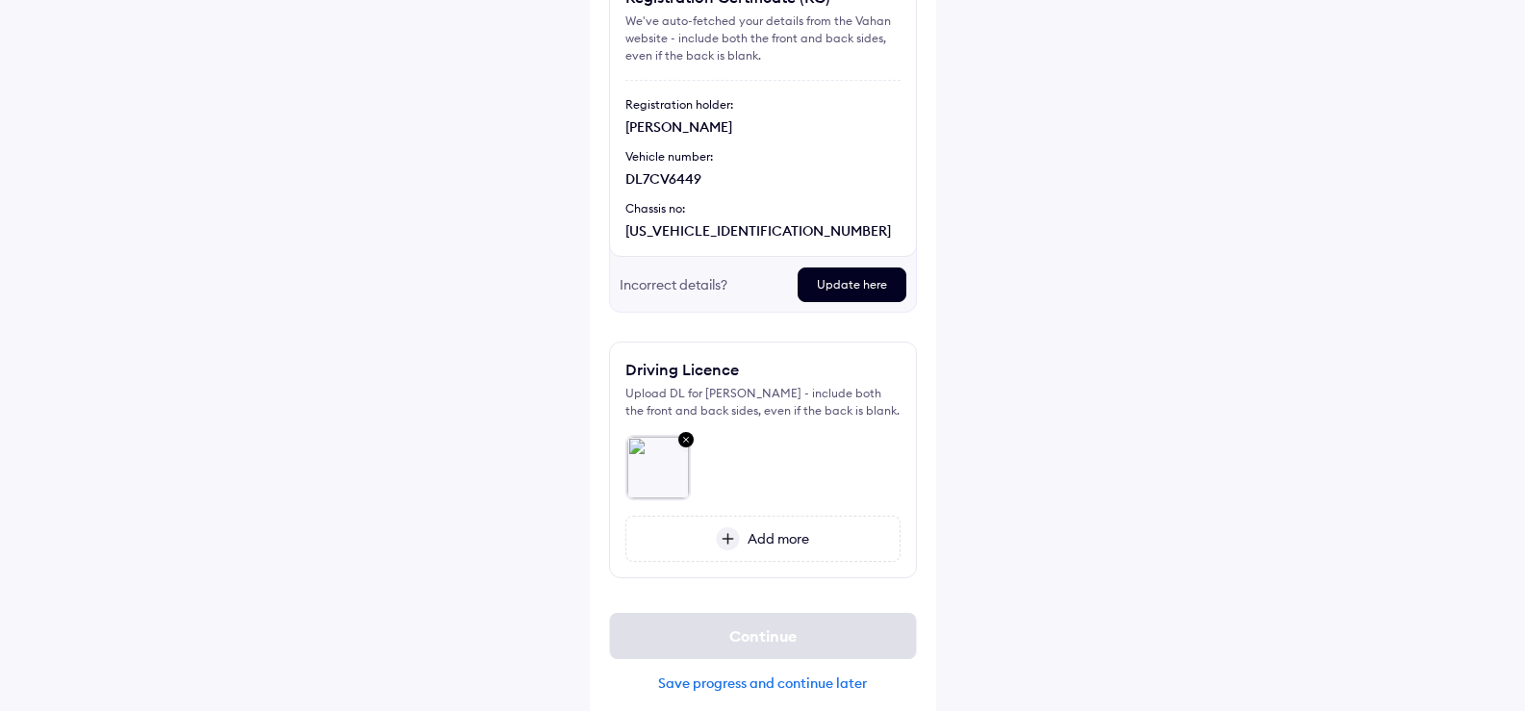
scroll to position [214, 0]
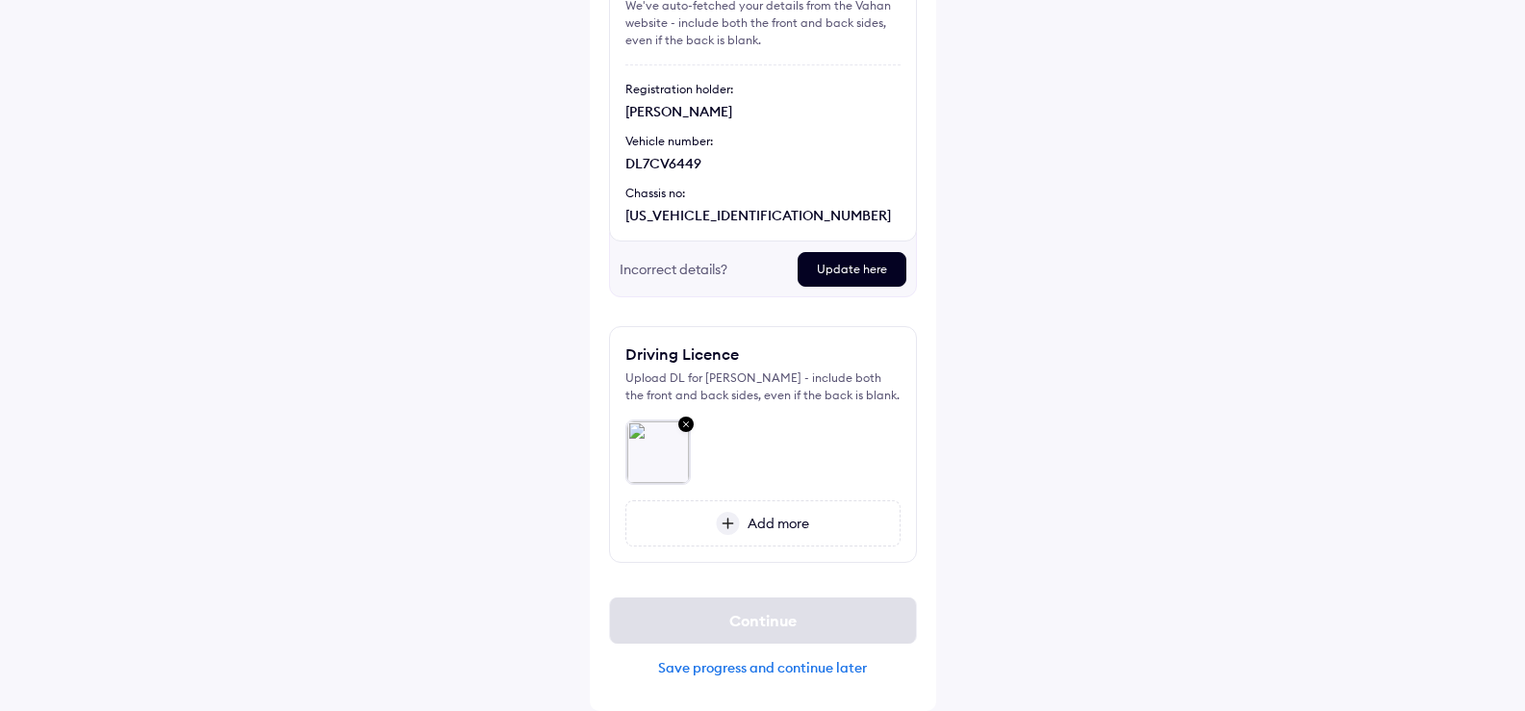
click at [752, 517] on span "Add more" at bounding box center [774, 523] width 69 height 17
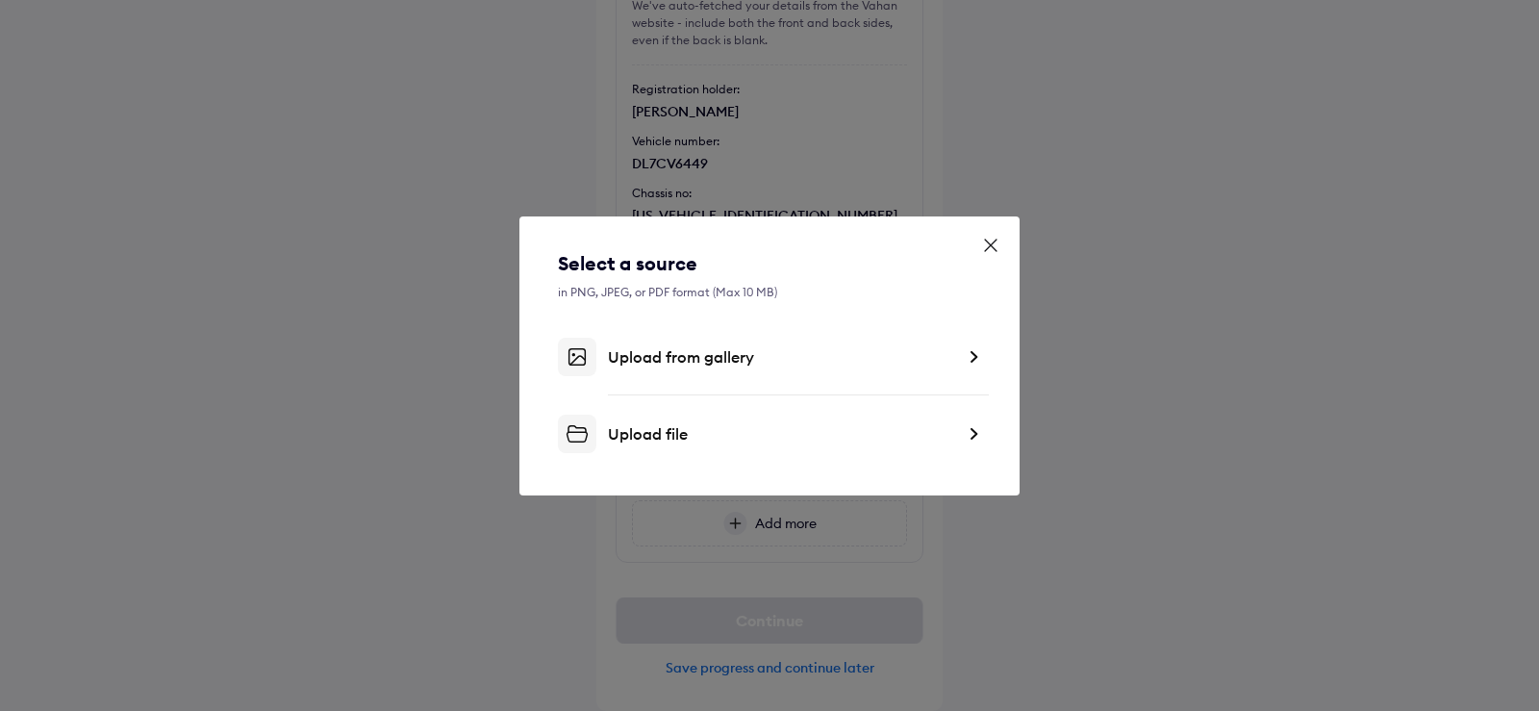
click at [699, 437] on div "Upload file" at bounding box center [781, 433] width 346 height 19
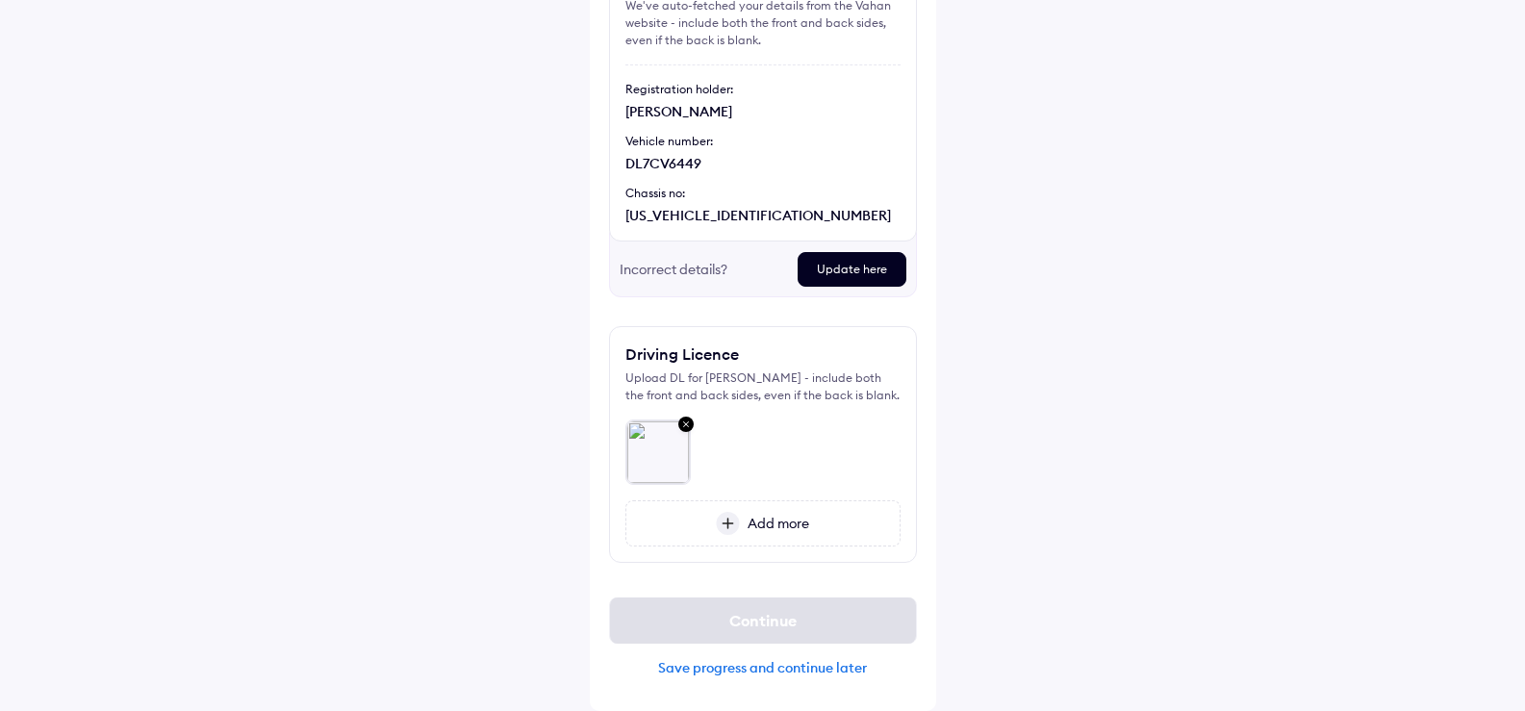
scroll to position [152, 0]
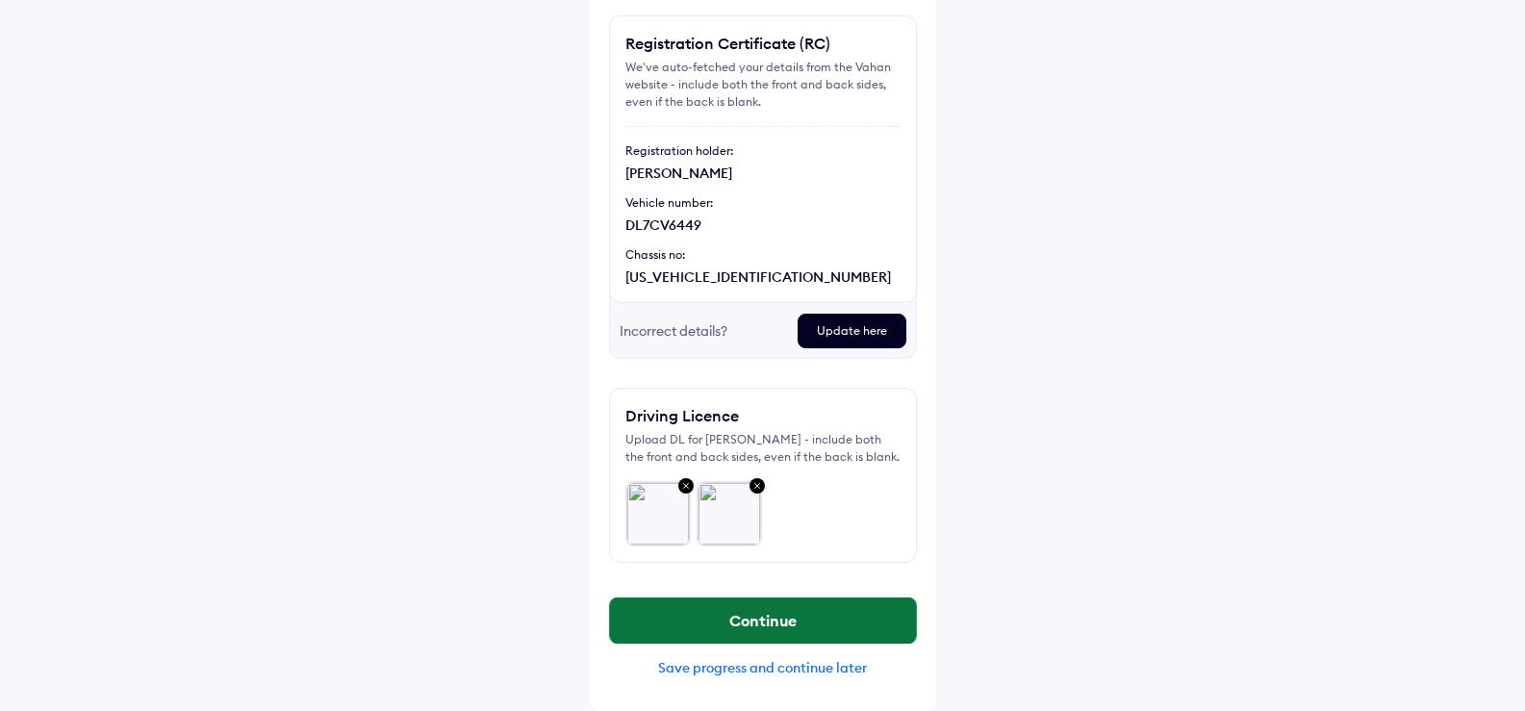
click at [748, 620] on button "Continue" at bounding box center [763, 620] width 306 height 46
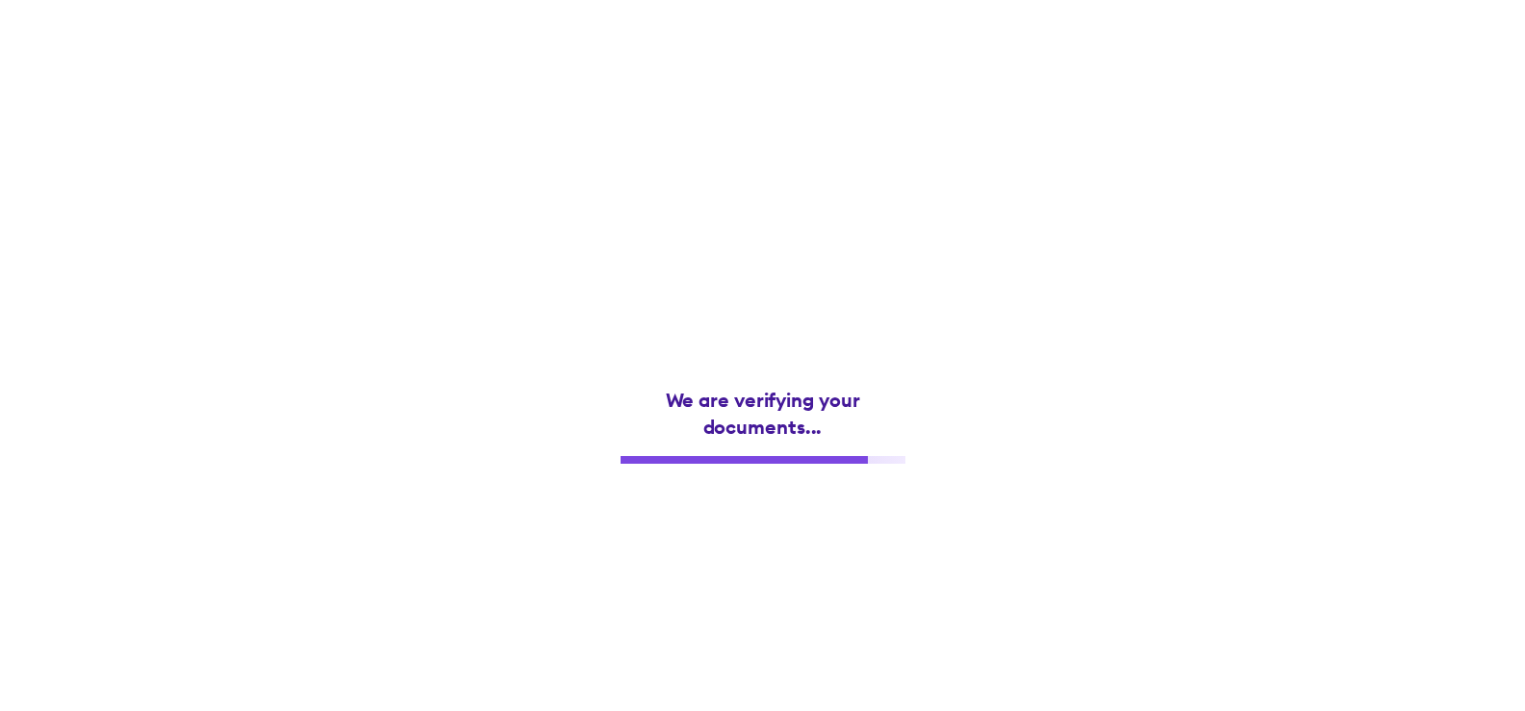
scroll to position [0, 0]
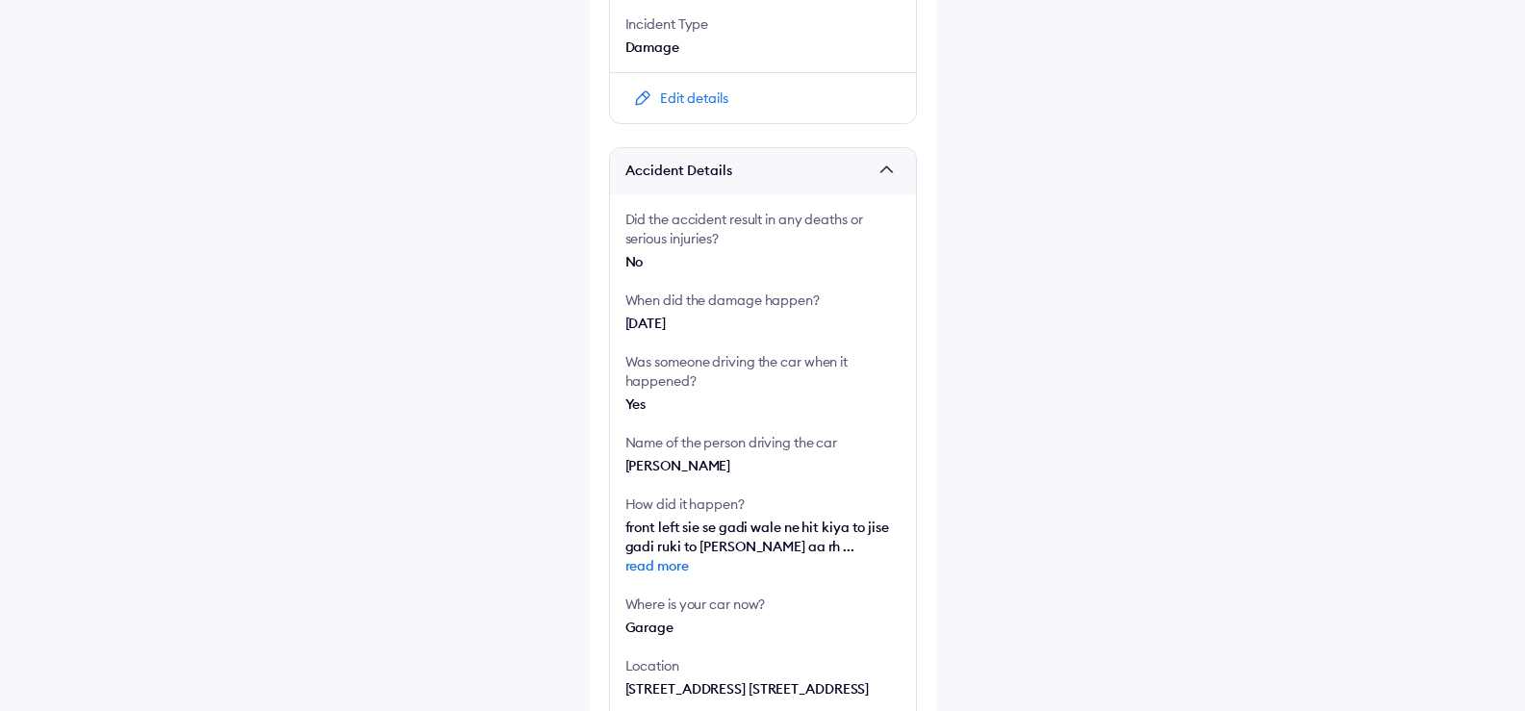
scroll to position [289, 0]
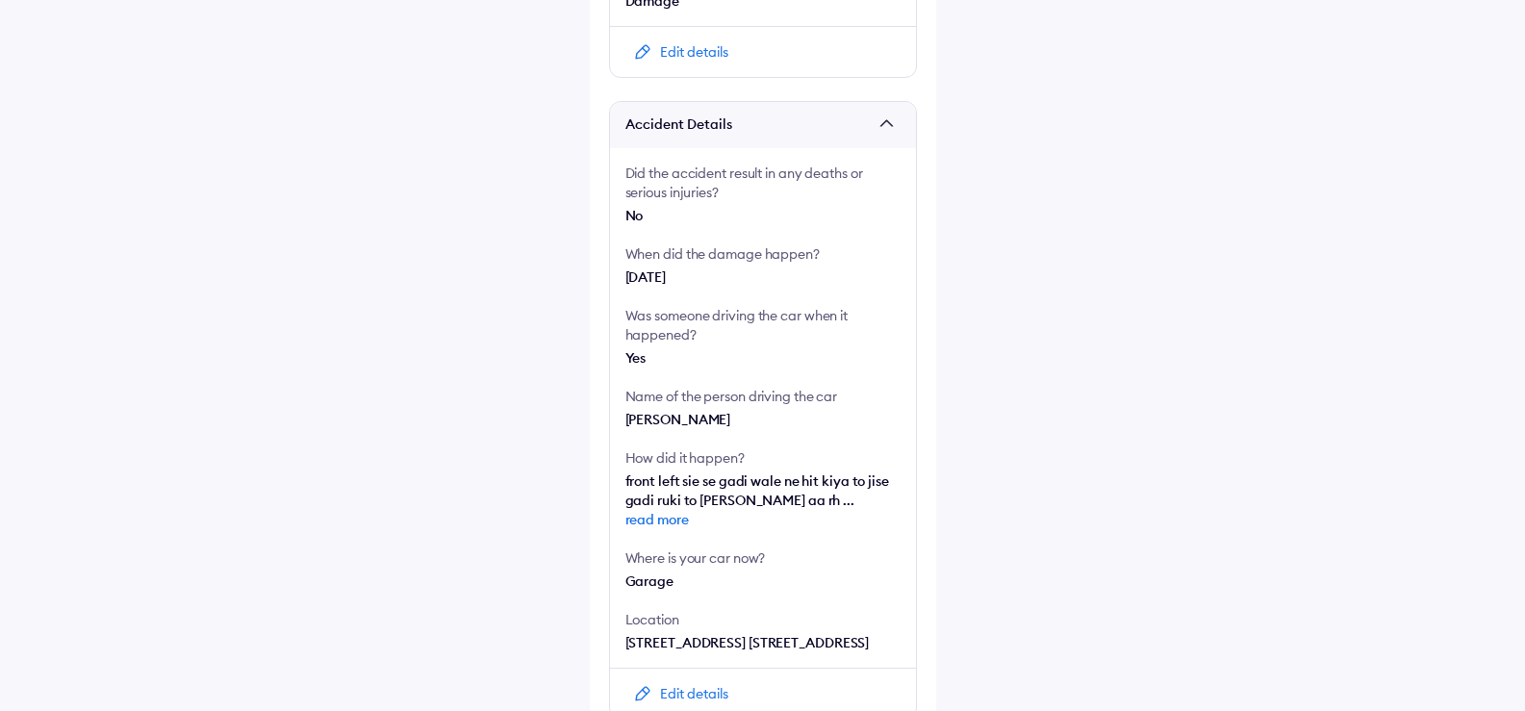
click at [674, 517] on span "read more" at bounding box center [762, 519] width 275 height 19
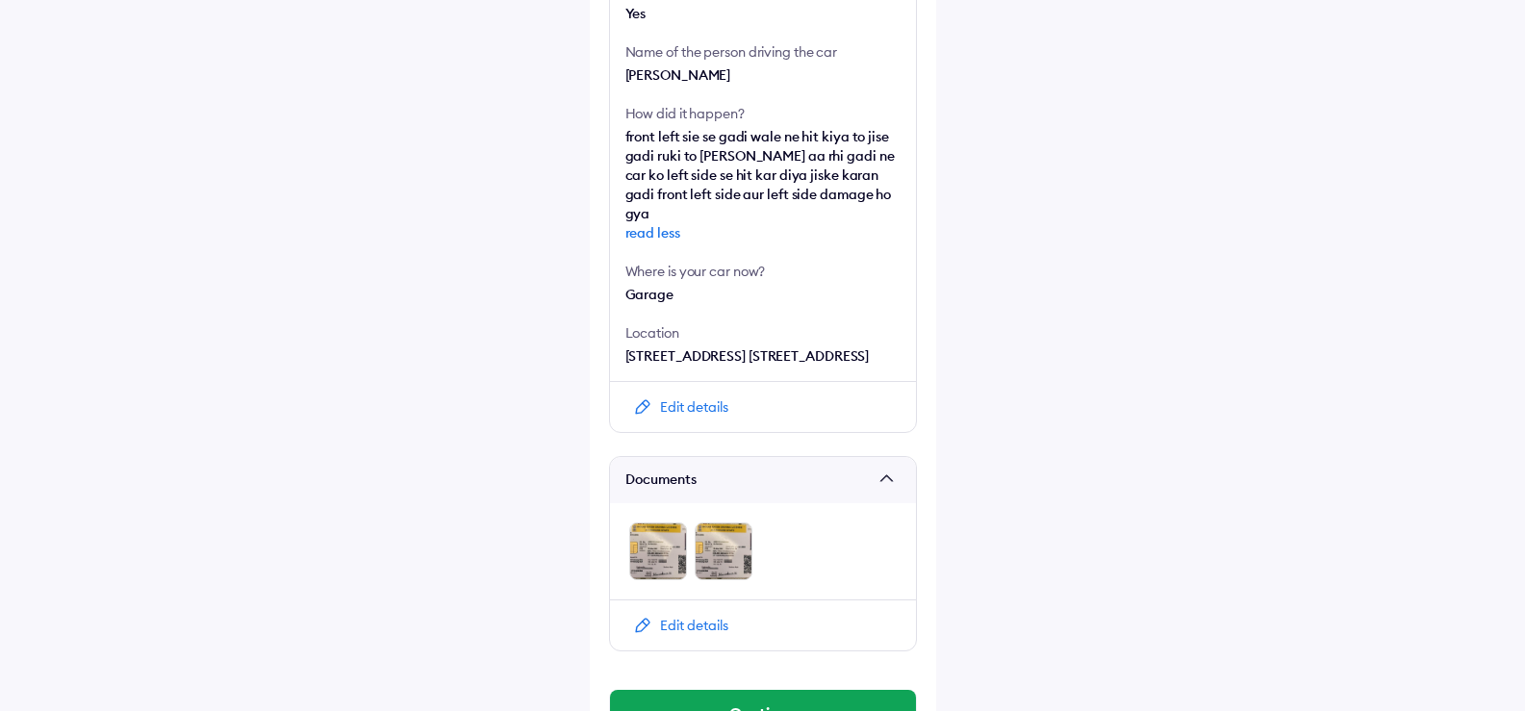
scroll to position [693, 0]
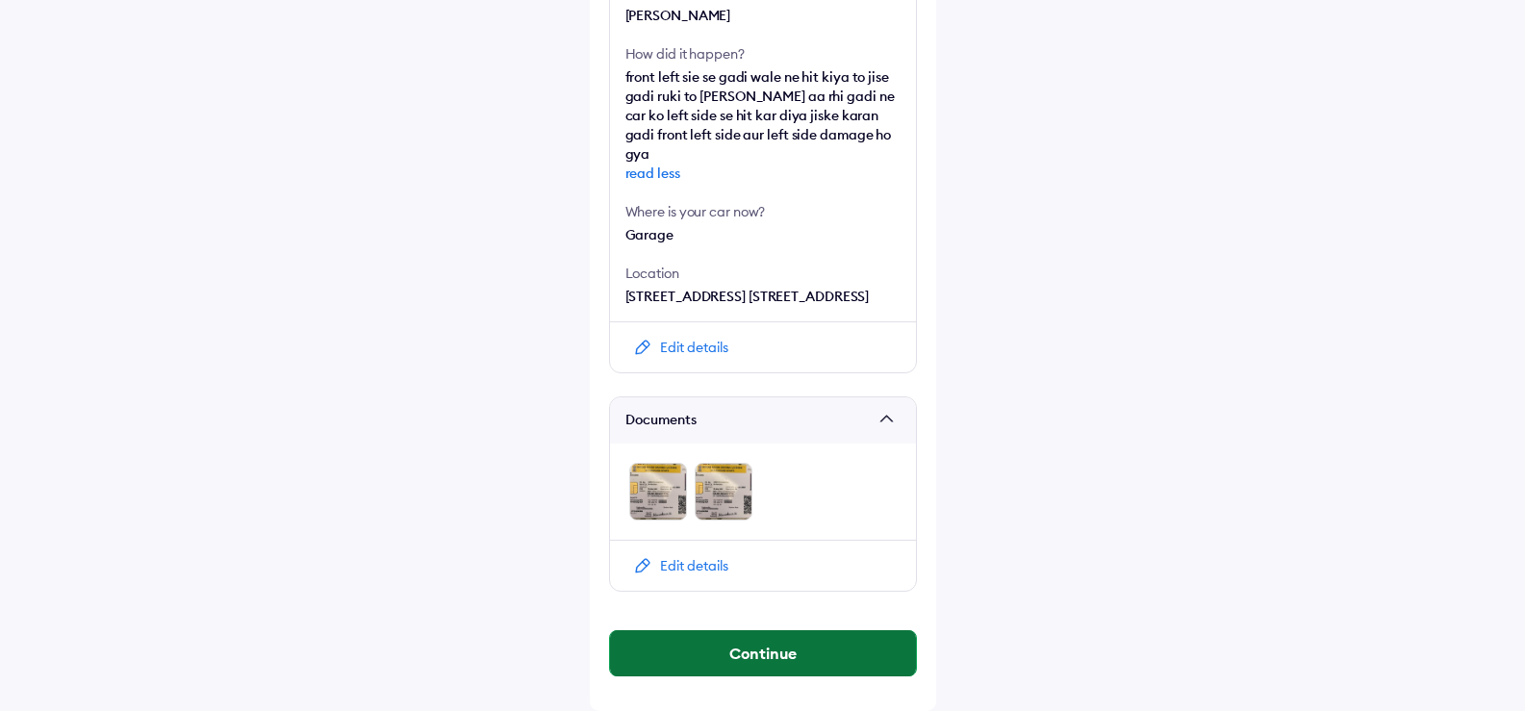
click at [730, 654] on button "Continue" at bounding box center [763, 653] width 306 height 46
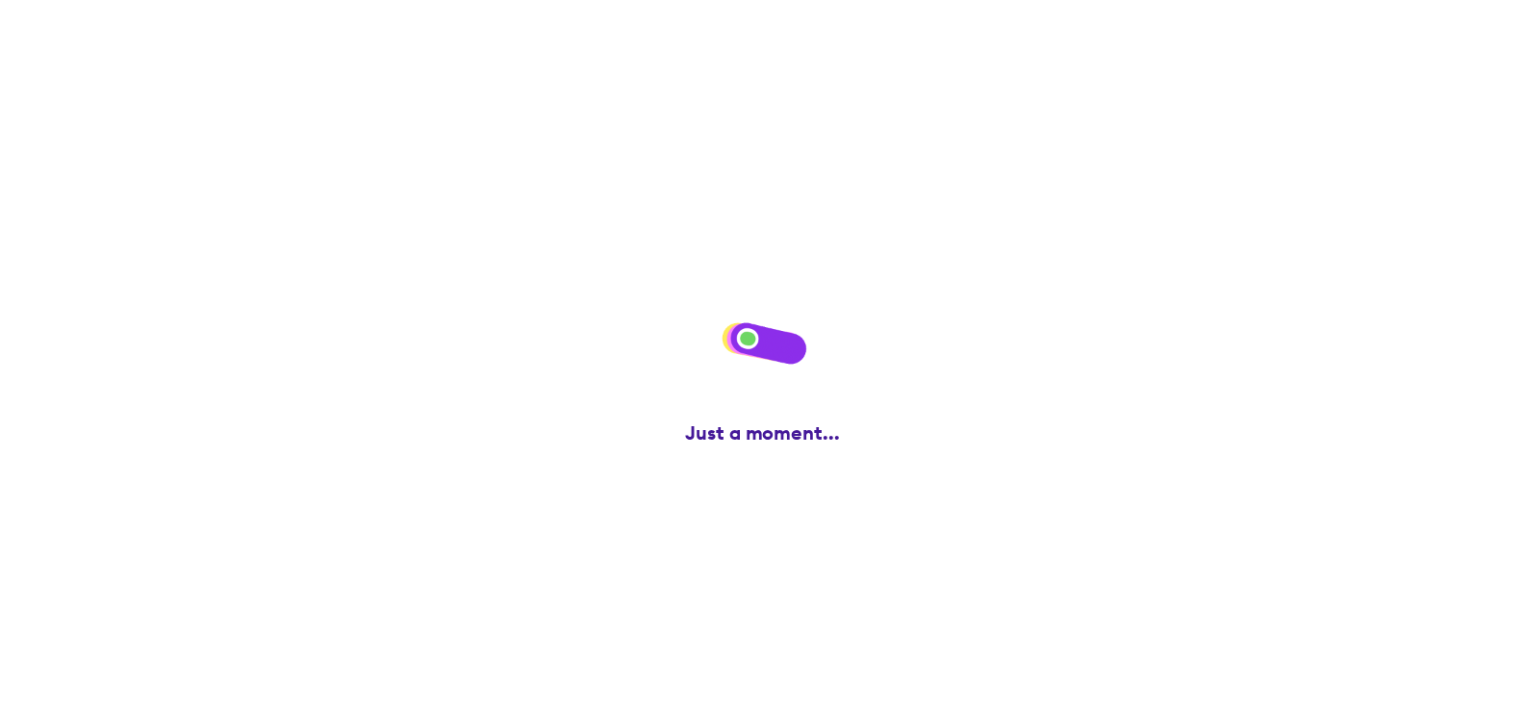
scroll to position [0, 0]
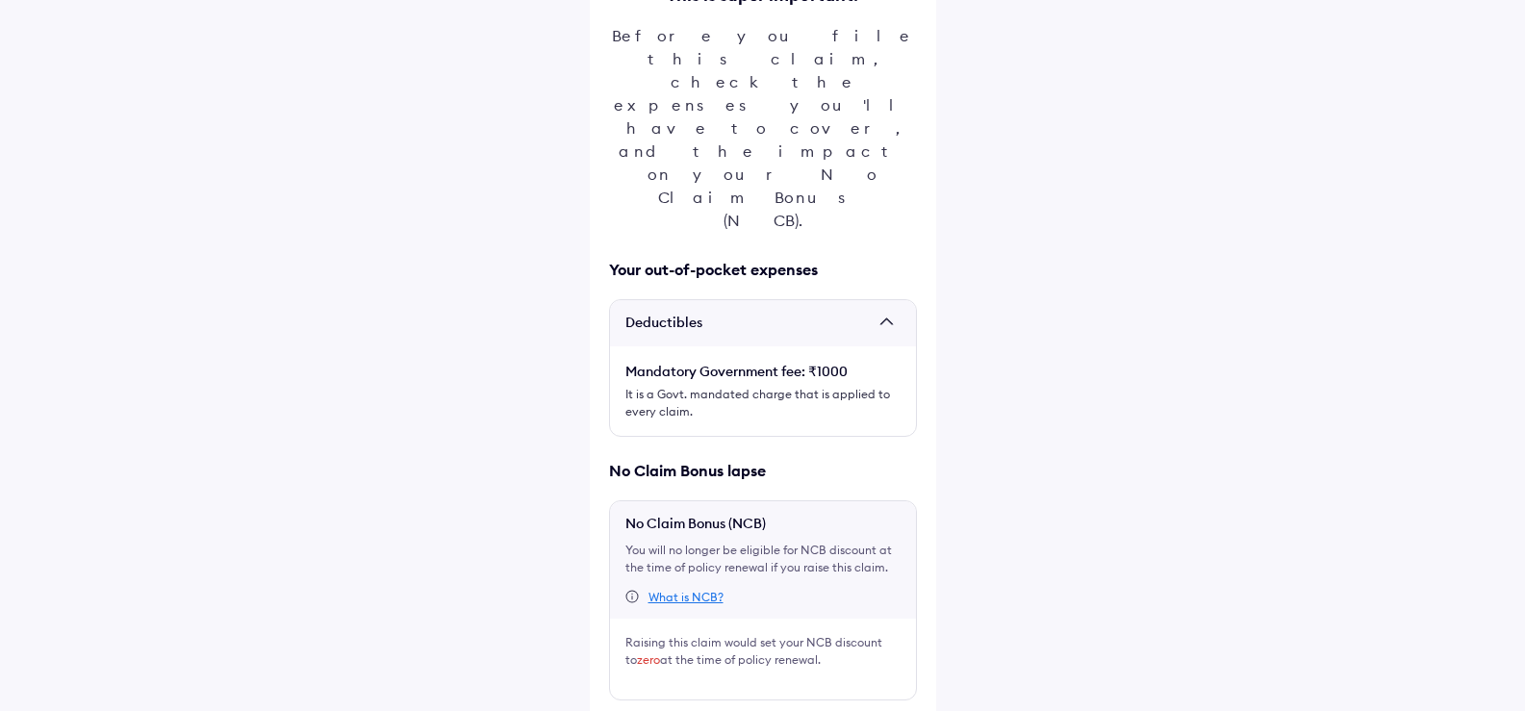
scroll to position [221, 0]
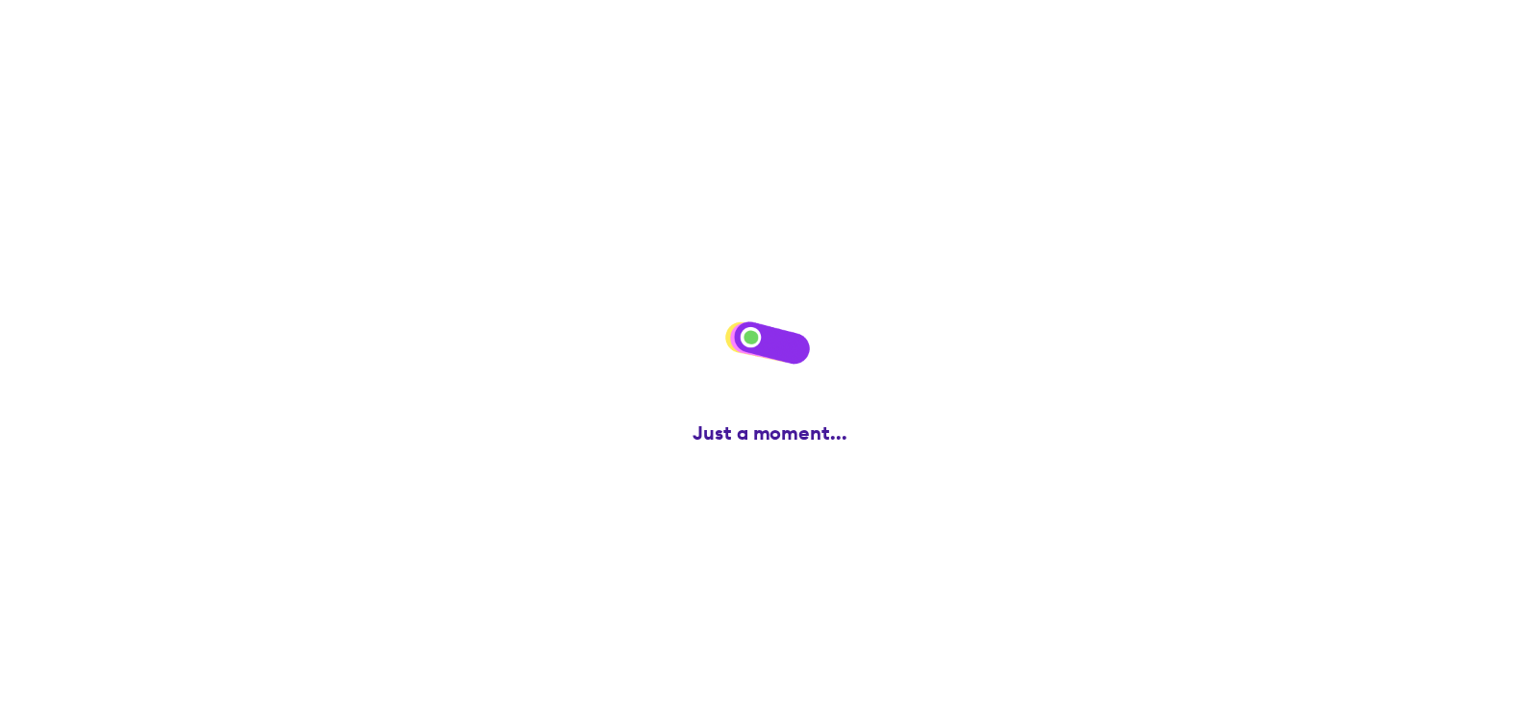
scroll to position [0, 0]
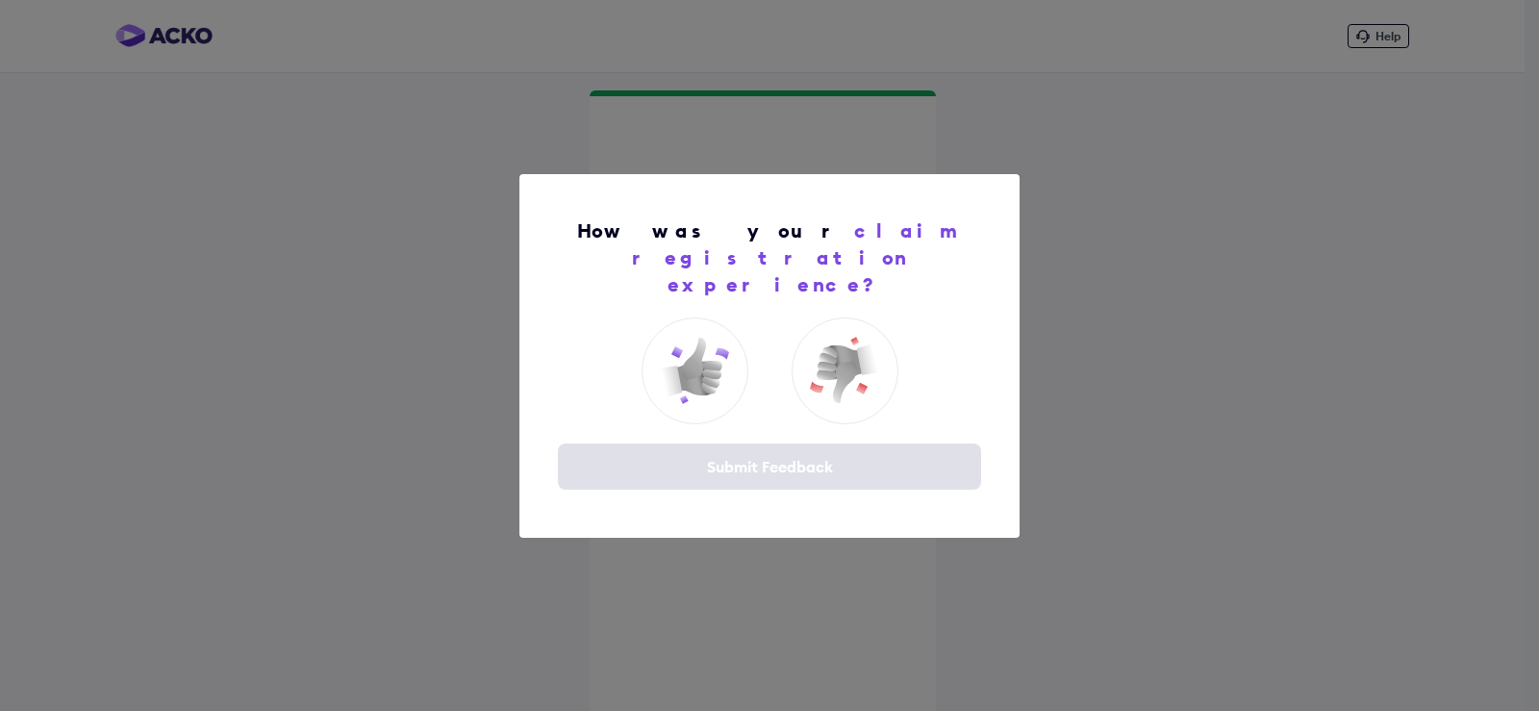
click at [1148, 172] on div "How was your claim registration experience? Submit Feedback" at bounding box center [769, 355] width 1539 height 711
click at [714, 365] on img at bounding box center [694, 370] width 77 height 77
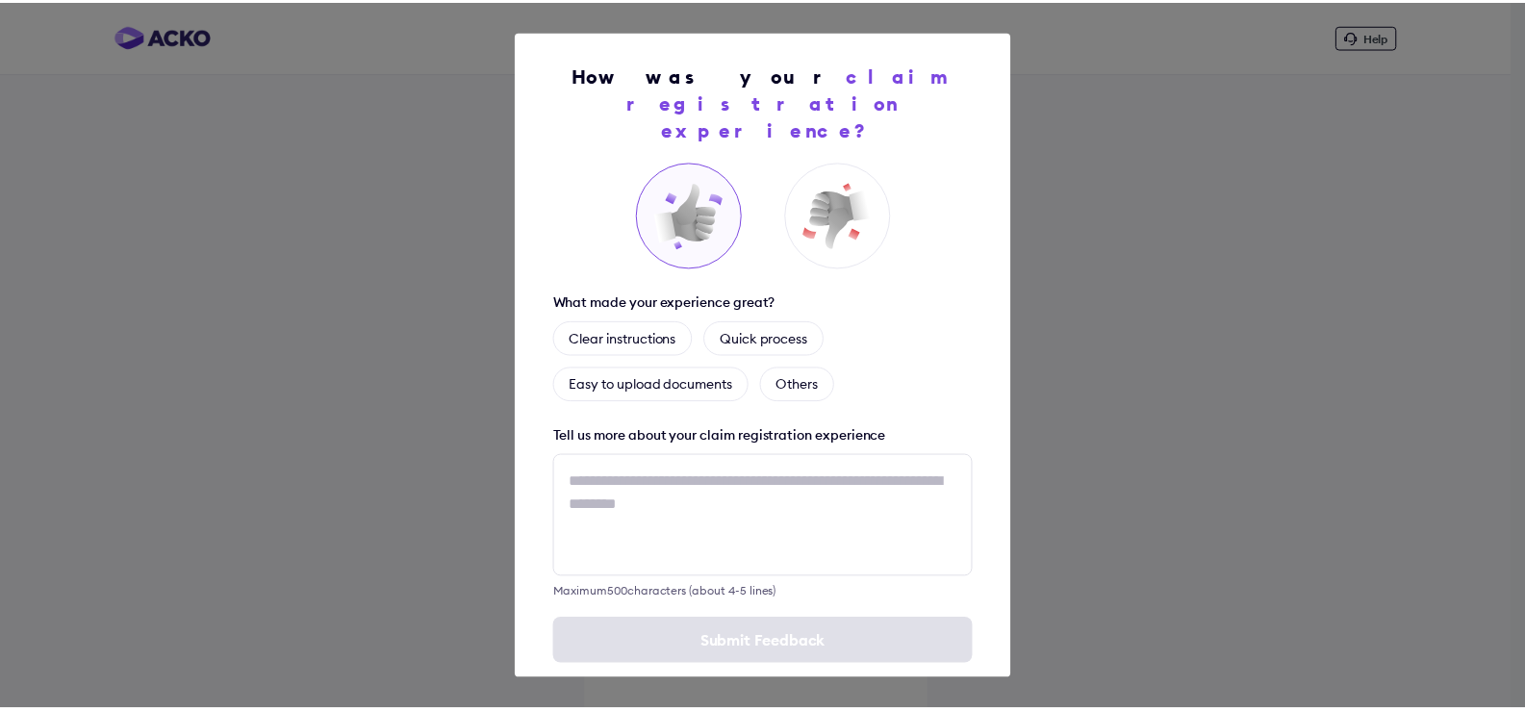
scroll to position [19, 0]
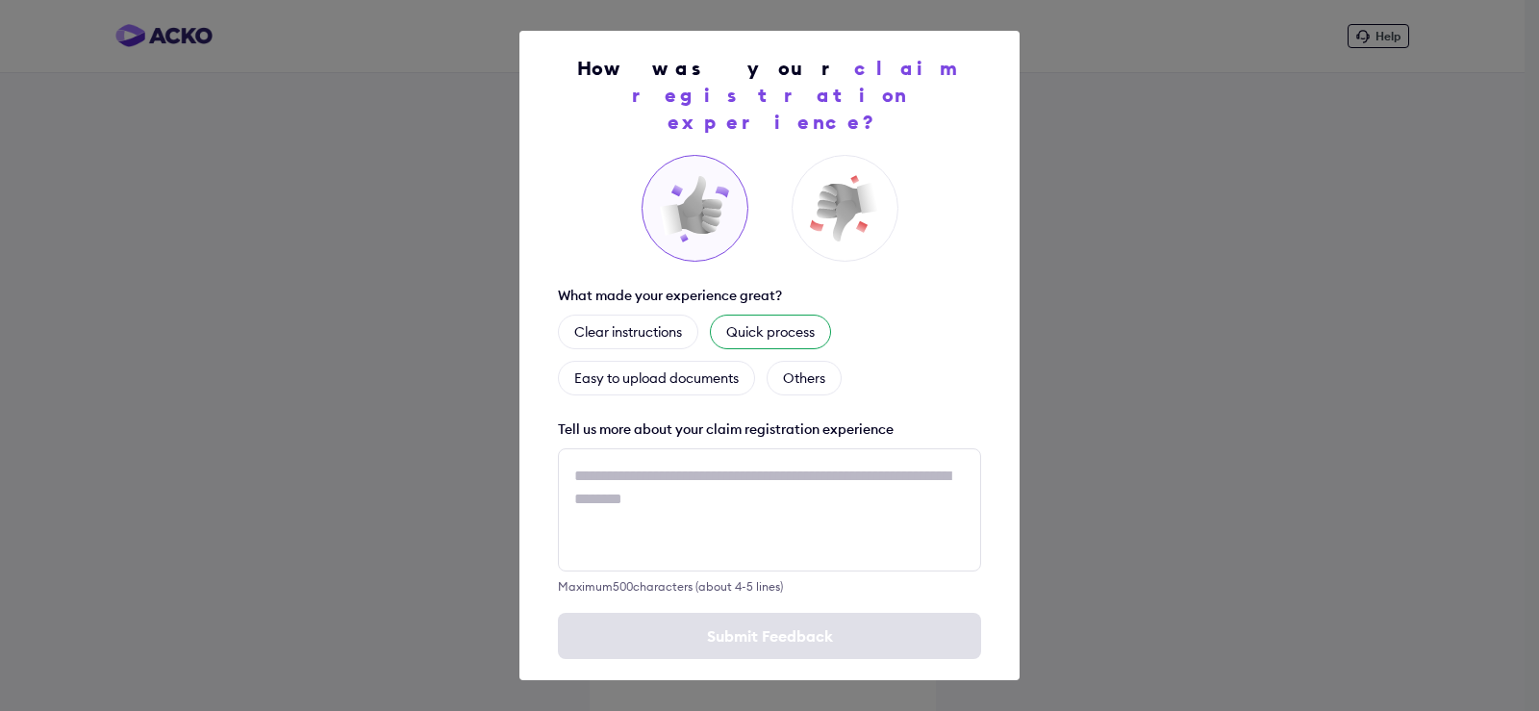
click at [762, 315] on div "Quick process" at bounding box center [770, 332] width 121 height 35
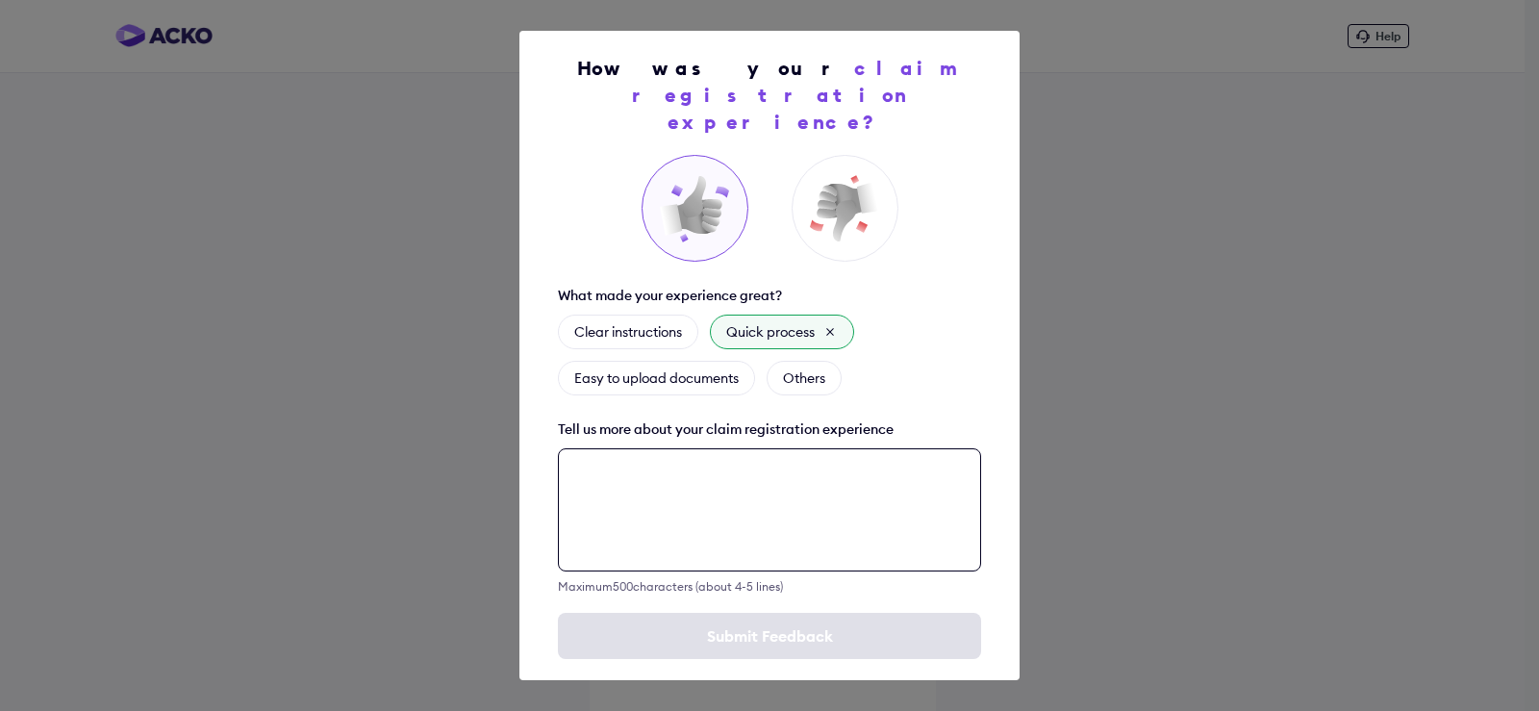
click at [669, 475] on textarea at bounding box center [769, 509] width 423 height 123
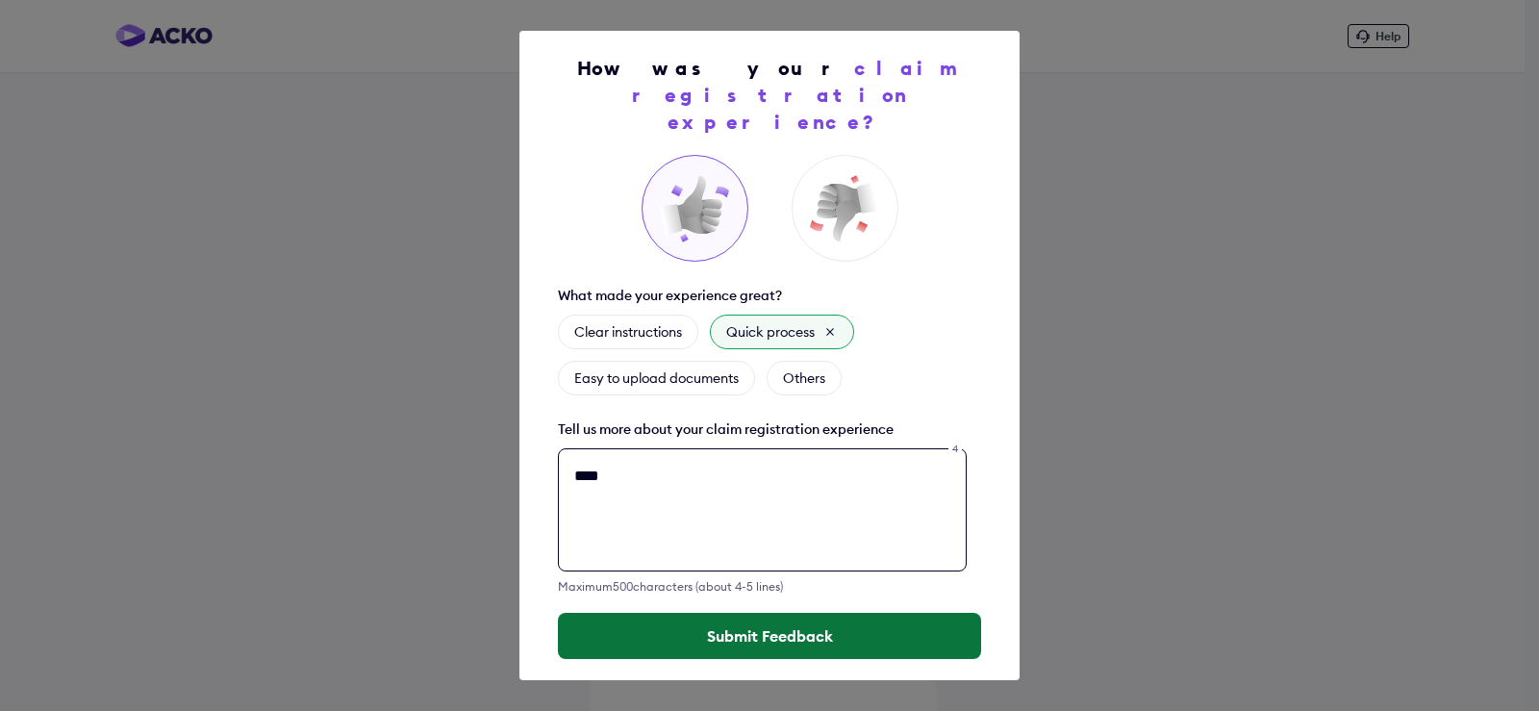
type textarea "****"
click at [707, 613] on button "Submit Feedback" at bounding box center [769, 636] width 423 height 46
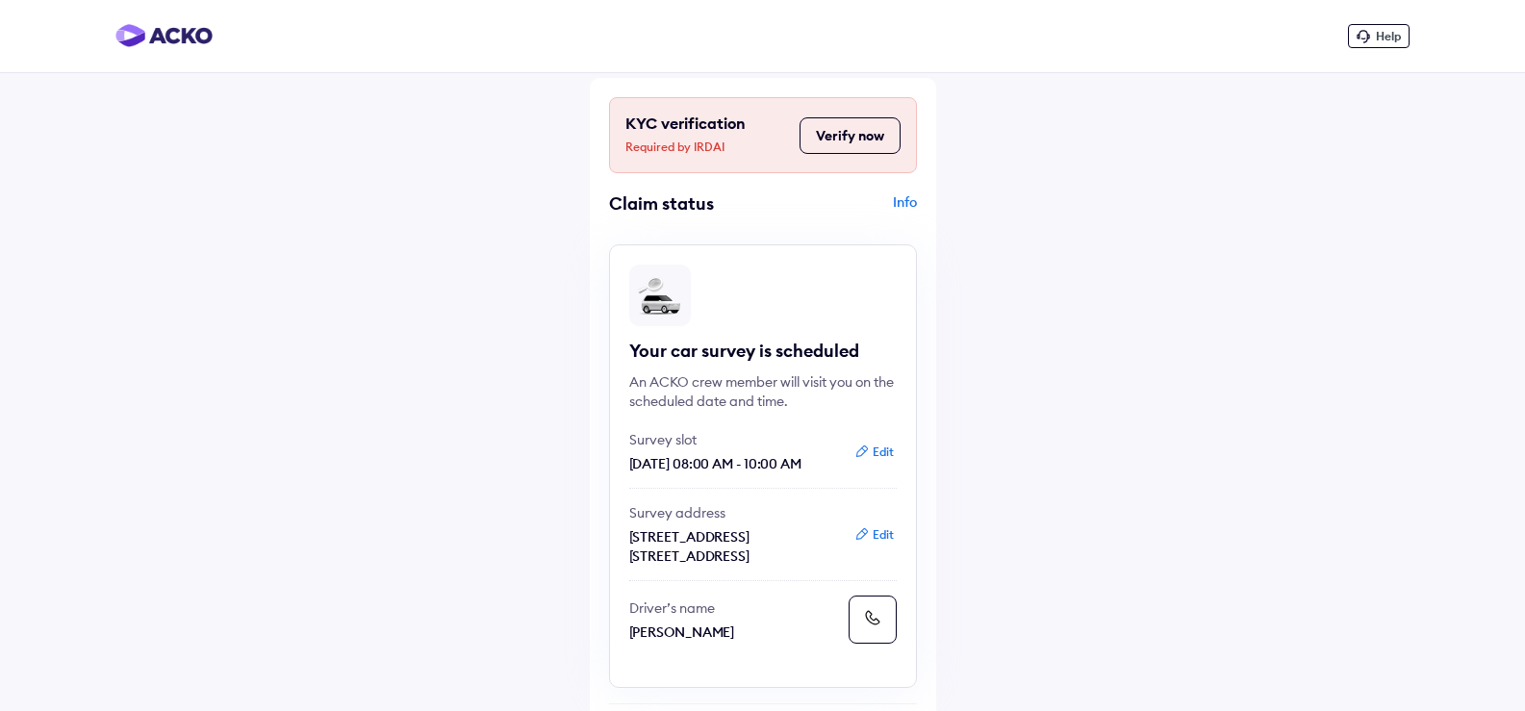
click at [897, 205] on div "Info" at bounding box center [842, 210] width 149 height 37
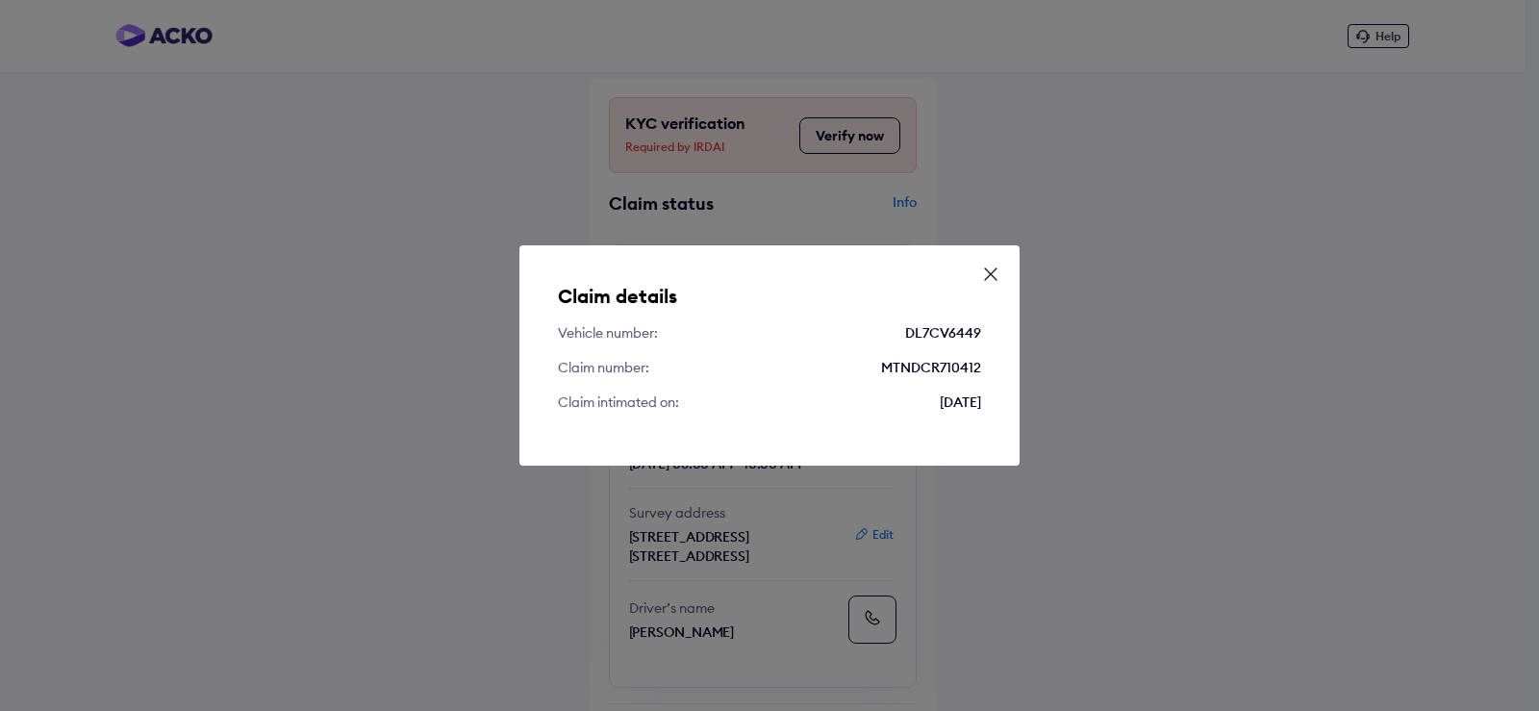
click at [989, 274] on icon at bounding box center [990, 274] width 19 height 19
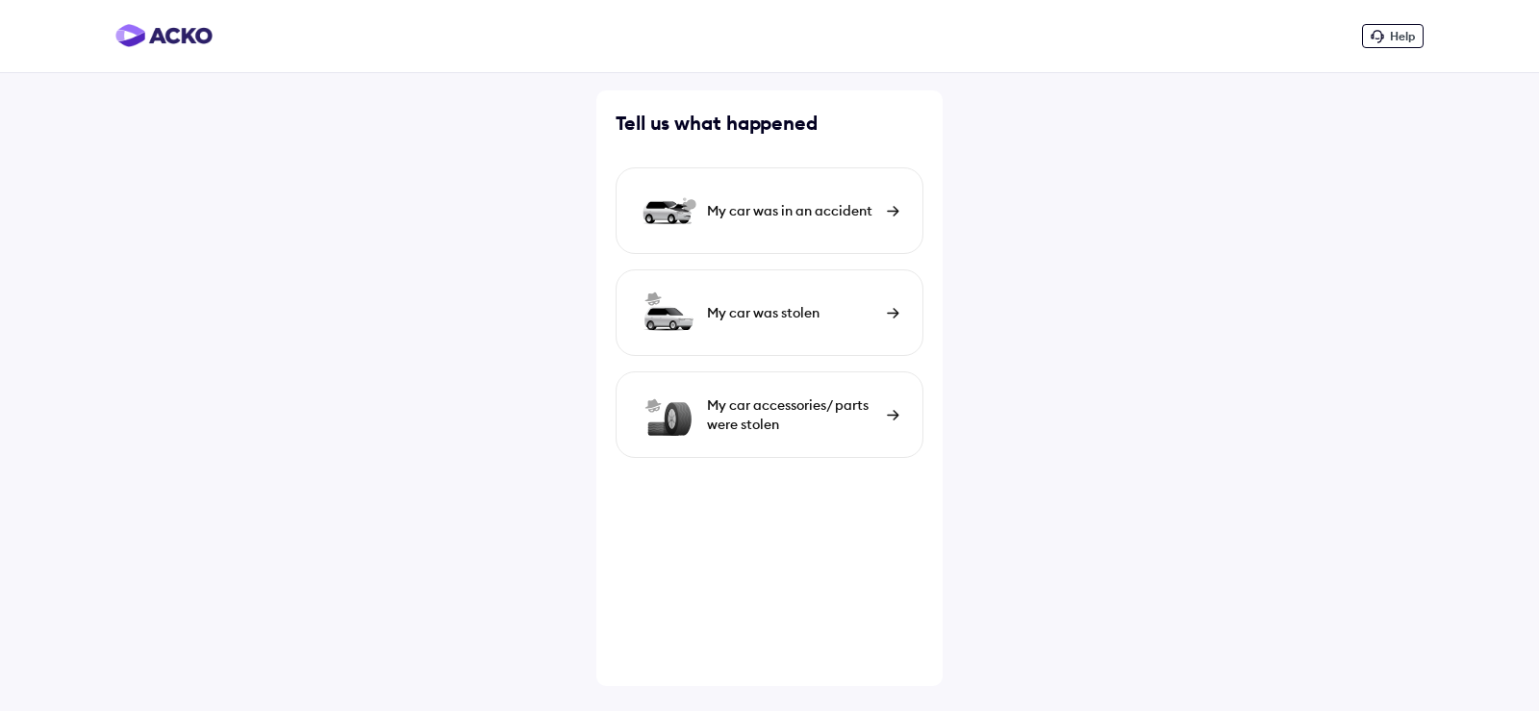
click at [895, 207] on img at bounding box center [893, 211] width 13 height 11
